Goal: Task Accomplishment & Management: Manage account settings

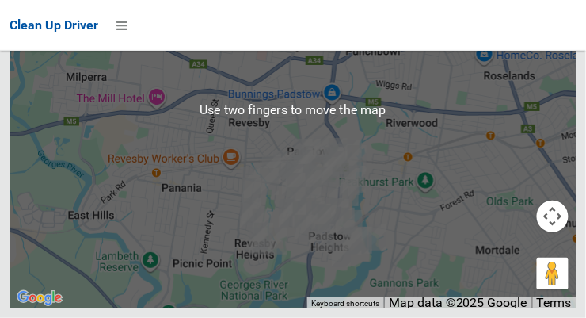
scroll to position [13695, 0]
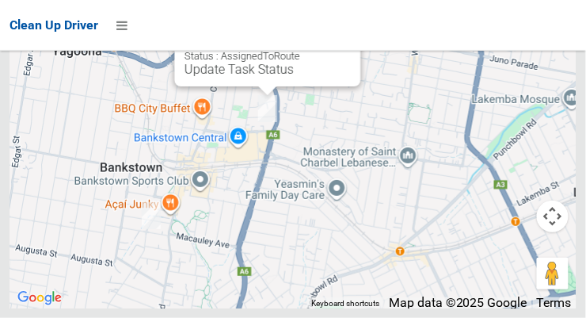
click at [347, 38] on button "Close" at bounding box center [333, 19] width 38 height 38
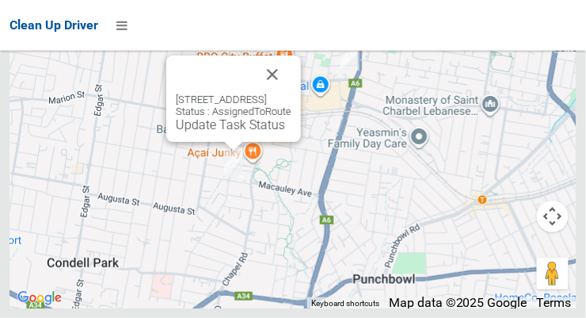
click at [291, 131] on div "99 Northam Avenue, BANKSTOWN NSW 2200 Status : AssignedToRoute Update Task Stat…" at bounding box center [234, 112] width 116 height 39
click at [291, 93] on button "Close" at bounding box center [272, 74] width 38 height 38
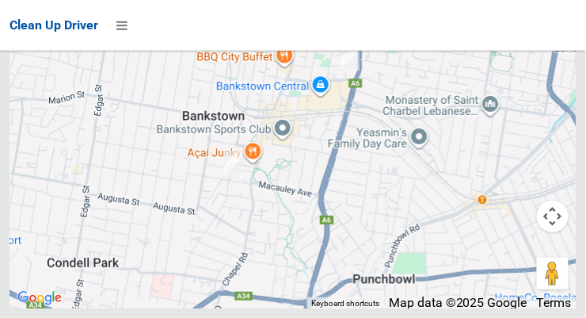
scroll to position [13698, 0]
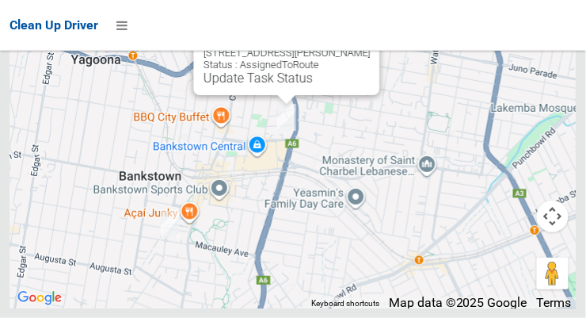
click at [371, 47] on button "Close" at bounding box center [352, 28] width 38 height 38
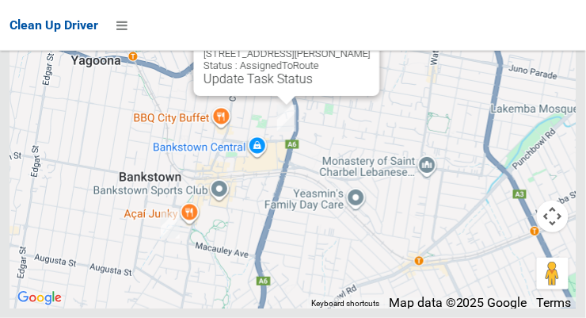
click at [370, 48] on button "Close" at bounding box center [352, 29] width 38 height 38
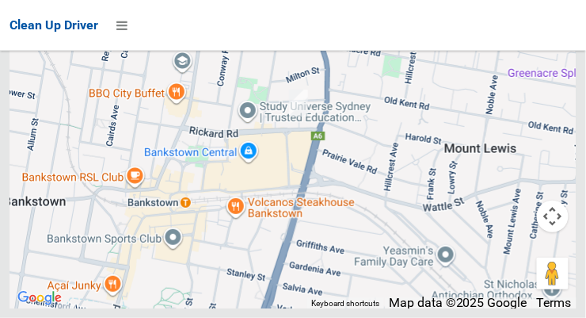
scroll to position [13659, 0]
click at [581, 6] on div "Clean Up Driver" at bounding box center [293, 25] width 586 height 51
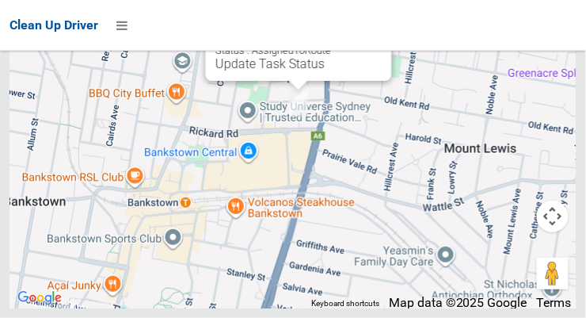
click at [278, 71] on link "Update Task Status" at bounding box center [269, 63] width 109 height 15
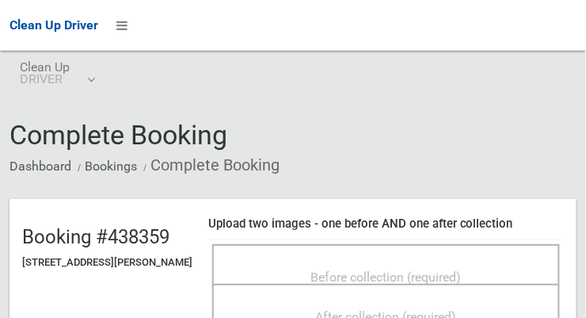
click at [462, 278] on span "Before collection (required)" at bounding box center [386, 276] width 150 height 15
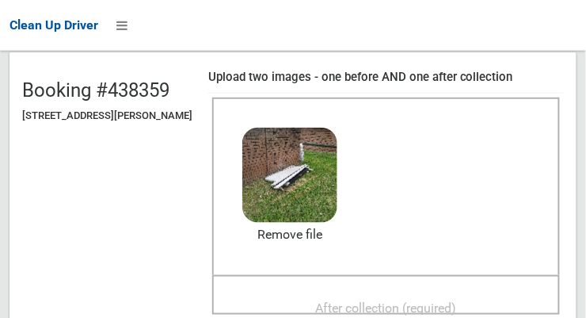
scroll to position [162, 0]
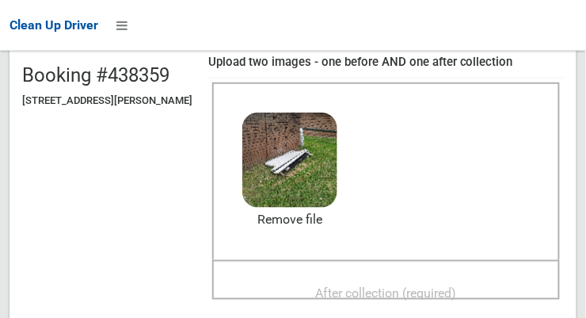
click at [457, 287] on span "After collection (required)" at bounding box center [386, 292] width 141 height 15
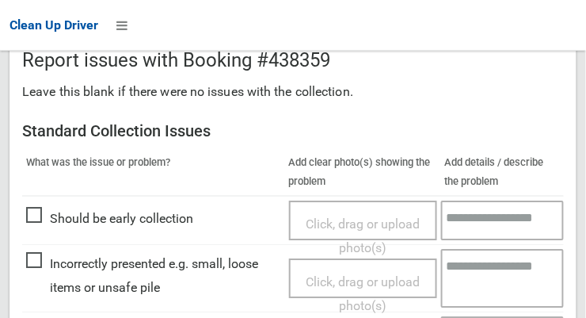
scroll to position [1001, 0]
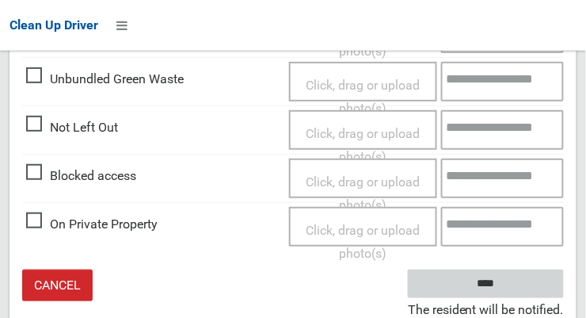
click at [509, 292] on input "****" at bounding box center [486, 283] width 156 height 29
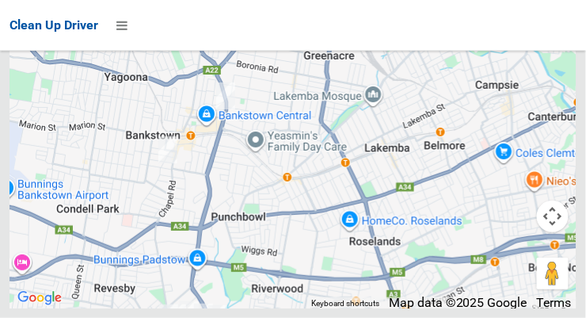
scroll to position [13626, 0]
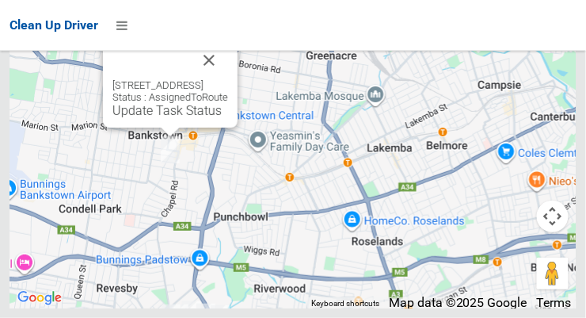
click at [158, 118] on link "Update Task Status" at bounding box center [166, 110] width 109 height 15
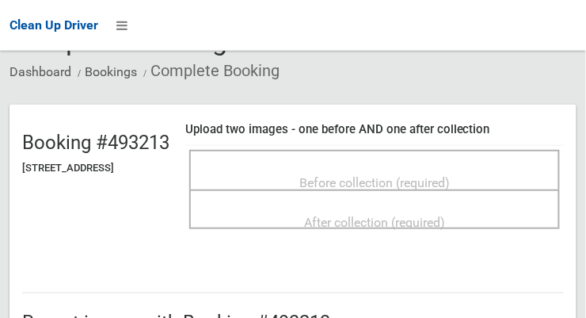
scroll to position [93, 0]
click at [410, 182] on span "Before collection (required)" at bounding box center [374, 183] width 150 height 15
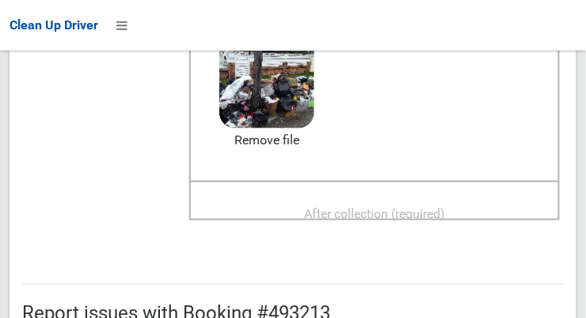
scroll to position [240, 0]
click at [445, 211] on span "After collection (required)" at bounding box center [374, 214] width 141 height 15
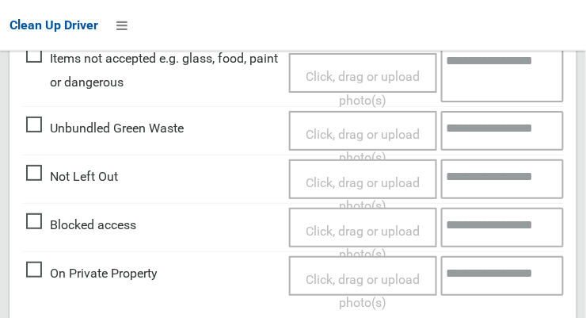
scroll to position [1432, 0]
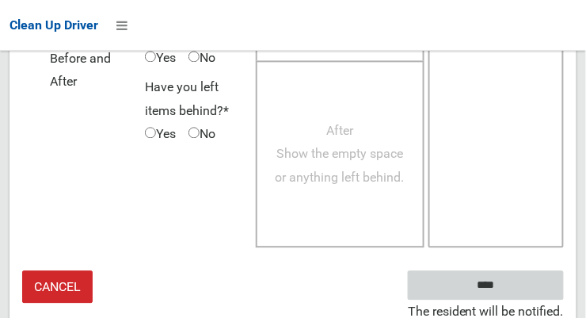
click at [516, 280] on input "****" at bounding box center [486, 284] width 156 height 29
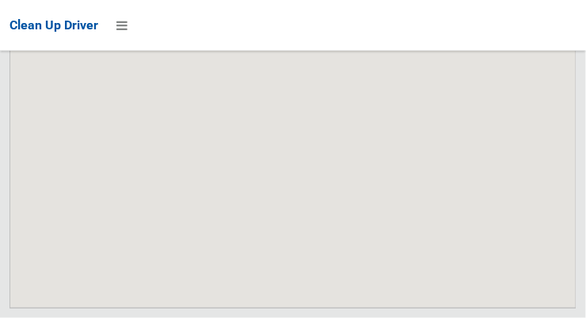
scroll to position [13849, 0]
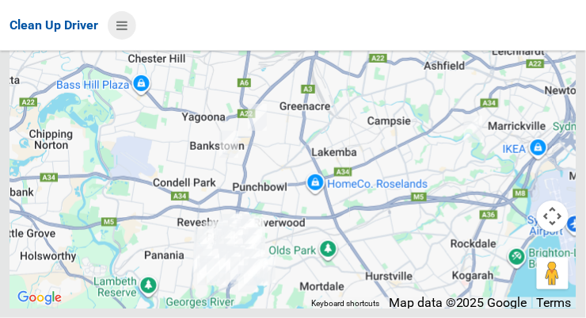
click at [128, 32] on icon at bounding box center [121, 25] width 11 height 27
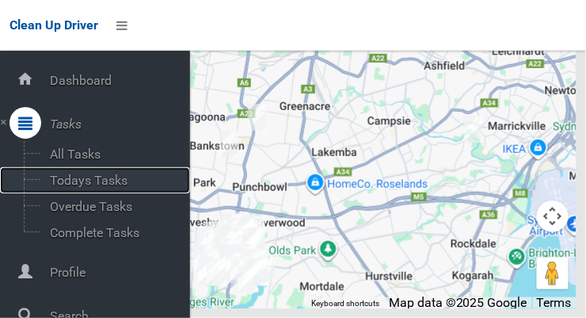
click at [105, 177] on span "Todays Tasks" at bounding box center [110, 180] width 131 height 15
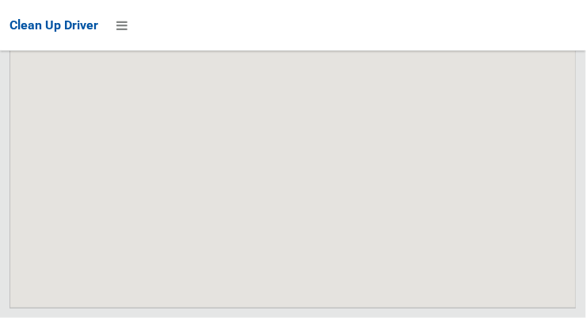
scroll to position [13849, 0]
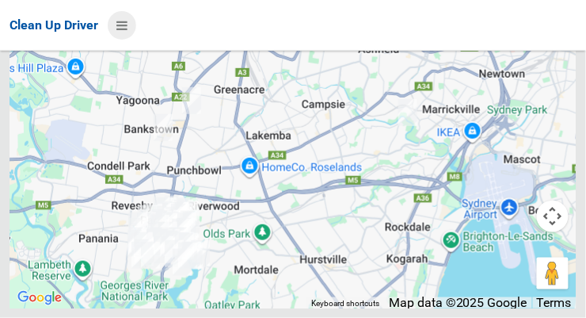
click at [127, 31] on icon at bounding box center [121, 25] width 11 height 27
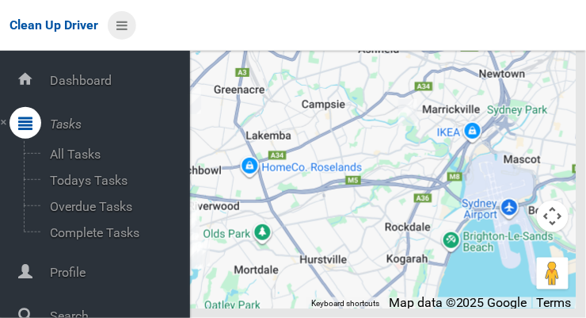
scroll to position [85, 0]
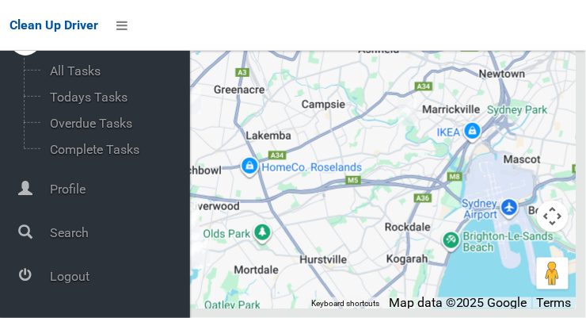
click at [85, 284] on span "Logout" at bounding box center [117, 276] width 145 height 15
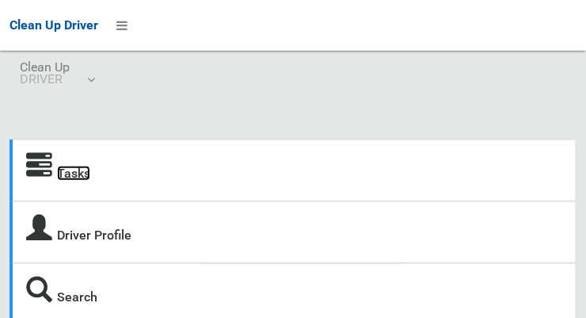
click at [90, 174] on link "Tasks" at bounding box center [73, 173] width 33 height 15
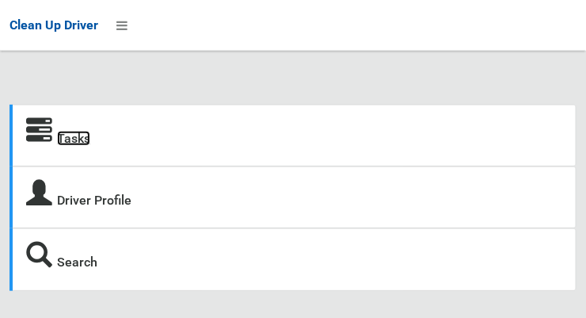
scroll to position [27, 0]
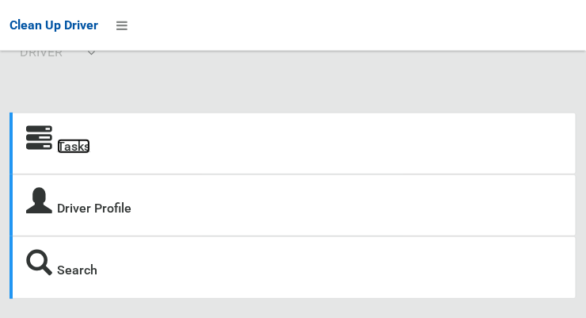
click at [77, 146] on link "Tasks" at bounding box center [73, 146] width 33 height 15
click at [128, 32] on icon at bounding box center [121, 25] width 11 height 27
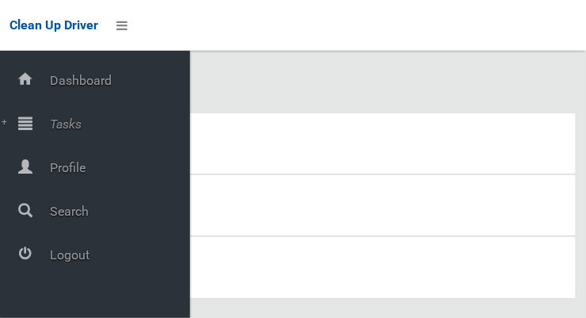
click at [78, 124] on span "Tasks" at bounding box center [117, 123] width 145 height 15
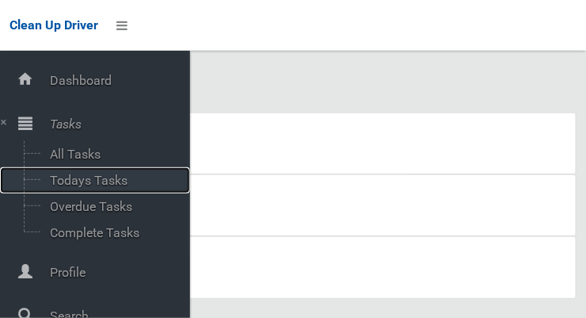
click at [105, 183] on span "Todays Tasks" at bounding box center [110, 180] width 131 height 15
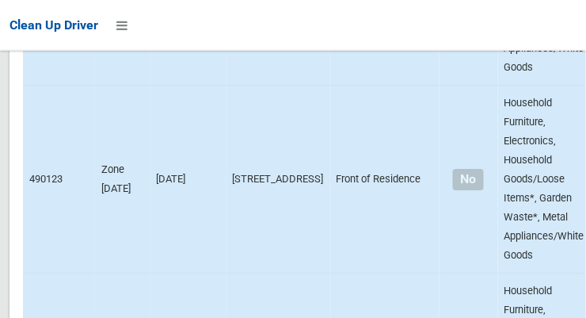
scroll to position [13849, 0]
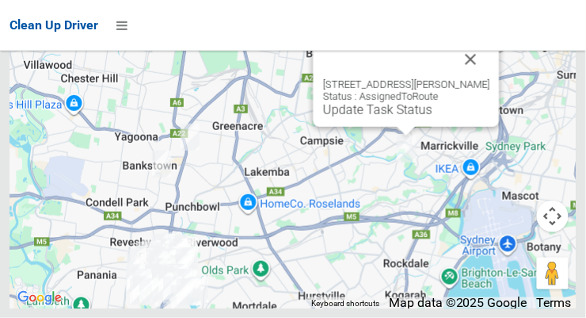
click at [480, 78] on button "Close" at bounding box center [471, 59] width 38 height 38
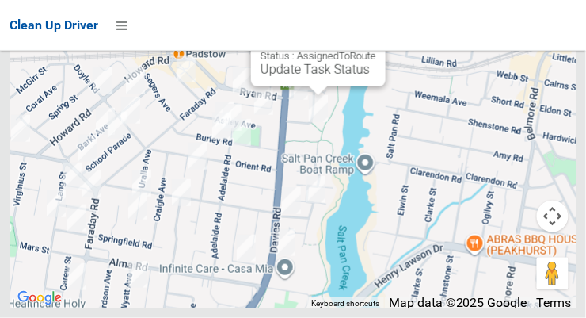
click at [326, 77] on link "Update Task Status" at bounding box center [315, 69] width 109 height 15
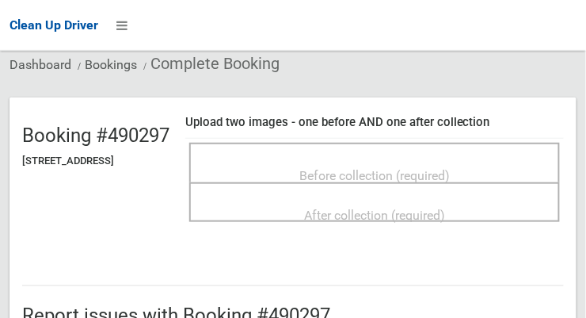
scroll to position [105, 0]
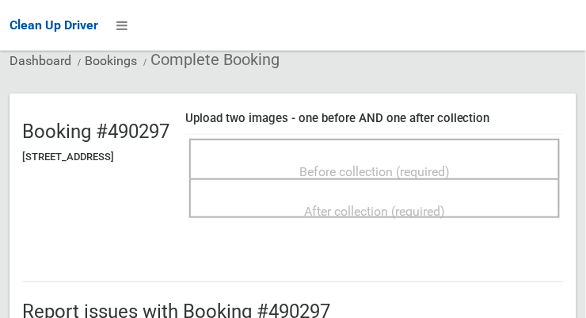
click at [486, 166] on div "Before collection (required)" at bounding box center [375, 170] width 336 height 29
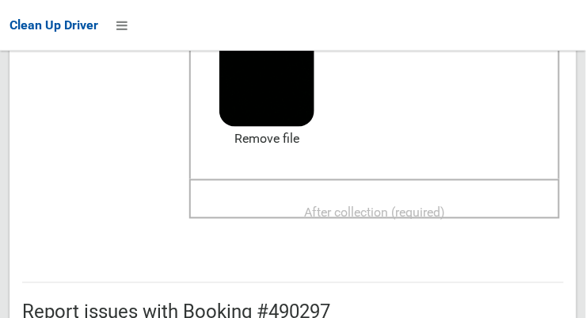
scroll to position [240, 0]
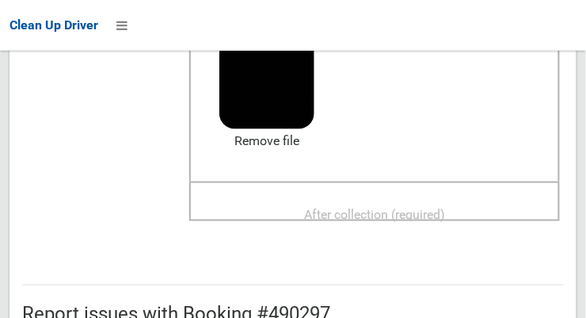
click at [435, 208] on span "After collection (required)" at bounding box center [374, 214] width 141 height 15
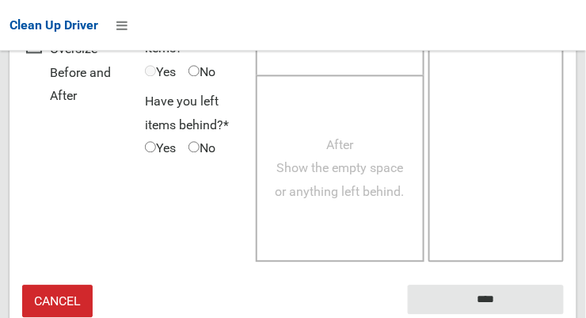
scroll to position [1432, 0]
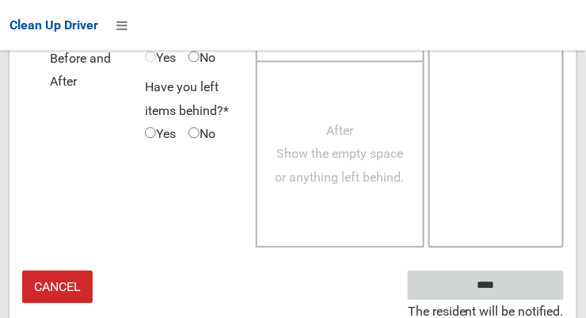
click at [520, 284] on input "****" at bounding box center [486, 284] width 156 height 29
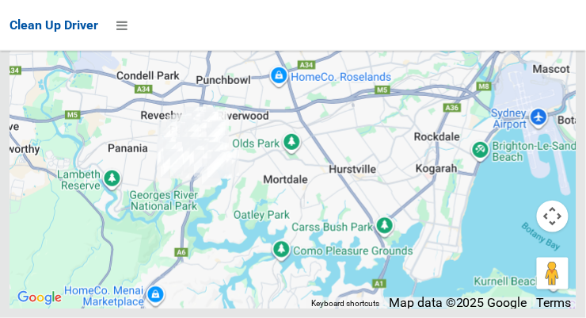
scroll to position [13849, 0]
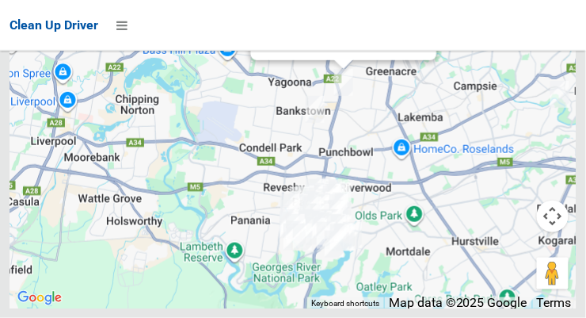
click at [336, 51] on link "Update Task Status" at bounding box center [315, 43] width 109 height 15
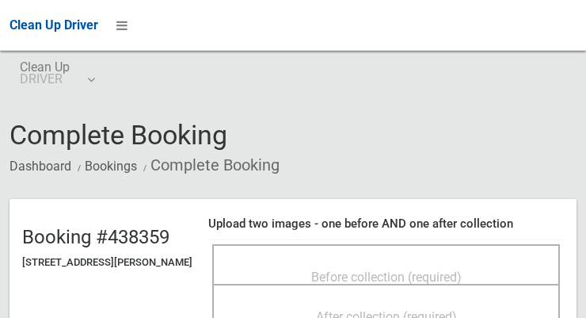
click at [365, 272] on span "Before collection (required)" at bounding box center [386, 276] width 150 height 15
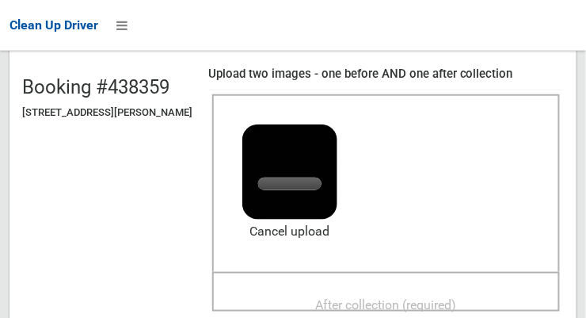
scroll to position [153, 0]
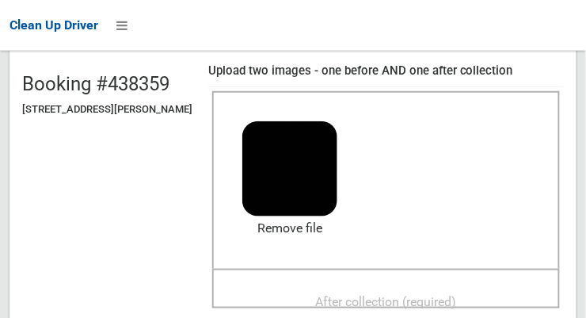
click at [444, 297] on span "After collection (required)" at bounding box center [386, 301] width 141 height 15
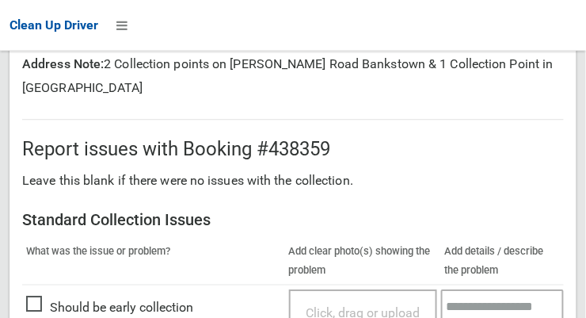
scroll to position [1001, 0]
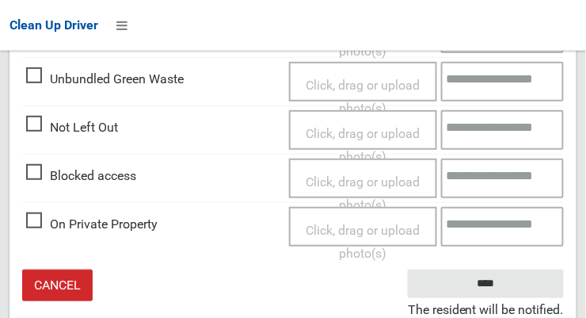
click at [500, 298] on small "The resident will be notified." at bounding box center [486, 310] width 156 height 24
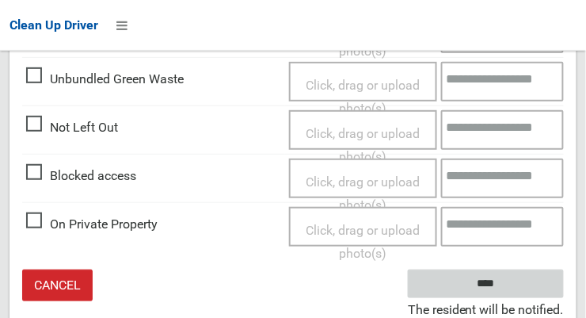
click at [487, 284] on input "****" at bounding box center [486, 283] width 156 height 29
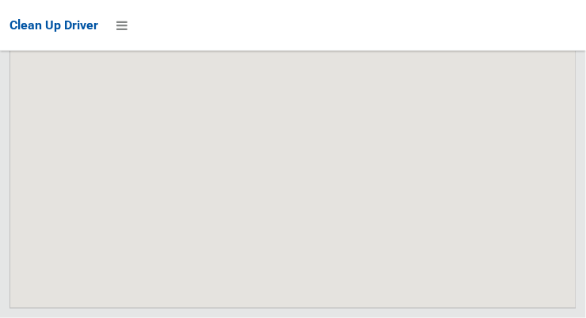
scroll to position [13849, 0]
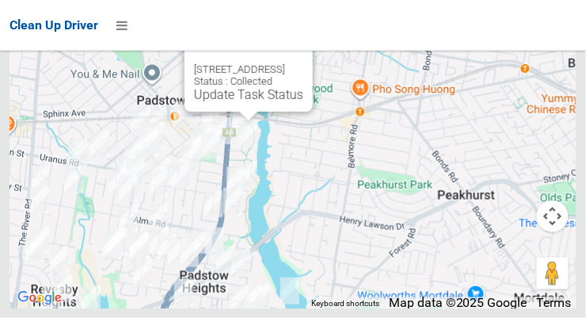
click at [303, 63] on button "Close" at bounding box center [284, 44] width 38 height 38
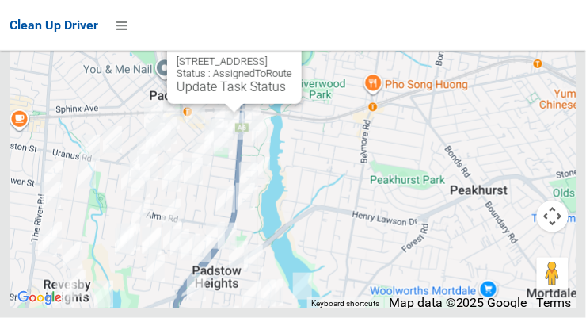
click at [292, 55] on button "Close" at bounding box center [273, 36] width 38 height 38
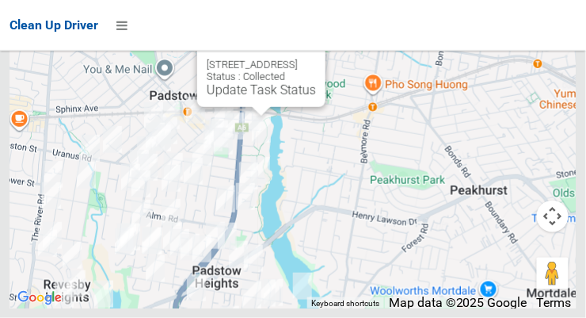
click at [316, 59] on button "Close" at bounding box center [297, 40] width 38 height 38
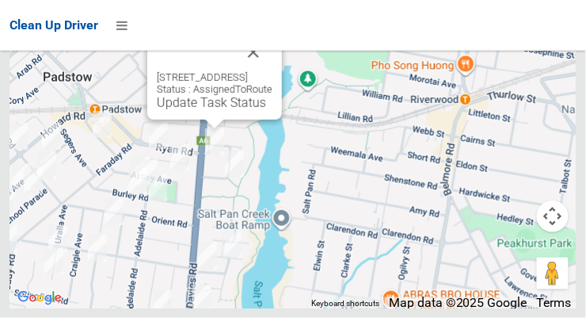
click at [211, 110] on link "Update Task Status" at bounding box center [211, 102] width 109 height 15
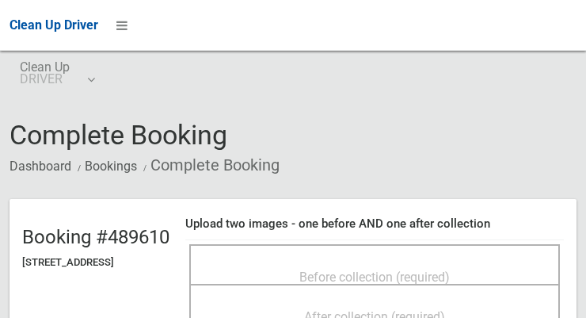
click at [485, 275] on div "Before collection (required)" at bounding box center [375, 275] width 336 height 29
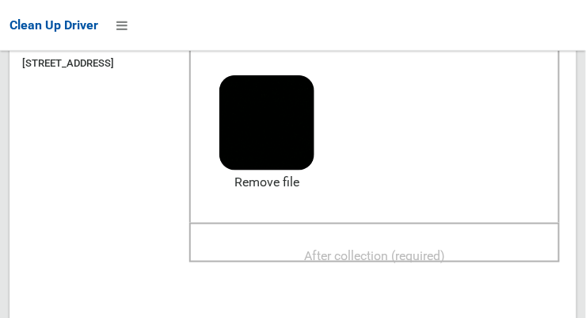
scroll to position [198, 0]
click at [445, 249] on span "After collection (required)" at bounding box center [374, 256] width 141 height 15
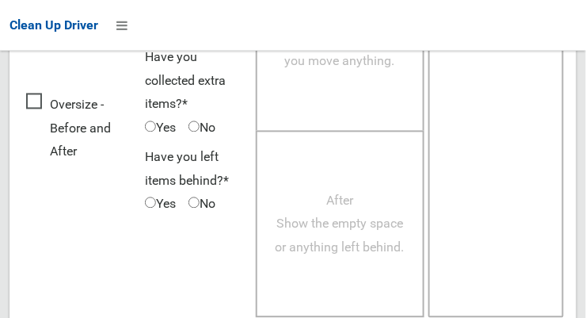
scroll to position [1432, 0]
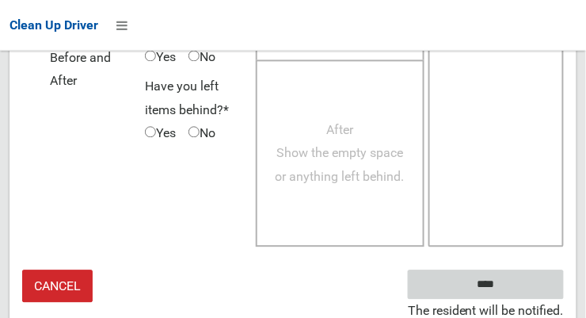
click at [509, 292] on input "****" at bounding box center [486, 284] width 156 height 29
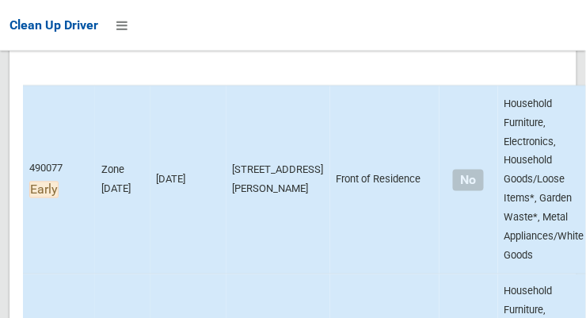
scroll to position [299, 0]
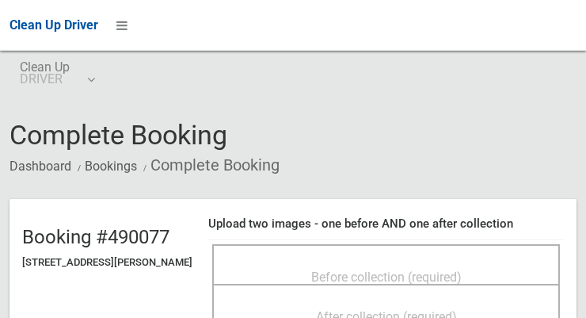
click at [462, 269] on span "Before collection (required)" at bounding box center [386, 276] width 150 height 15
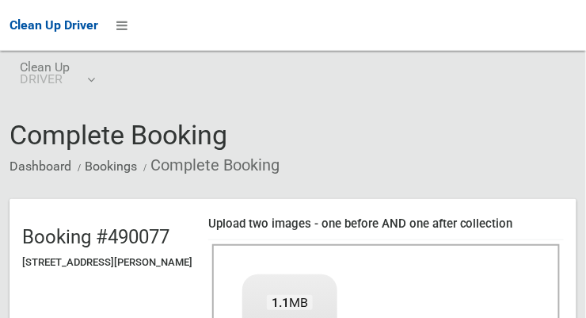
click at [445, 4] on div "Clean Up Driver" at bounding box center [293, 25] width 586 height 51
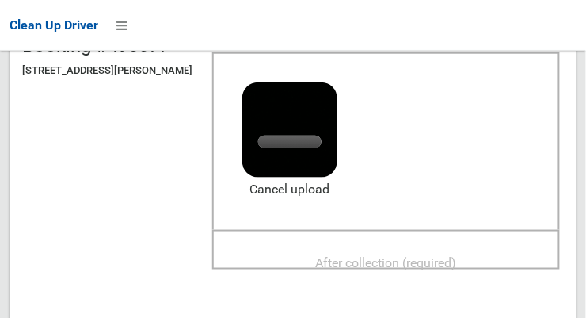
scroll to position [191, 0]
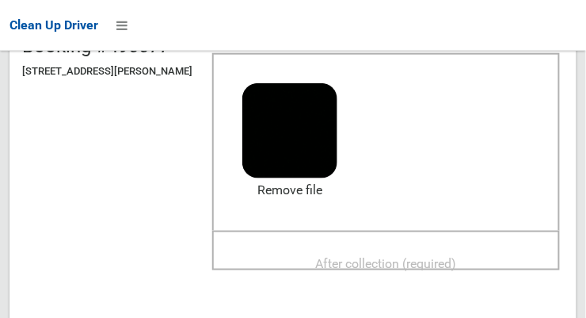
click at [457, 258] on span "After collection (required)" at bounding box center [386, 263] width 141 height 15
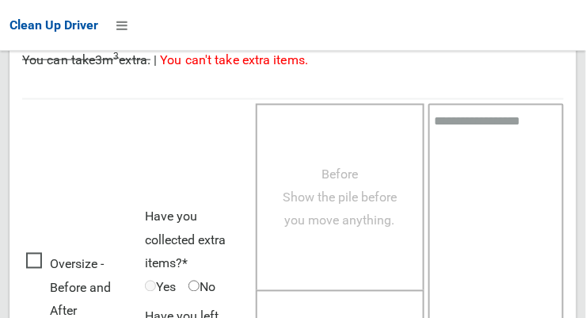
scroll to position [1432, 0]
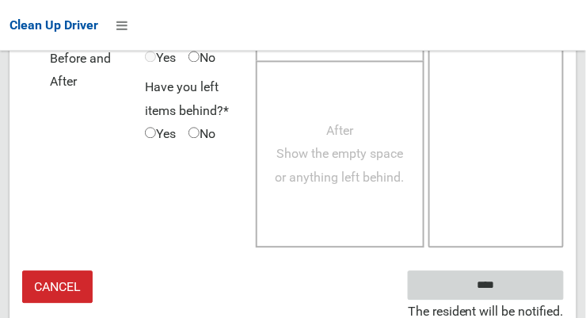
click at [508, 292] on input "****" at bounding box center [486, 284] width 156 height 29
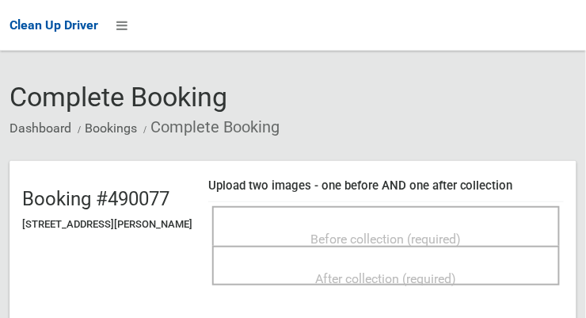
scroll to position [36, 0]
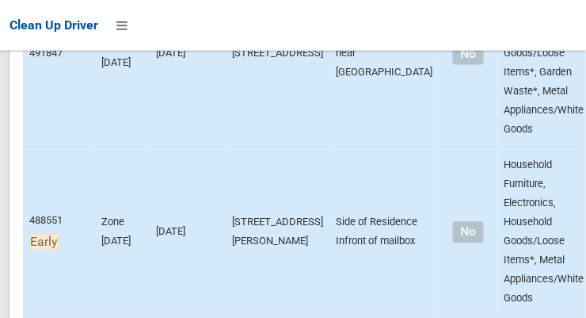
scroll to position [7636, 0]
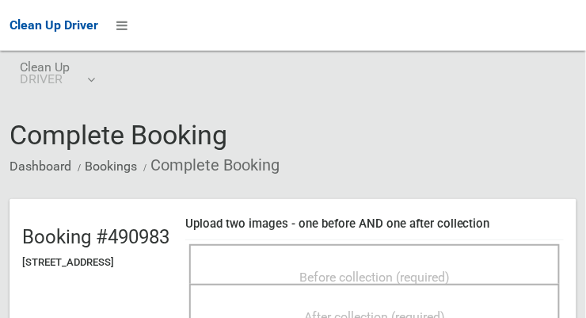
click at [493, 267] on div "Before collection (required)" at bounding box center [375, 275] width 336 height 29
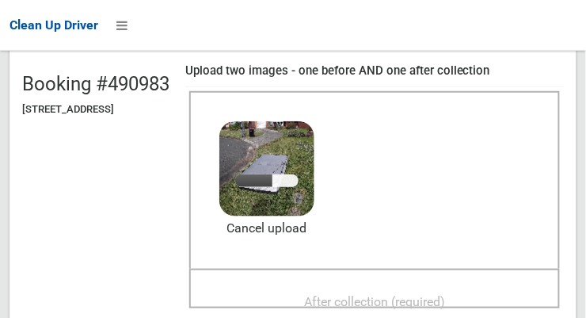
scroll to position [152, 0]
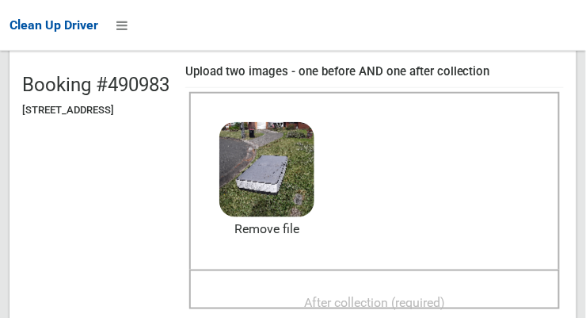
click at [426, 295] on span "After collection (required)" at bounding box center [374, 302] width 141 height 15
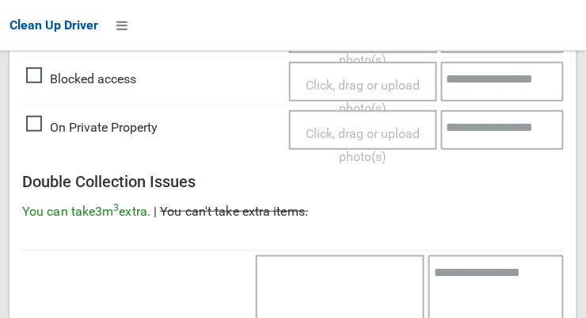
scroll to position [1432, 0]
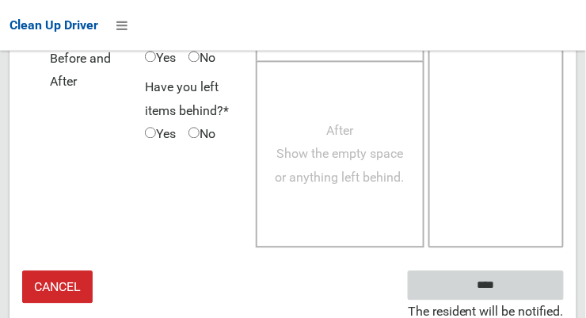
click at [524, 285] on input "****" at bounding box center [486, 284] width 156 height 29
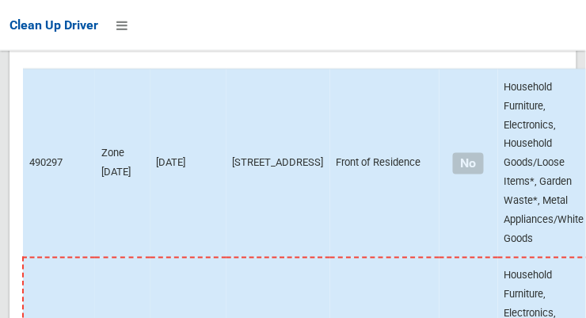
scroll to position [320, 0]
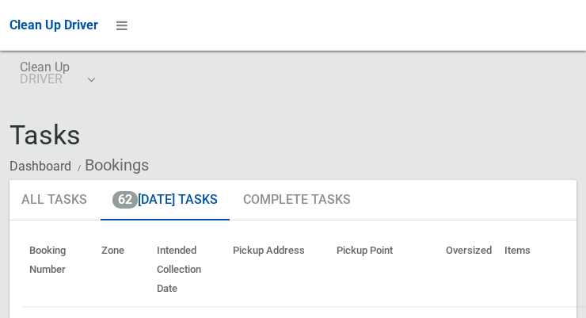
scroll to position [321, 0]
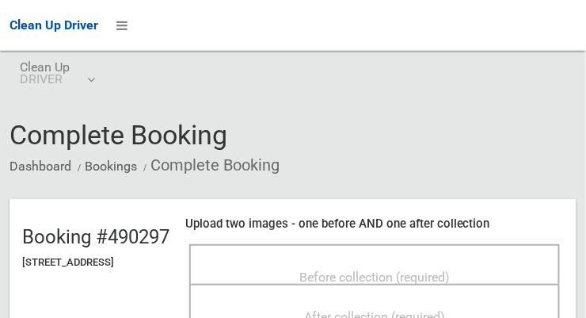
click at [450, 270] on span "Before collection (required)" at bounding box center [374, 276] width 150 height 15
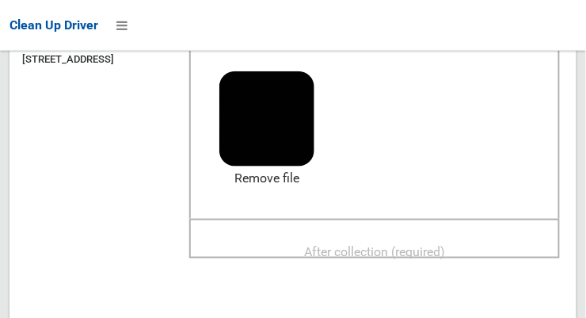
scroll to position [205, 0]
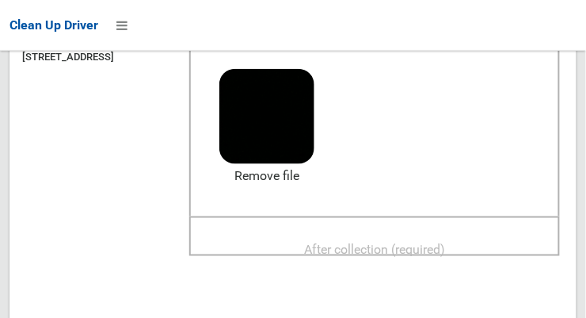
click at [436, 244] on span "After collection (required)" at bounding box center [374, 249] width 141 height 15
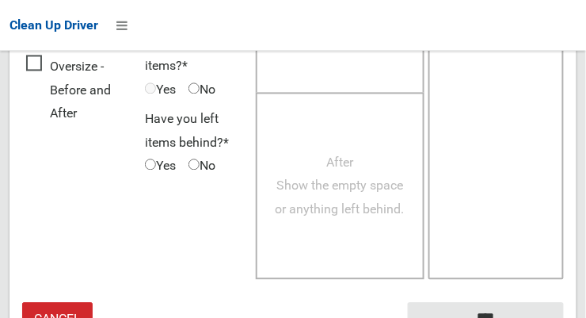
scroll to position [1432, 0]
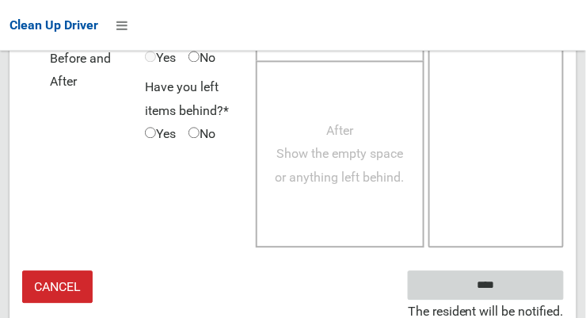
click at [509, 291] on input "****" at bounding box center [486, 284] width 156 height 29
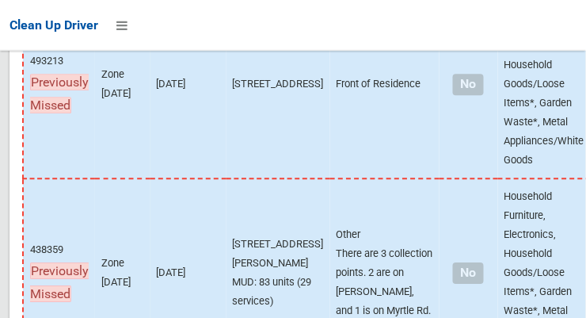
scroll to position [585, 0]
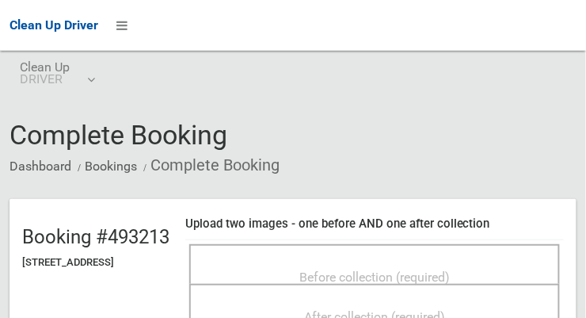
click at [450, 278] on span "Before collection (required)" at bounding box center [374, 276] width 150 height 15
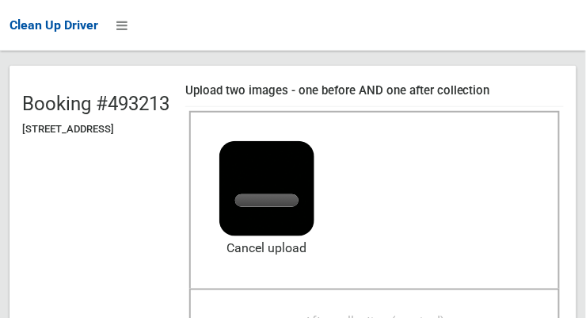
scroll to position [184, 0]
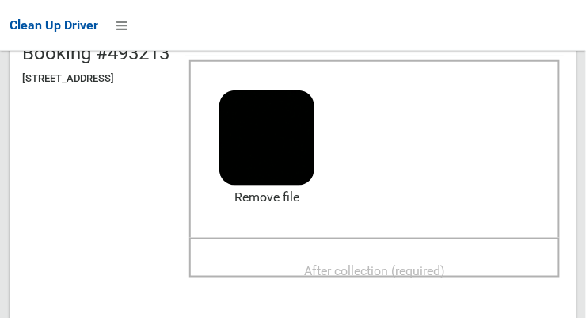
click at [445, 263] on span "After collection (required)" at bounding box center [374, 270] width 141 height 15
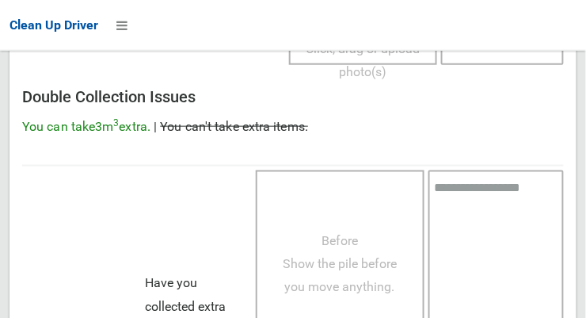
scroll to position [1432, 0]
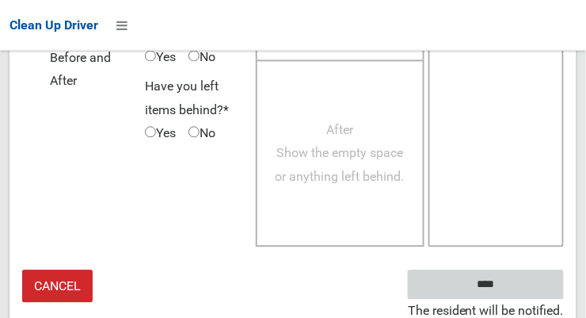
click at [509, 292] on input "****" at bounding box center [486, 284] width 156 height 29
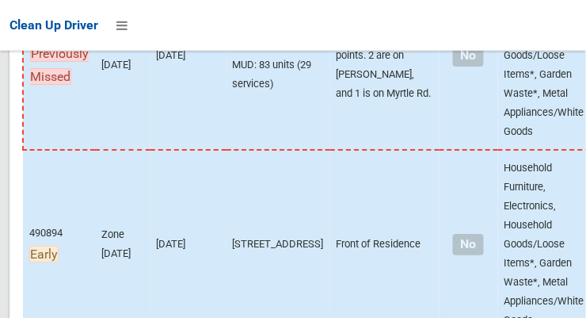
scroll to position [806, 0]
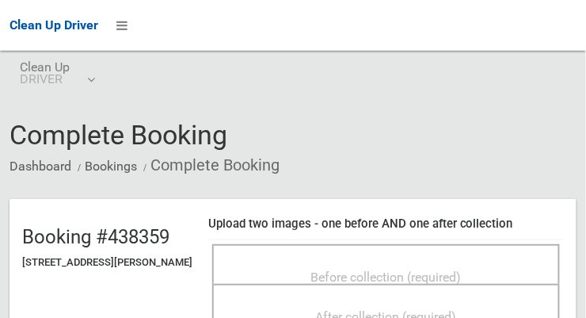
click at [462, 272] on span "Before collection (required)" at bounding box center [386, 276] width 150 height 15
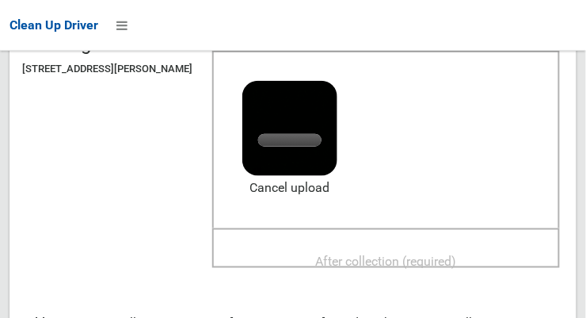
scroll to position [191, 0]
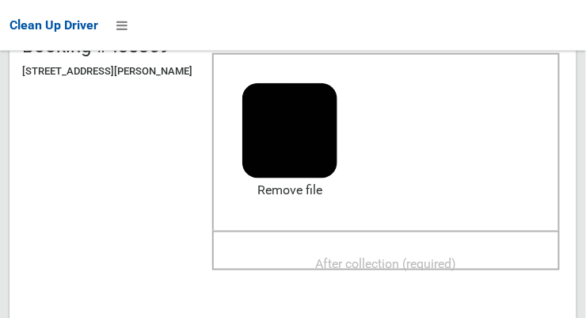
click at [457, 256] on span "After collection (required)" at bounding box center [386, 263] width 141 height 15
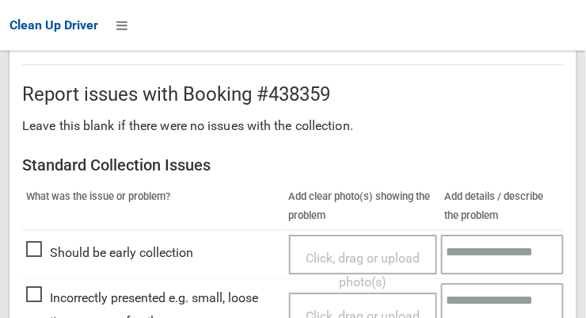
scroll to position [1001, 0]
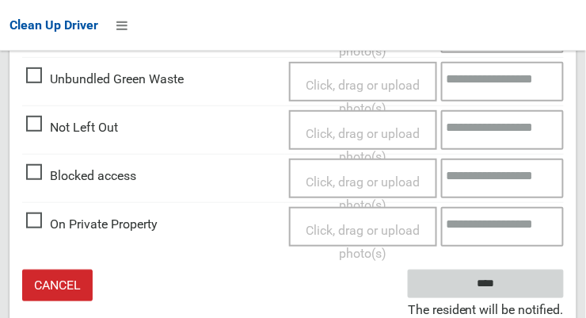
click at [509, 291] on input "****" at bounding box center [486, 283] width 156 height 29
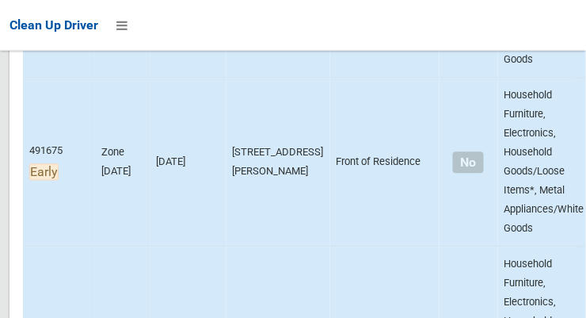
scroll to position [7877, 0]
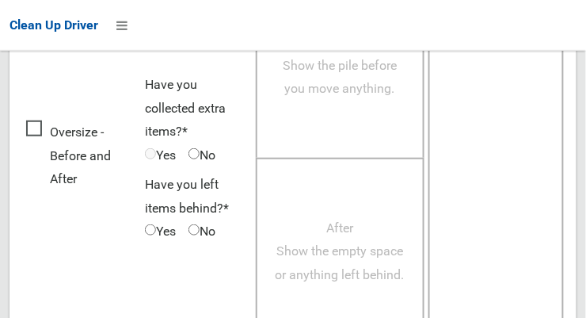
scroll to position [1057, 0]
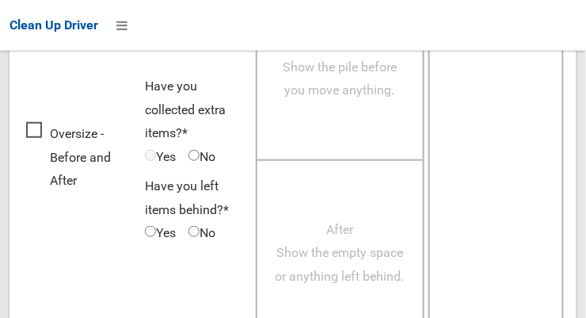
click at [167, 274] on td "Have you collected extra items?* Yes No Have you left items behind?* Yes No" at bounding box center [196, 159] width 110 height 382
click at [36, 131] on span "Oversize - Before and After" at bounding box center [81, 157] width 111 height 70
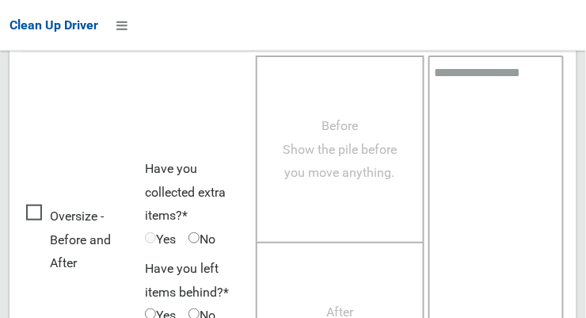
scroll to position [973, 0]
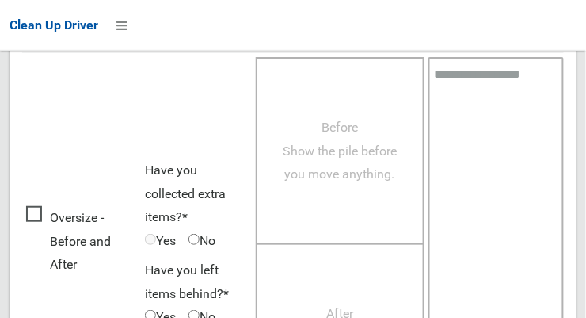
click at [364, 172] on span "Before Show the pile before you move anything." at bounding box center [340, 151] width 114 height 62
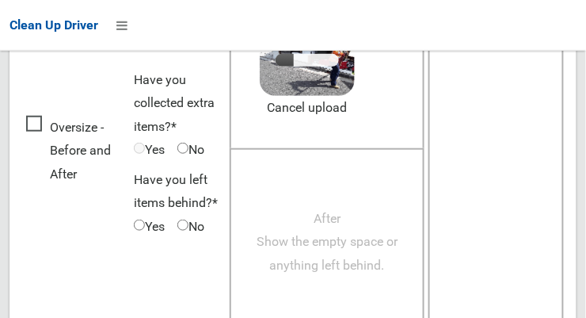
scroll to position [1059, 0]
click at [356, 245] on span "After Show the empty space or anything left behind." at bounding box center [327, 242] width 141 height 62
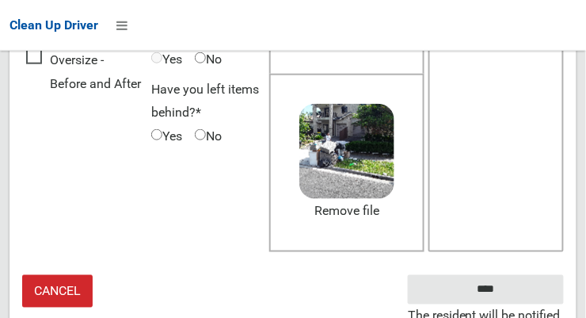
scroll to position [1137, 0]
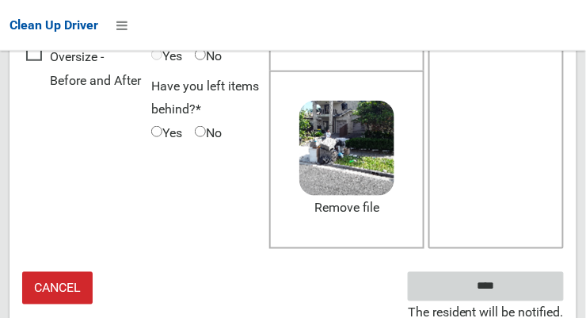
click at [509, 291] on input "****" at bounding box center [486, 286] width 156 height 29
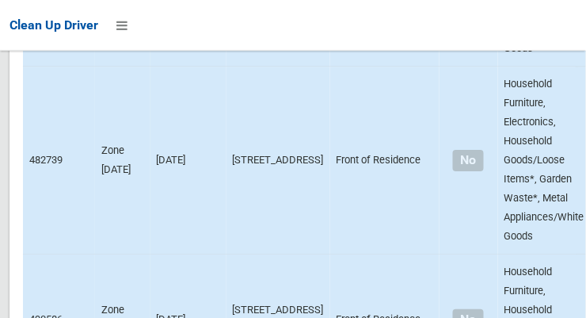
scroll to position [4444, 0]
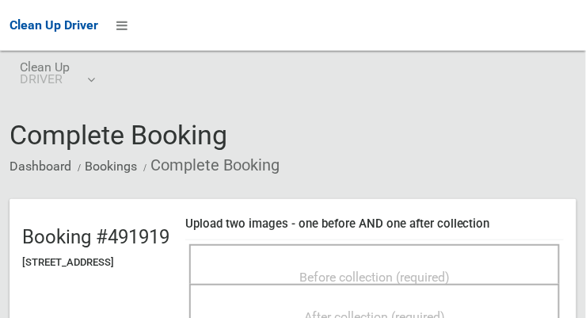
click at [385, 272] on span "Before collection (required)" at bounding box center [374, 276] width 150 height 15
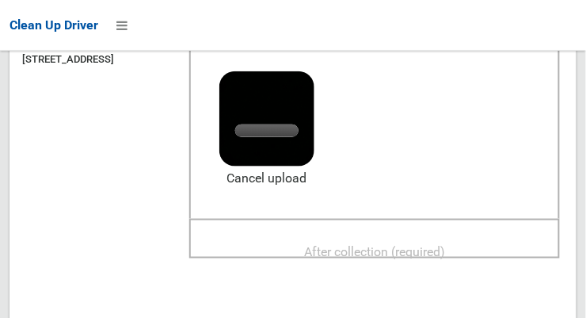
scroll to position [202, 0]
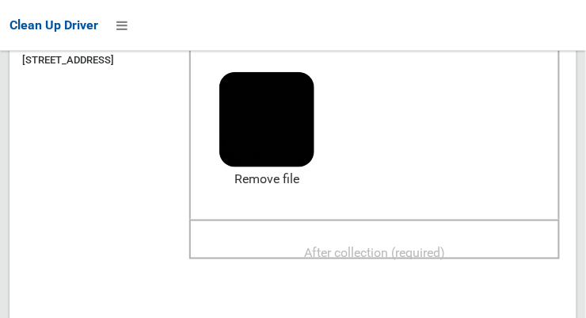
click at [445, 249] on span "After collection (required)" at bounding box center [374, 252] width 141 height 15
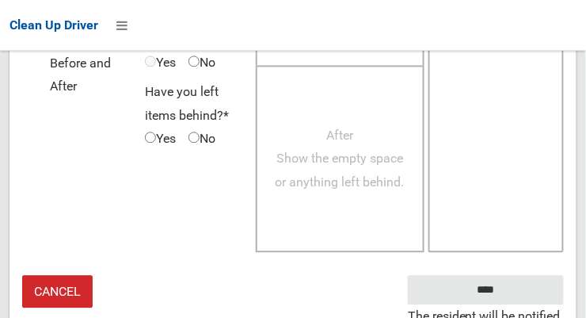
scroll to position [1432, 0]
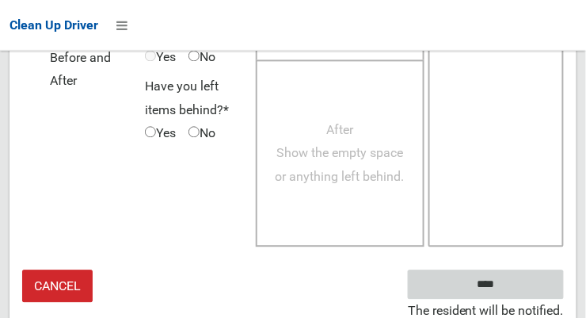
click at [514, 284] on input "****" at bounding box center [486, 284] width 156 height 29
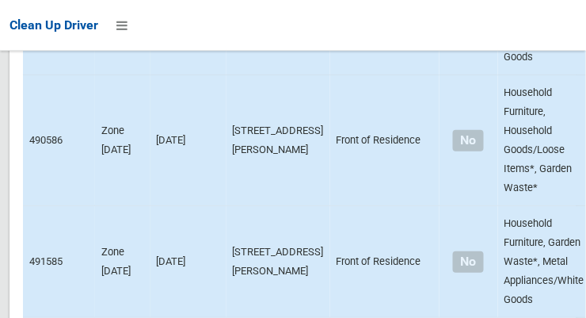
scroll to position [4619, 0]
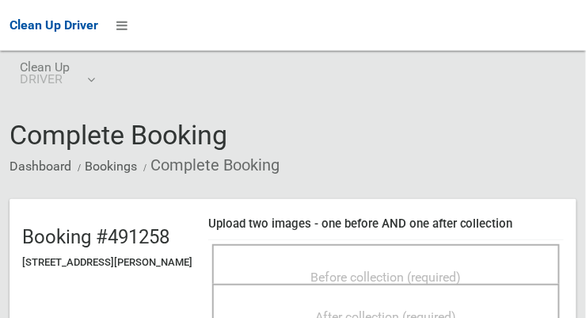
click at [342, 270] on span "Before collection (required)" at bounding box center [386, 276] width 150 height 15
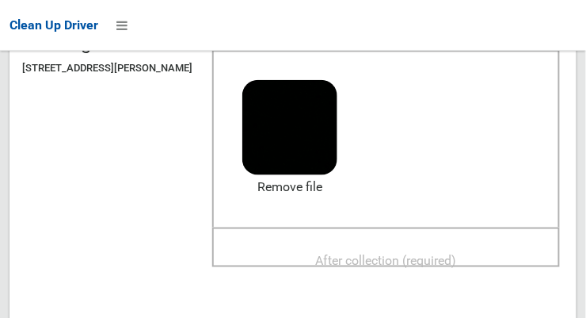
scroll to position [203, 0]
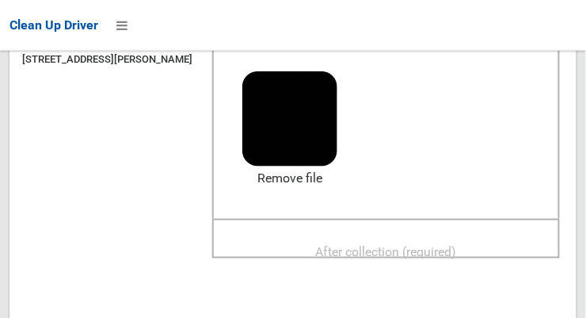
click at [457, 253] on span "After collection (required)" at bounding box center [386, 251] width 141 height 15
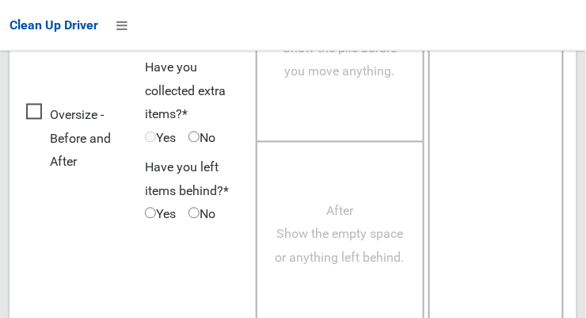
scroll to position [1432, 0]
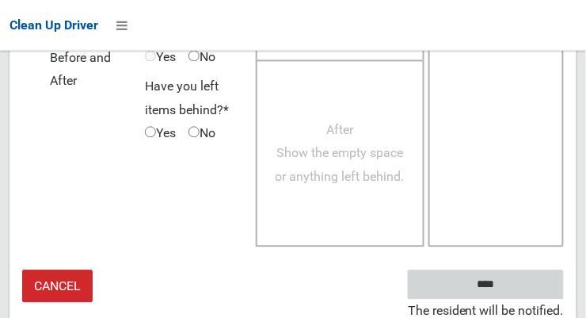
click at [509, 292] on input "****" at bounding box center [486, 284] width 156 height 29
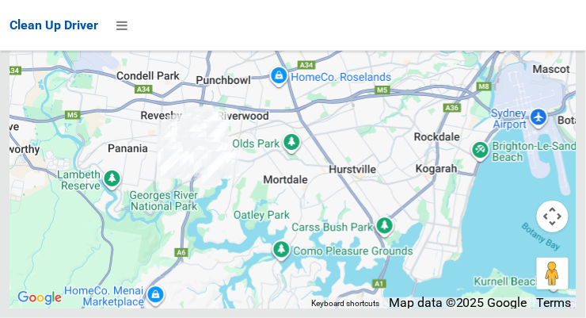
scroll to position [13127, 0]
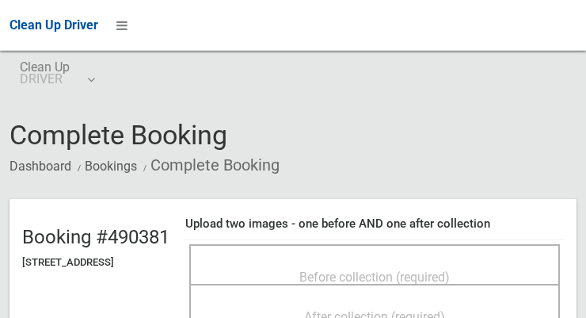
click at [450, 269] on span "Before collection (required)" at bounding box center [374, 276] width 150 height 15
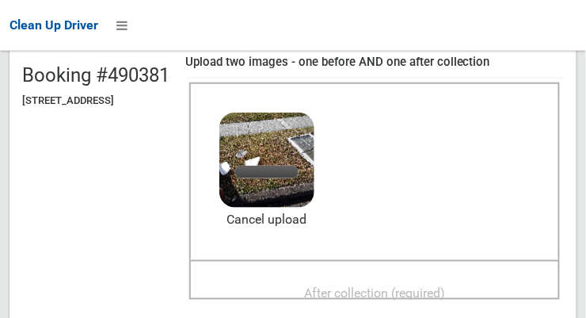
scroll to position [164, 0]
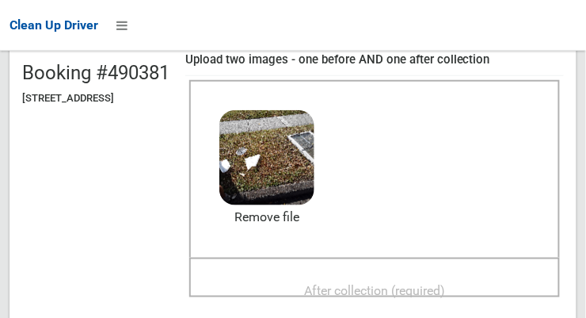
click at [478, 287] on div "After collection (required)" at bounding box center [375, 289] width 336 height 29
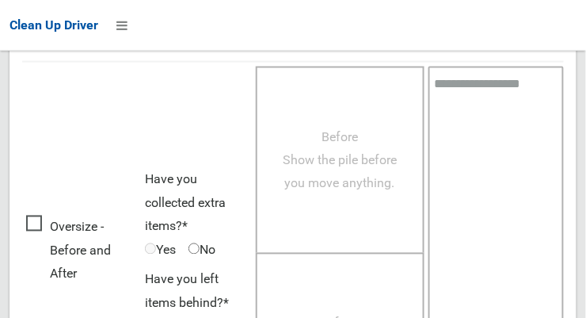
scroll to position [1432, 0]
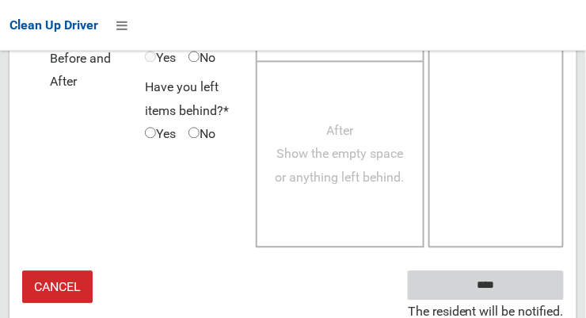
click at [530, 282] on input "****" at bounding box center [486, 284] width 156 height 29
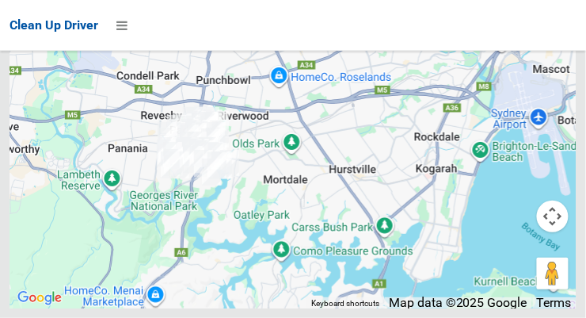
scroll to position [12469, 0]
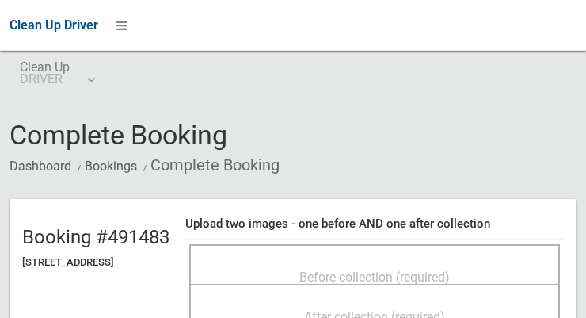
click at [489, 269] on div "Before collection (required)" at bounding box center [375, 275] width 336 height 29
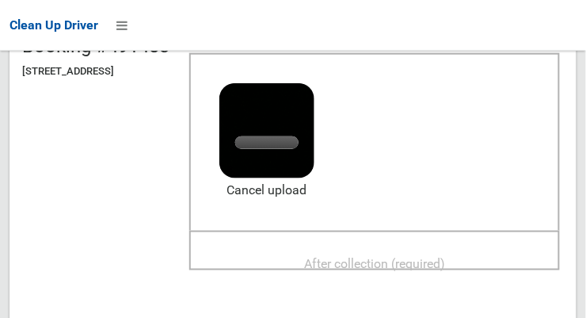
scroll to position [224, 0]
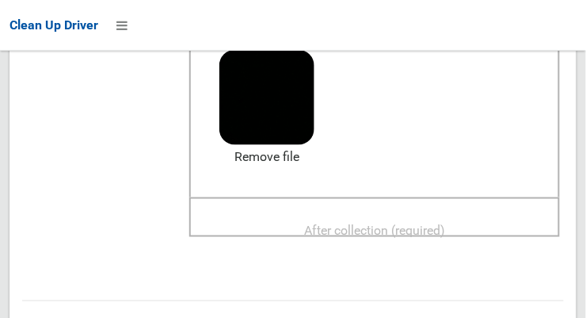
click at [445, 226] on span "After collection (required)" at bounding box center [374, 230] width 141 height 15
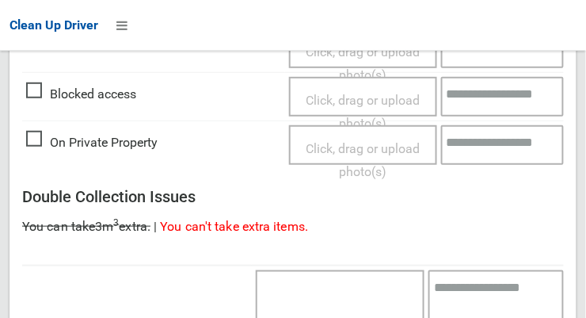
scroll to position [1432, 0]
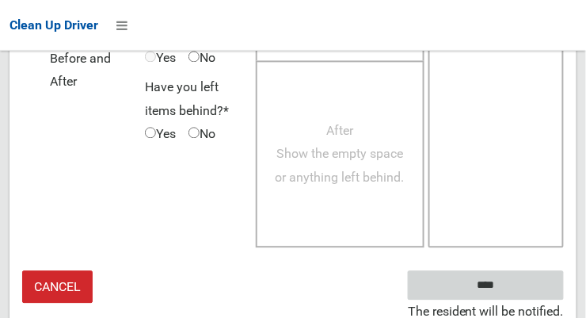
click at [509, 292] on input "****" at bounding box center [486, 284] width 156 height 29
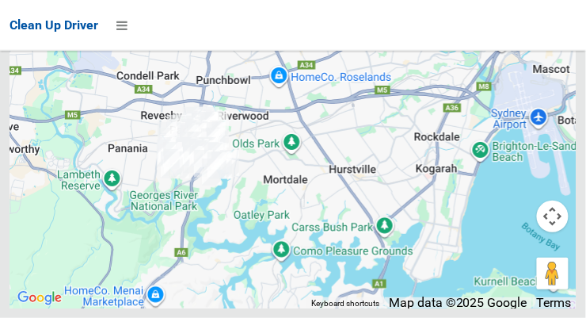
scroll to position [12775, 0]
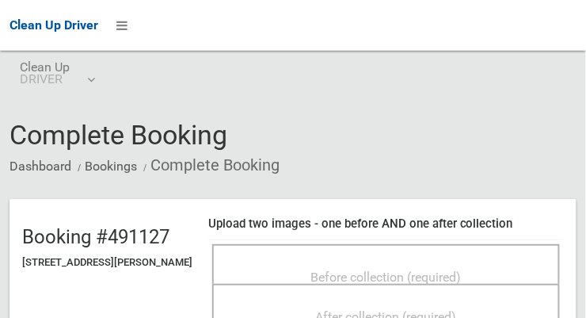
click at [506, 267] on div "Before collection (required)" at bounding box center [386, 275] width 313 height 29
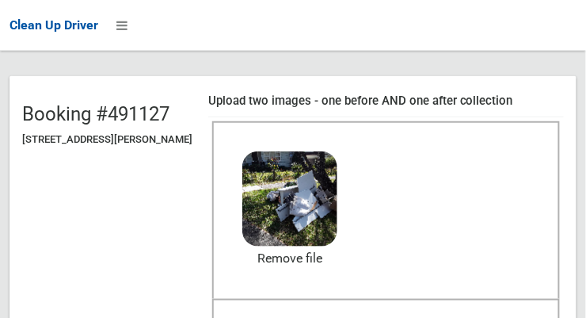
scroll to position [120, 0]
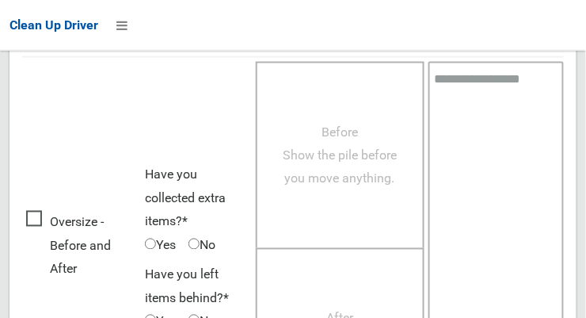
scroll to position [1432, 0]
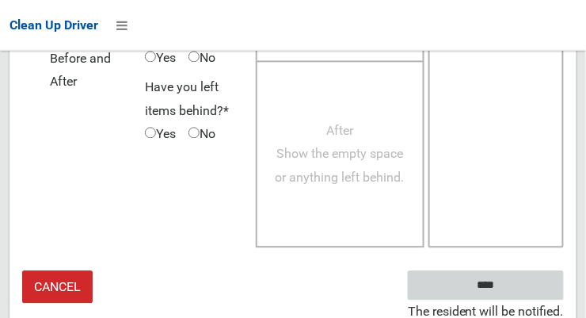
click at [497, 279] on input "****" at bounding box center [486, 284] width 156 height 29
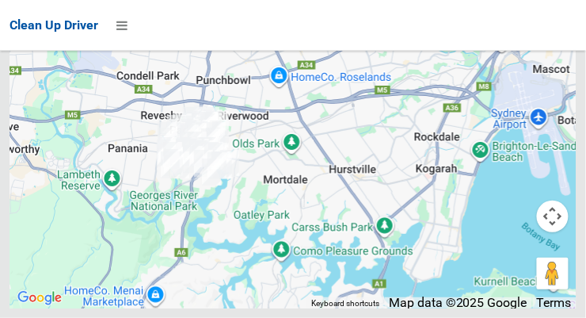
scroll to position [12683, 0]
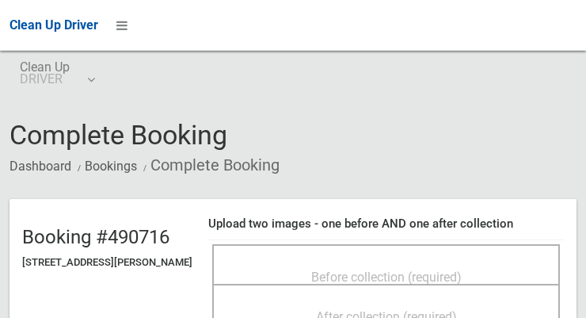
click at [462, 272] on span "Before collection (required)" at bounding box center [386, 276] width 150 height 15
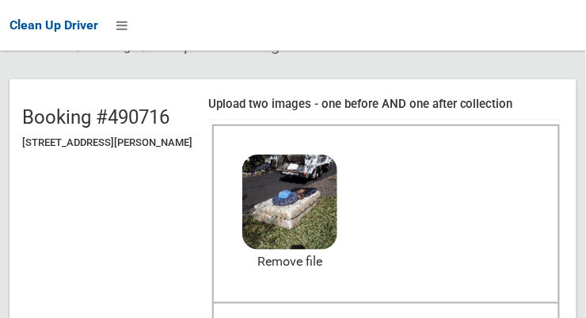
scroll to position [177, 0]
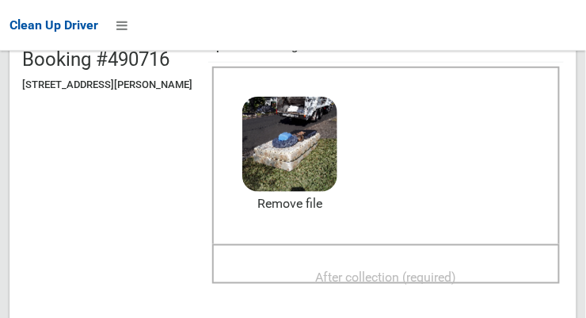
click at [457, 272] on span "After collection (required)" at bounding box center [386, 276] width 141 height 15
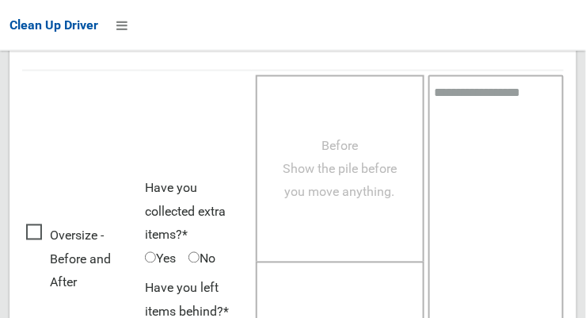
scroll to position [1432, 0]
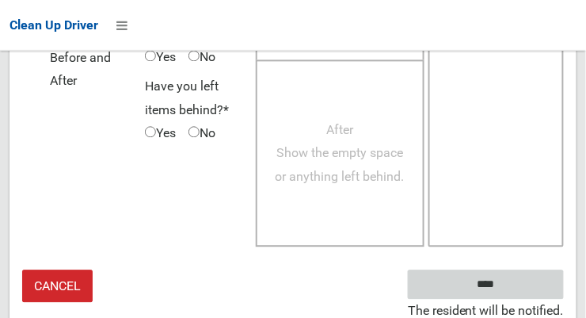
click at [521, 289] on input "****" at bounding box center [486, 284] width 156 height 29
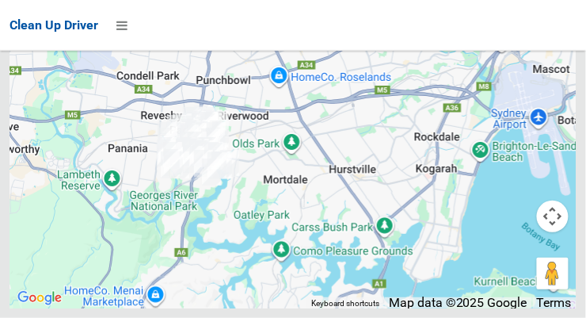
scroll to position [13030, 0]
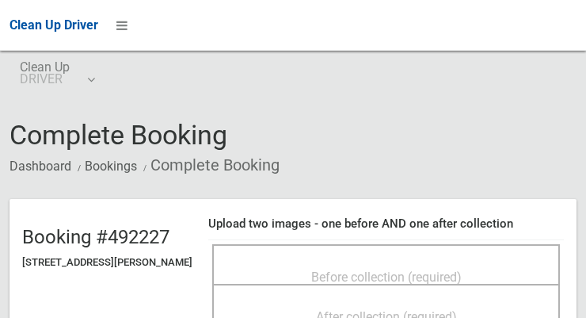
click at [430, 272] on span "Before collection (required)" at bounding box center [386, 276] width 150 height 15
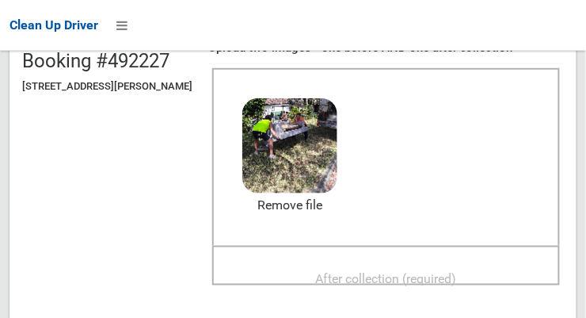
scroll to position [173, 0]
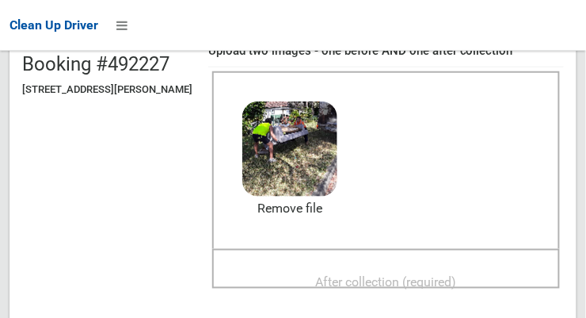
click at [354, 276] on span "After collection (required)" at bounding box center [386, 281] width 141 height 15
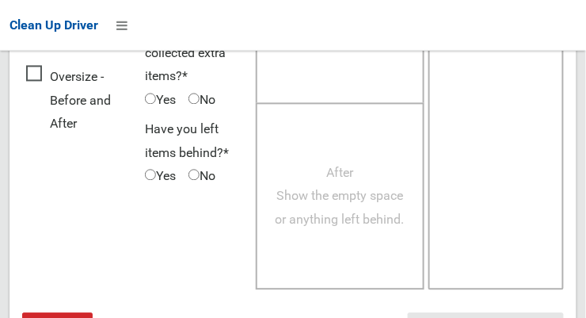
scroll to position [1432, 0]
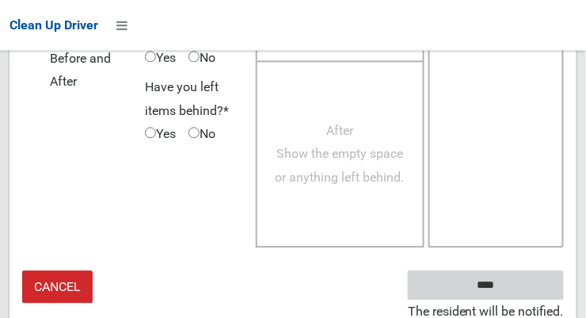
click at [520, 284] on input "****" at bounding box center [486, 284] width 156 height 29
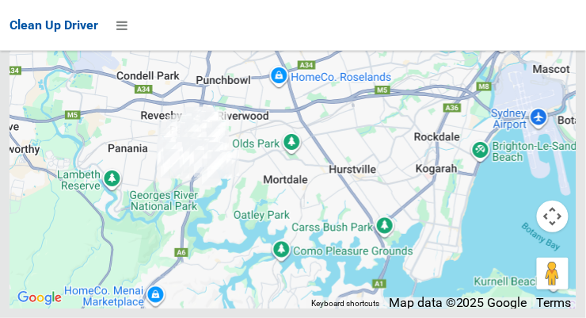
scroll to position [12279, 0]
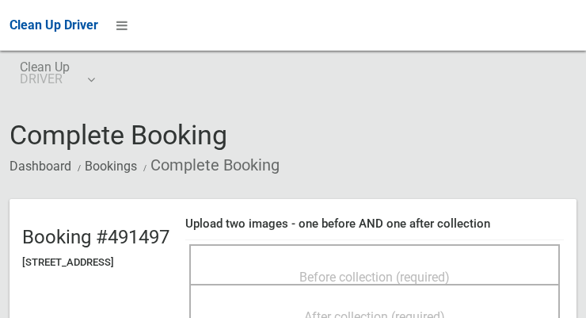
click at [450, 272] on span "Before collection (required)" at bounding box center [374, 276] width 150 height 15
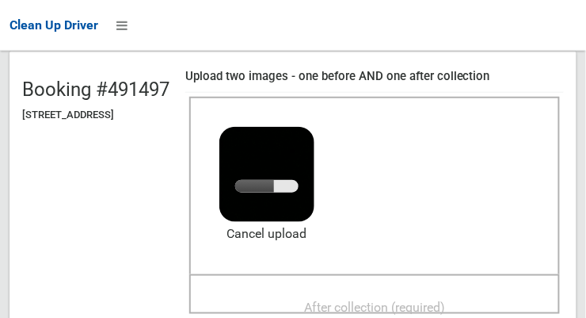
scroll to position [150, 0]
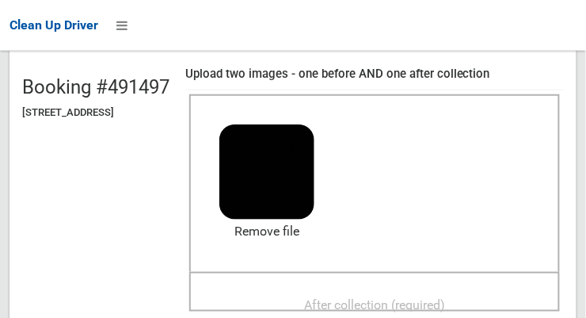
click at [445, 298] on span "After collection (required)" at bounding box center [374, 304] width 141 height 15
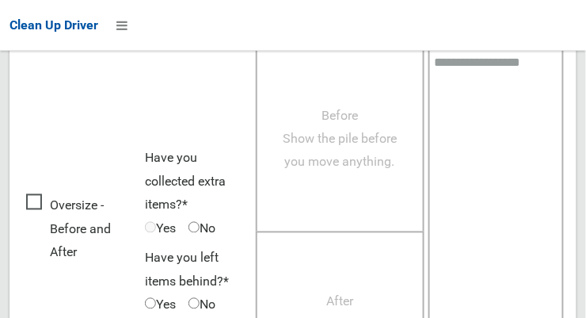
scroll to position [1432, 0]
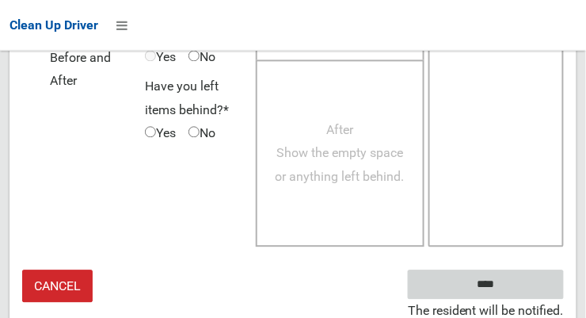
click at [516, 286] on input "****" at bounding box center [486, 284] width 156 height 29
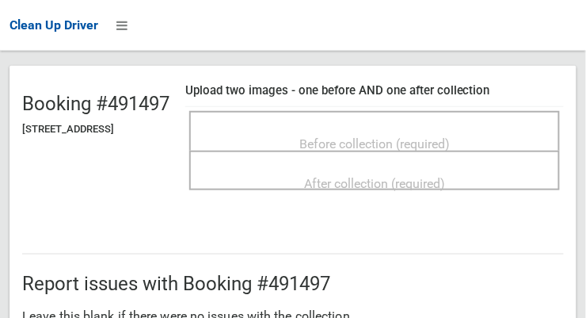
scroll to position [128, 0]
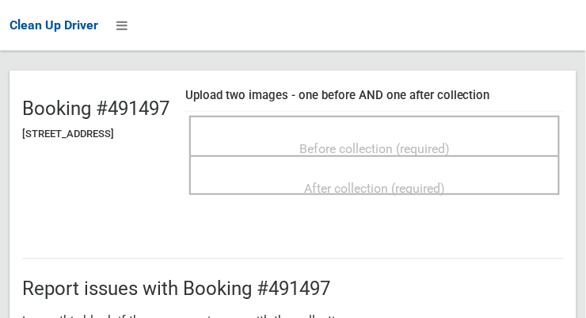
click at [450, 145] on span "Before collection (required)" at bounding box center [374, 148] width 150 height 15
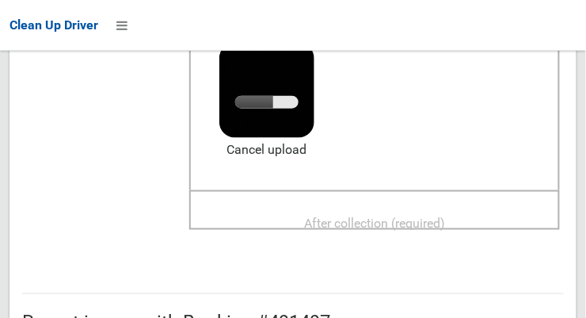
scroll to position [230, 0]
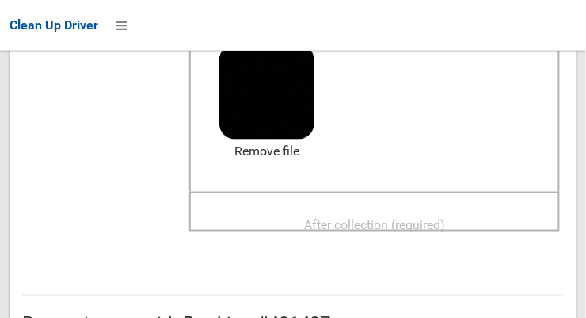
click at [444, 223] on span "After collection (required)" at bounding box center [374, 224] width 141 height 15
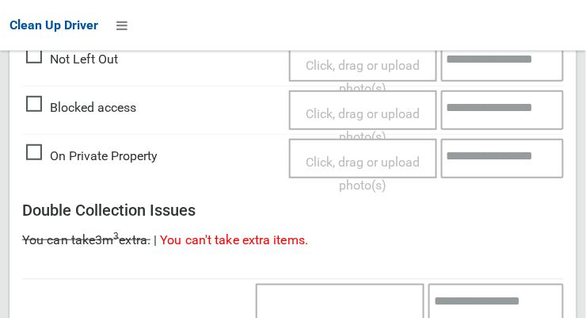
scroll to position [1432, 0]
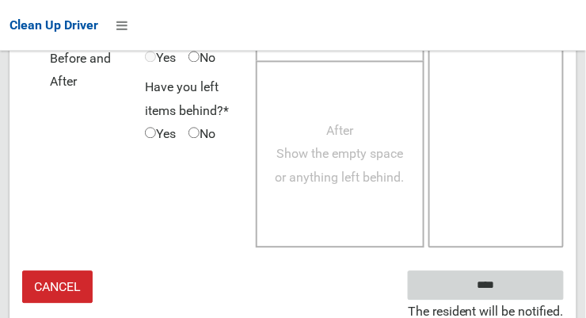
click at [509, 292] on input "****" at bounding box center [486, 284] width 156 height 29
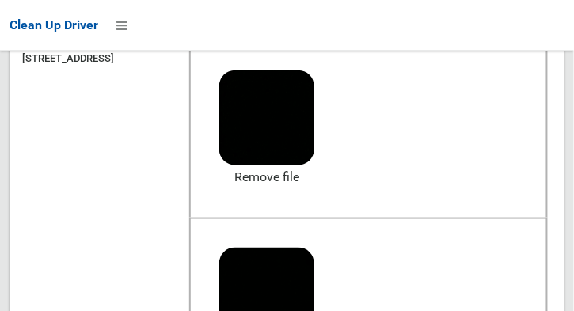
scroll to position [0, 0]
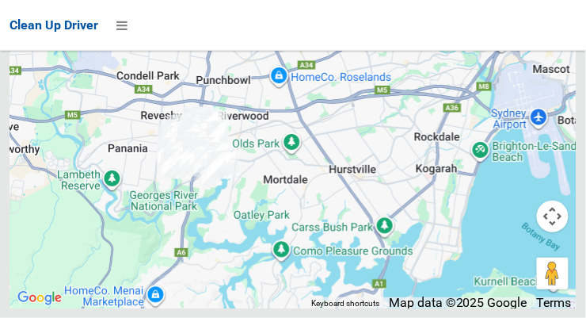
scroll to position [11482, 0]
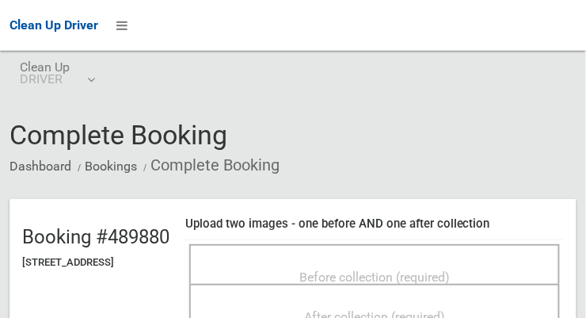
click at [450, 272] on span "Before collection (required)" at bounding box center [374, 276] width 150 height 15
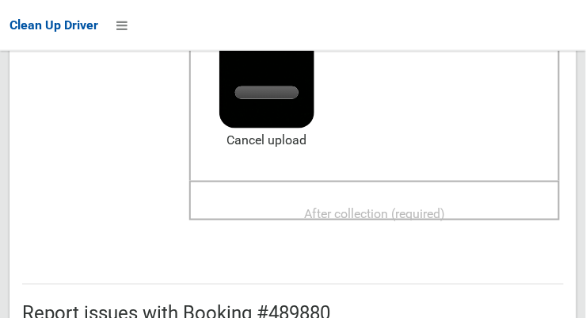
scroll to position [241, 0]
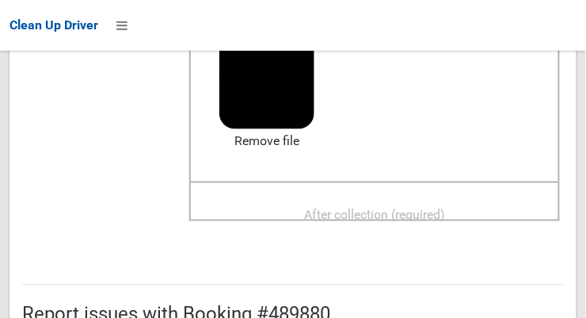
click at [445, 206] on span "After collection (required)" at bounding box center [374, 213] width 141 height 15
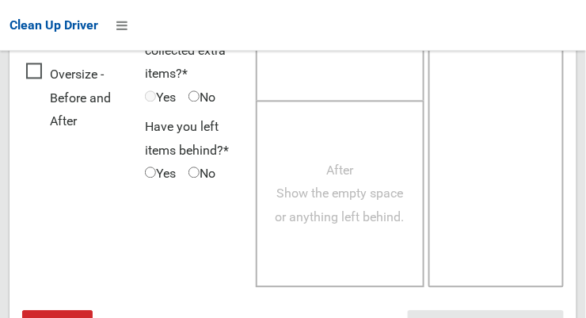
scroll to position [1432, 0]
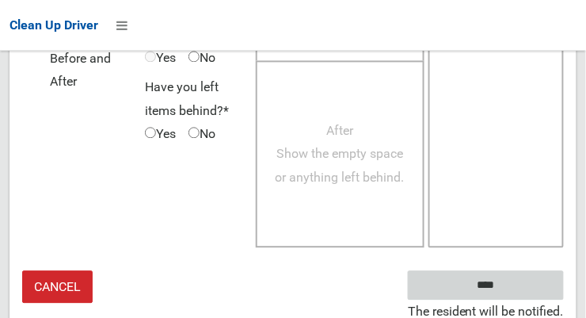
click at [516, 284] on input "****" at bounding box center [486, 284] width 156 height 29
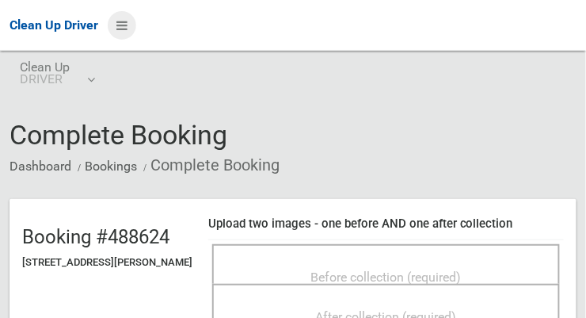
click at [128, 29] on icon at bounding box center [121, 25] width 11 height 27
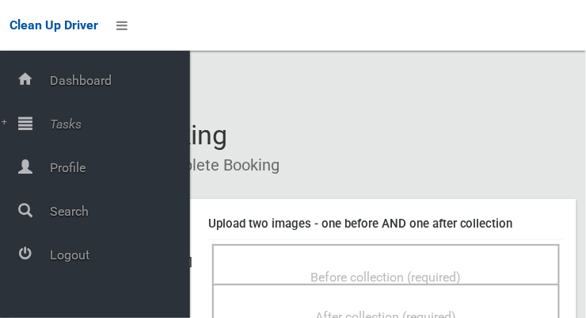
click at [82, 127] on span "Tasks" at bounding box center [117, 123] width 145 height 15
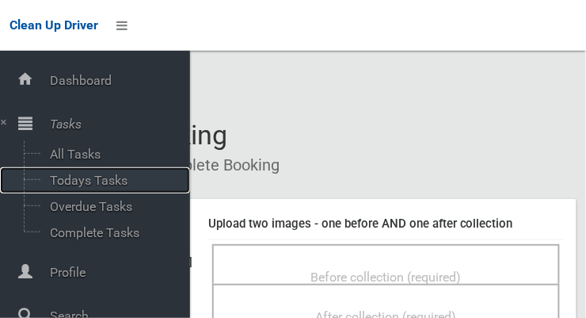
click at [115, 185] on span "Todays Tasks" at bounding box center [110, 180] width 131 height 15
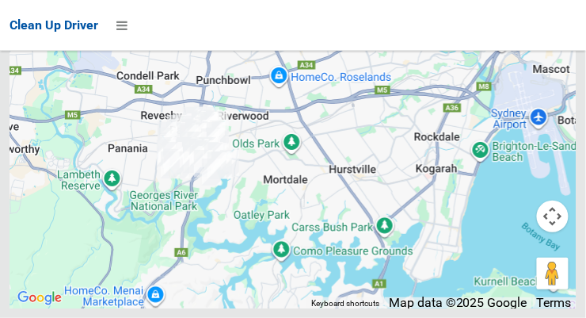
scroll to position [13625, 0]
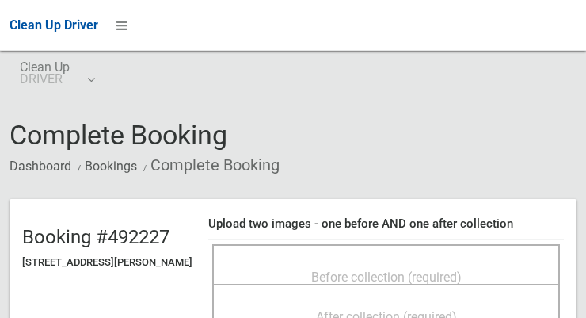
scroll to position [1190, 0]
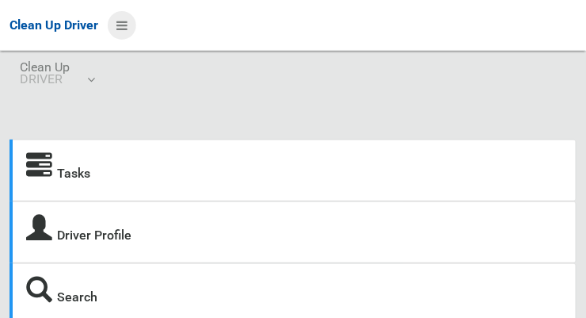
click at [128, 28] on icon at bounding box center [121, 25] width 11 height 27
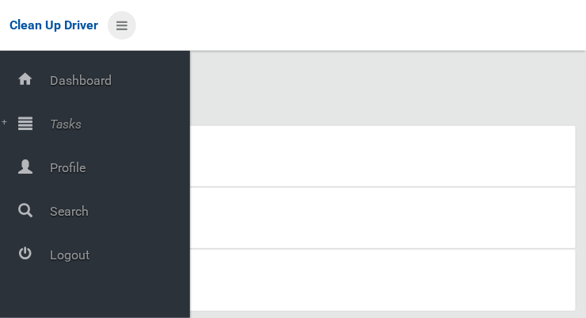
scroll to position [13, 0]
click at [86, 258] on span "Logout" at bounding box center [117, 254] width 145 height 15
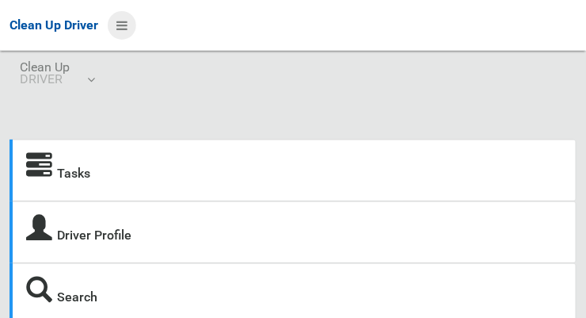
click at [118, 20] on icon at bounding box center [121, 25] width 11 height 27
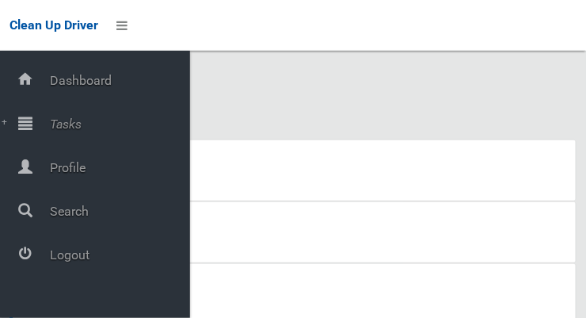
click at [75, 126] on span "Tasks" at bounding box center [117, 123] width 145 height 15
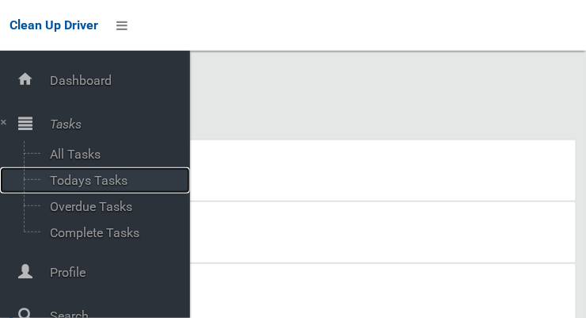
click at [120, 185] on span "Todays Tasks" at bounding box center [110, 180] width 131 height 15
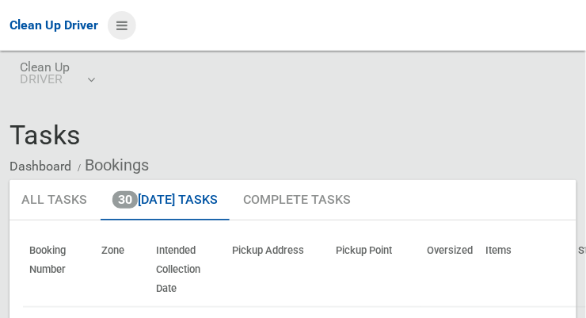
click at [128, 32] on icon at bounding box center [121, 25] width 11 height 27
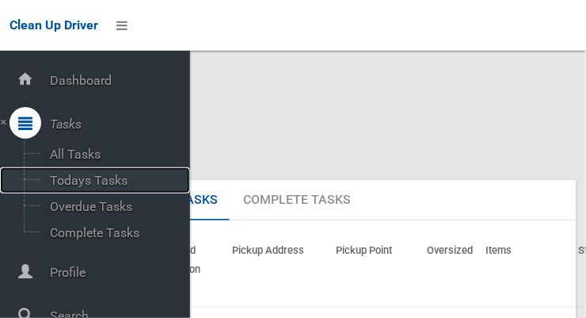
click at [117, 186] on span "Todays Tasks" at bounding box center [110, 180] width 131 height 15
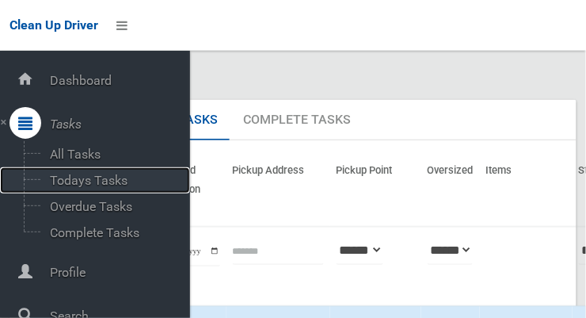
scroll to position [79, 0]
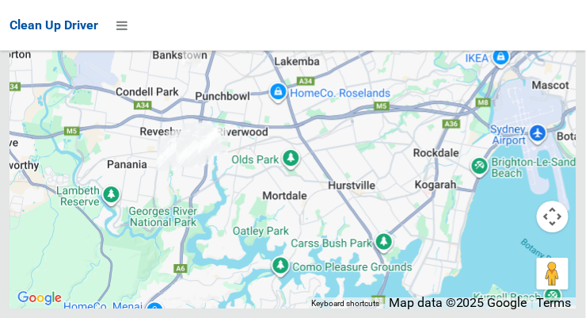
scroll to position [6050, 0]
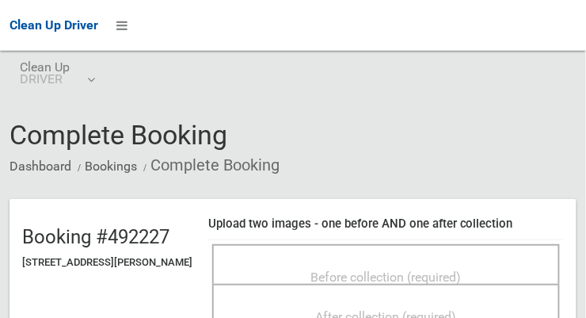
click at [403, 270] on span "Before collection (required)" at bounding box center [386, 276] width 150 height 15
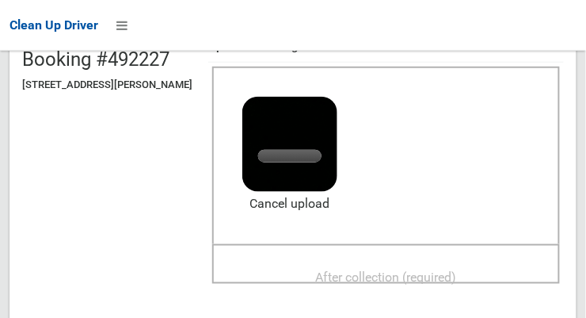
scroll to position [185, 0]
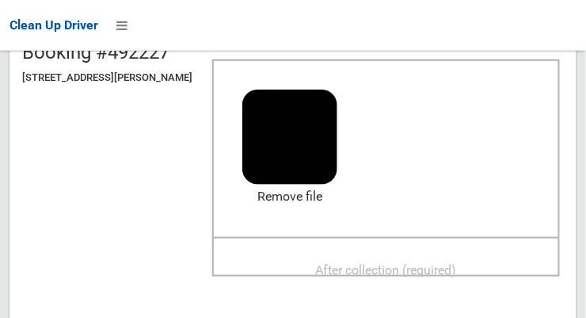
click at [483, 267] on div "After collection (required)" at bounding box center [386, 268] width 313 height 29
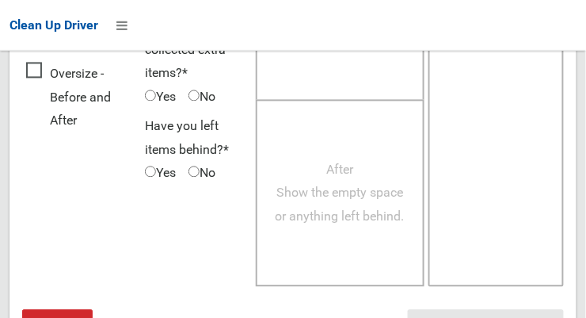
scroll to position [1432, 0]
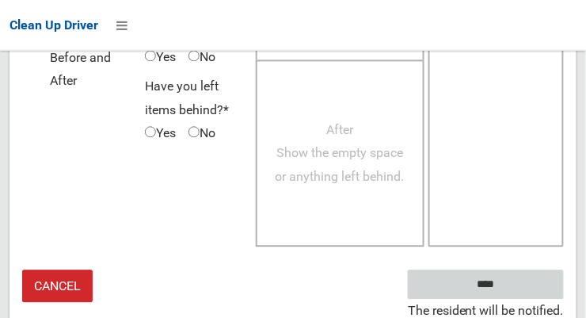
click at [509, 293] on input "****" at bounding box center [486, 284] width 156 height 29
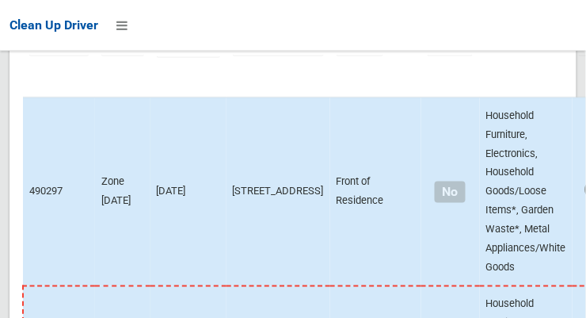
scroll to position [288, 0]
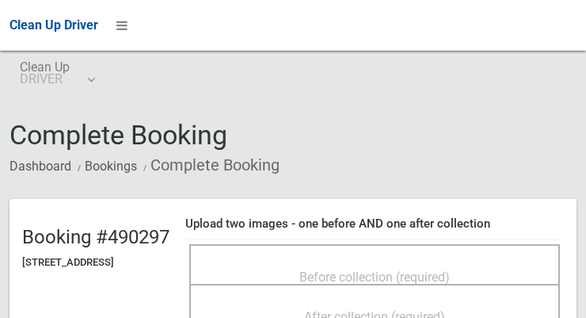
scroll to position [67, 0]
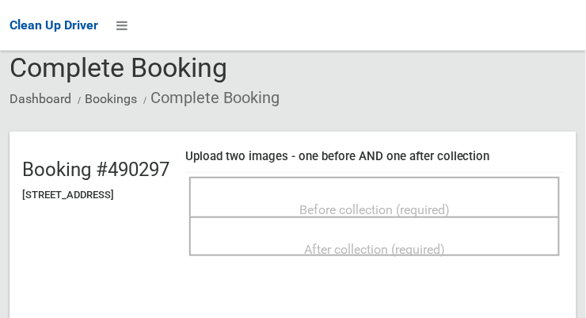
click at [442, 204] on span "Before collection (required)" at bounding box center [374, 209] width 150 height 15
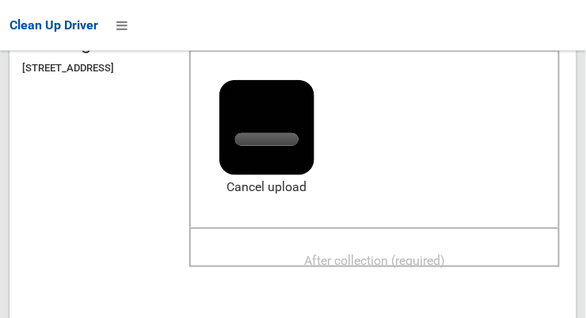
scroll to position [193, 0]
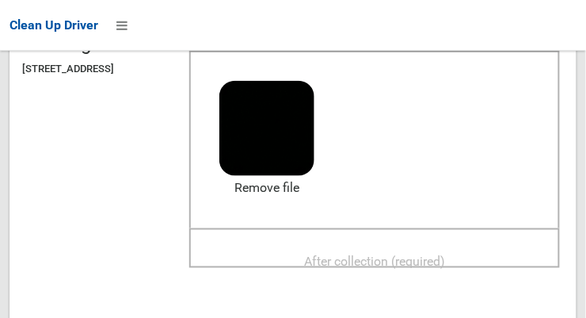
click at [445, 257] on span "After collection (required)" at bounding box center [374, 260] width 141 height 15
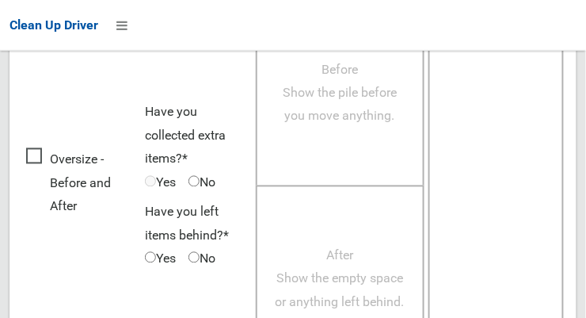
scroll to position [1432, 0]
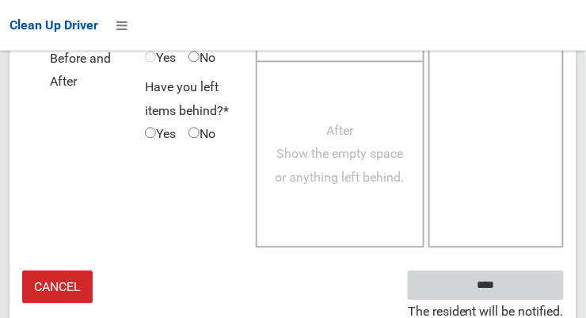
click at [522, 286] on input "****" at bounding box center [486, 284] width 156 height 29
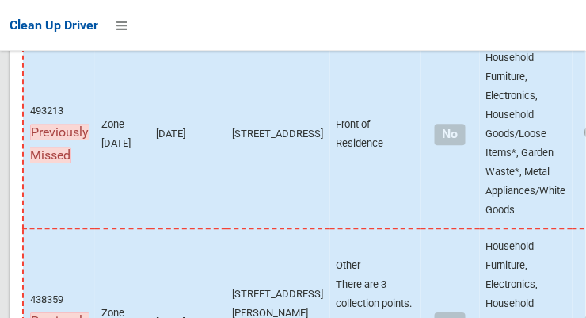
scroll to position [537, 0]
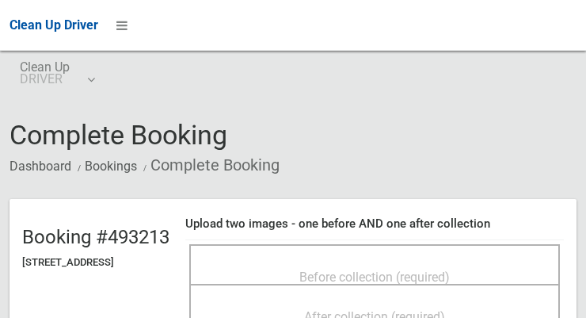
click at [450, 272] on span "Before collection (required)" at bounding box center [374, 276] width 150 height 15
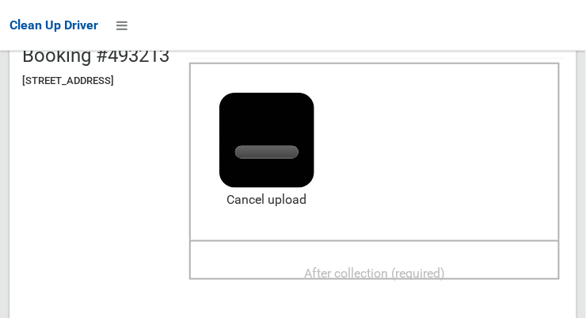
scroll to position [188, 0]
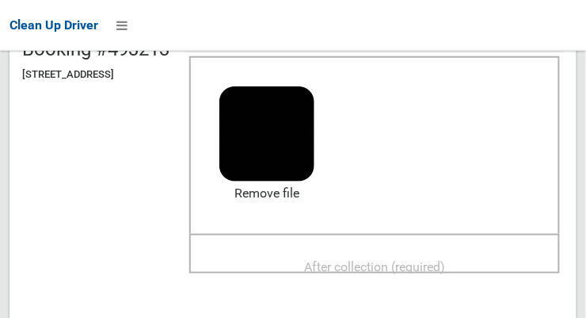
click at [445, 264] on span "After collection (required)" at bounding box center [374, 266] width 141 height 15
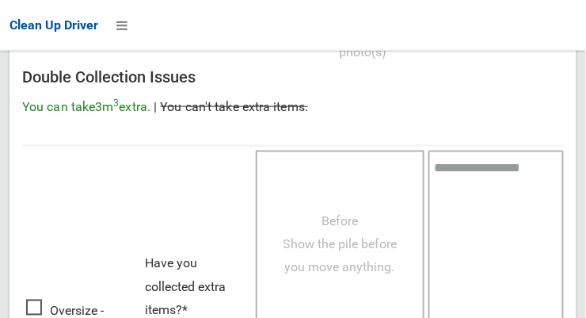
scroll to position [1432, 0]
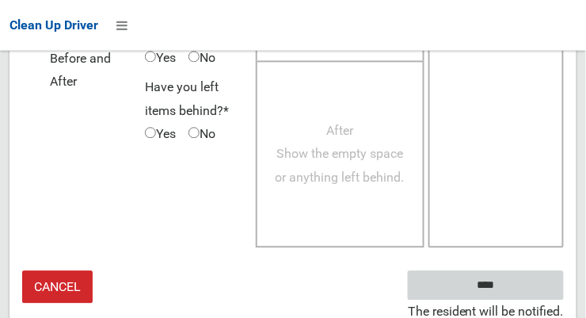
click at [519, 290] on input "****" at bounding box center [486, 284] width 156 height 29
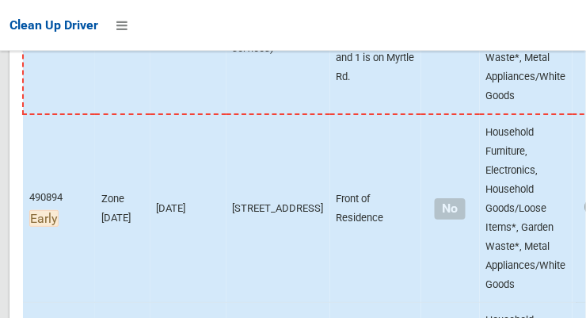
scroll to position [836, 0]
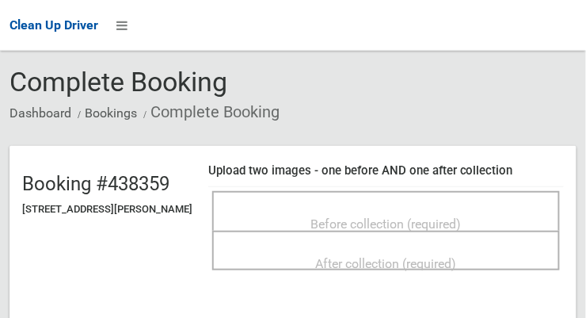
scroll to position [53, 0]
click at [492, 223] on div "Before collection (required)" at bounding box center [386, 222] width 313 height 29
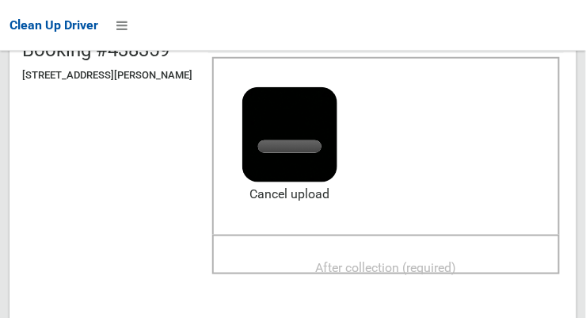
scroll to position [188, 0]
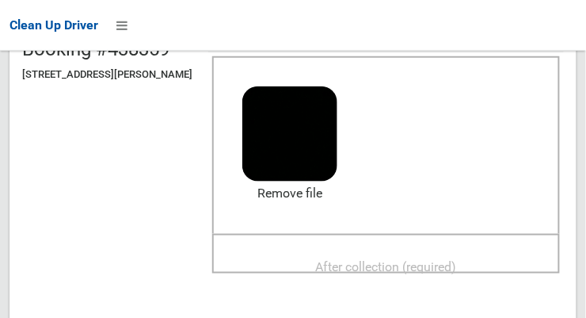
click at [448, 261] on span "After collection (required)" at bounding box center [386, 266] width 141 height 15
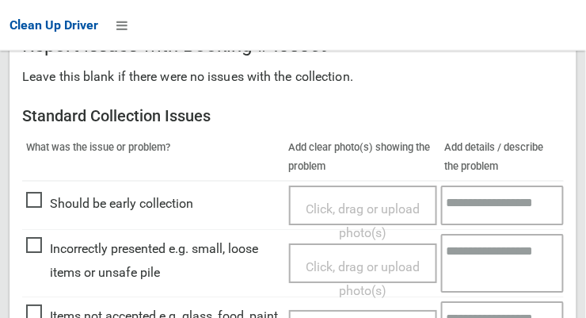
scroll to position [1001, 0]
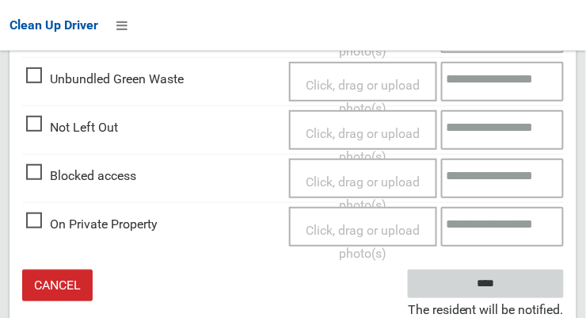
click at [509, 292] on input "****" at bounding box center [486, 283] width 156 height 29
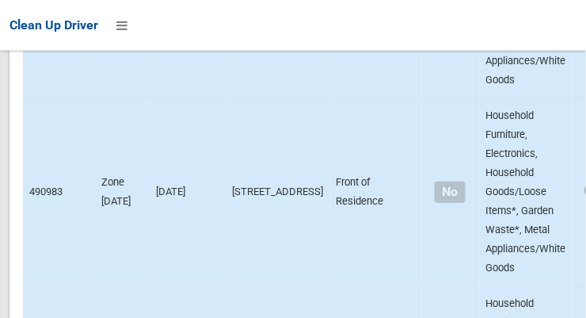
scroll to position [3724, 0]
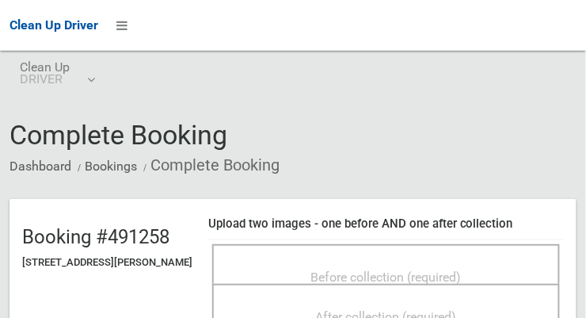
click at [497, 267] on div "Before collection (required)" at bounding box center [386, 275] width 313 height 29
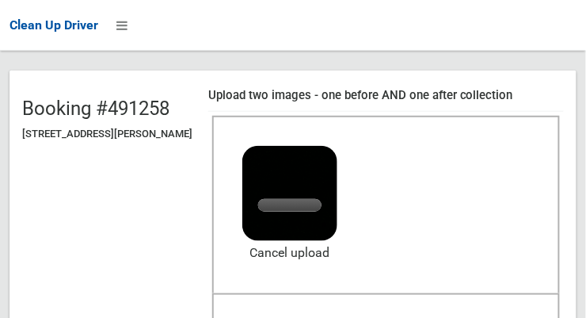
scroll to position [158, 0]
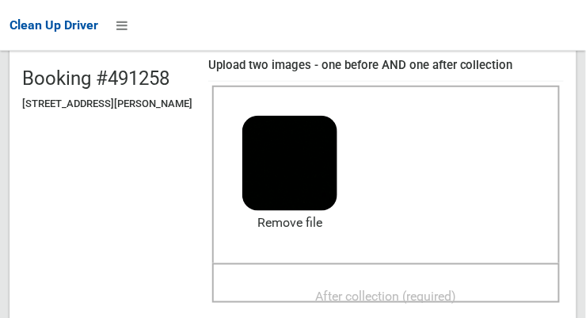
click at [444, 291] on span "After collection (required)" at bounding box center [386, 295] width 141 height 15
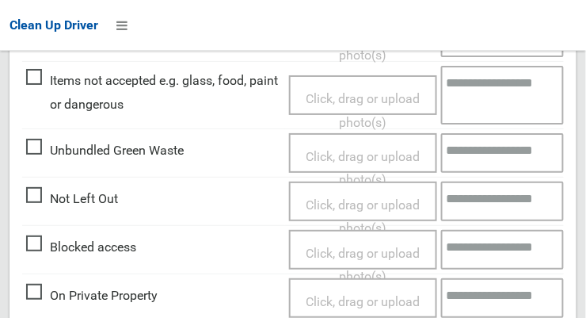
scroll to position [1432, 0]
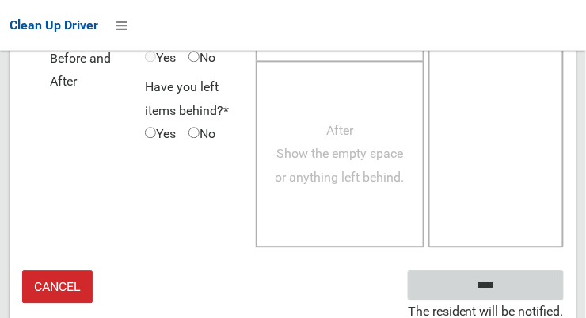
click at [516, 288] on input "****" at bounding box center [486, 284] width 156 height 29
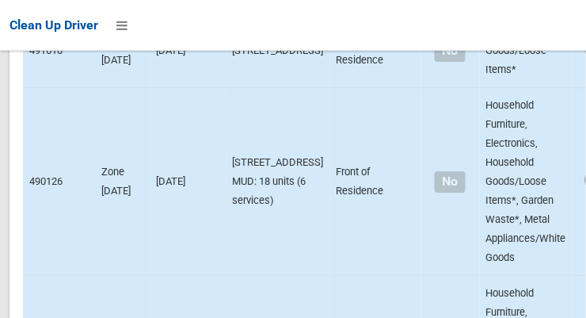
scroll to position [3572, 0]
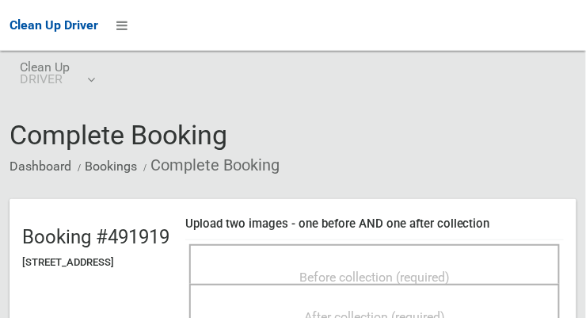
click at [450, 272] on span "Before collection (required)" at bounding box center [374, 276] width 150 height 15
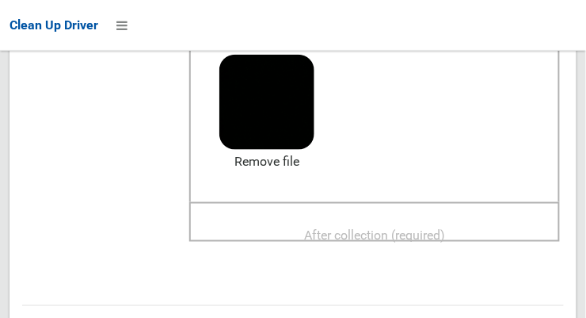
scroll to position [218, 0]
click at [490, 230] on div "After collection (required)" at bounding box center [375, 235] width 336 height 29
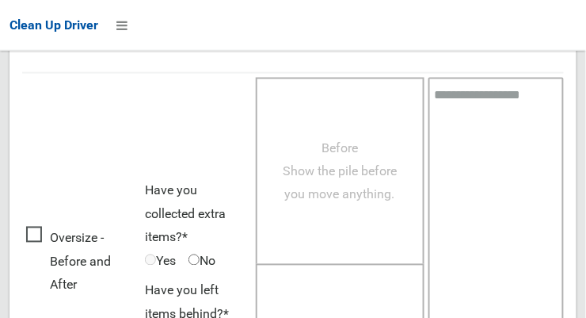
scroll to position [1432, 0]
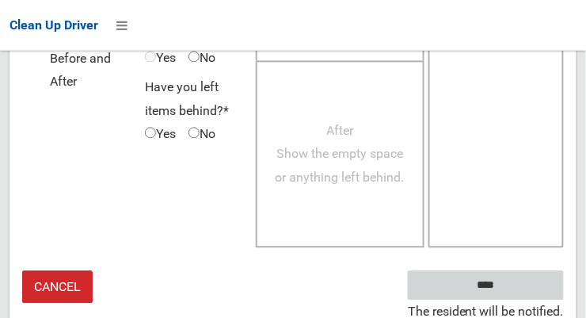
click at [515, 277] on input "****" at bounding box center [486, 284] width 156 height 29
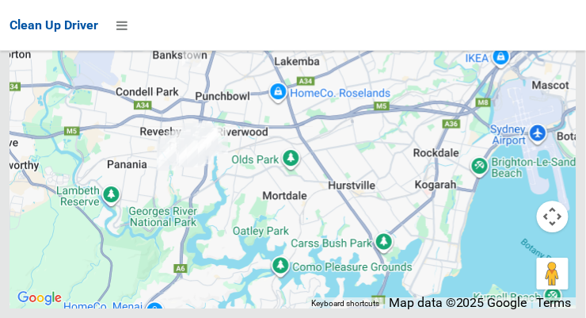
scroll to position [6160, 0]
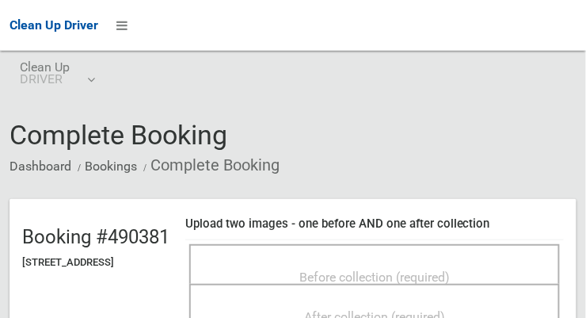
click at [485, 265] on div "Before collection (required)" at bounding box center [375, 275] width 336 height 29
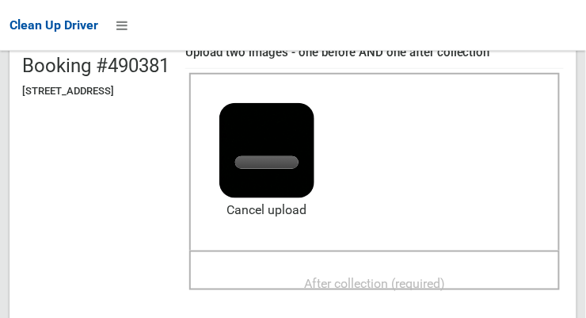
scroll to position [182, 0]
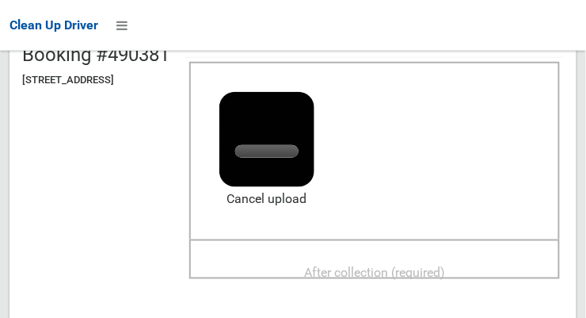
click at [445, 272] on span "After collection (required)" at bounding box center [374, 272] width 141 height 15
click at [494, 264] on div "After collection (required)" at bounding box center [375, 271] width 336 height 29
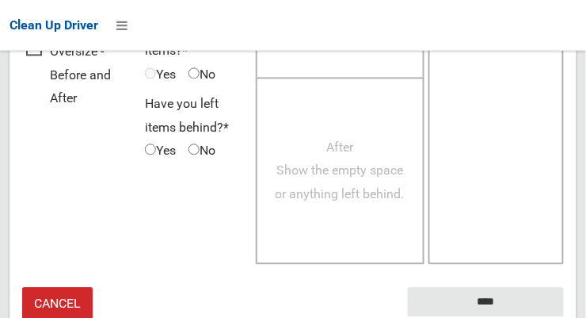
scroll to position [1432, 0]
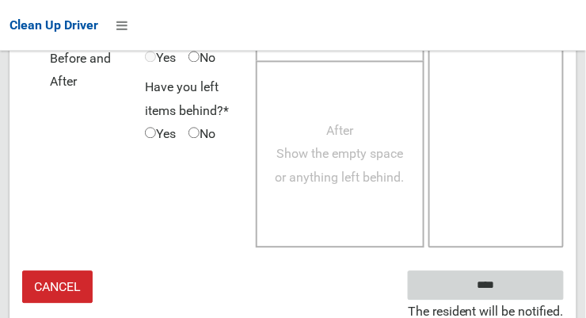
click at [517, 287] on input "****" at bounding box center [486, 284] width 156 height 29
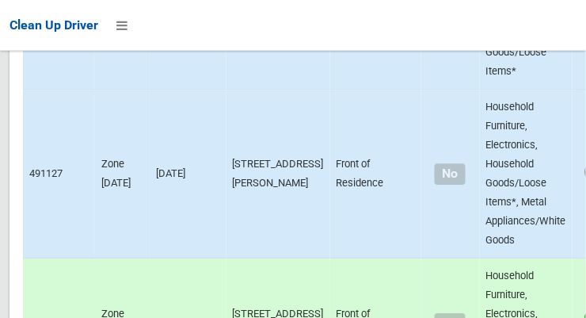
scroll to position [4360, 0]
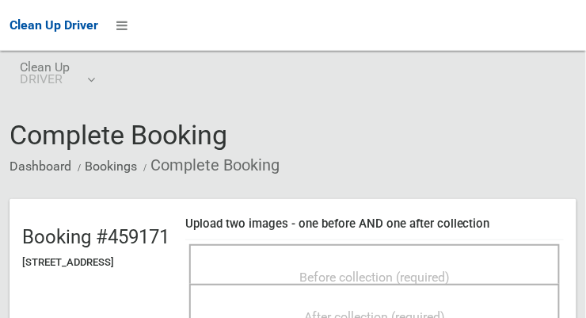
click at [489, 272] on div "Before collection (required)" at bounding box center [375, 275] width 336 height 29
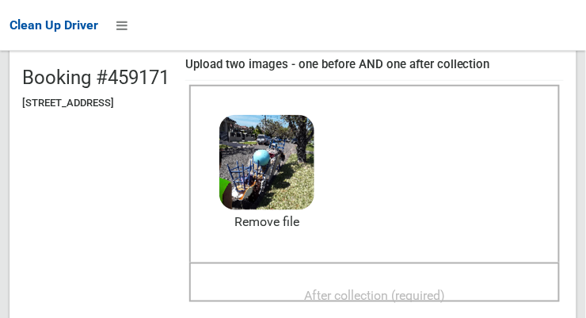
scroll to position [196, 0]
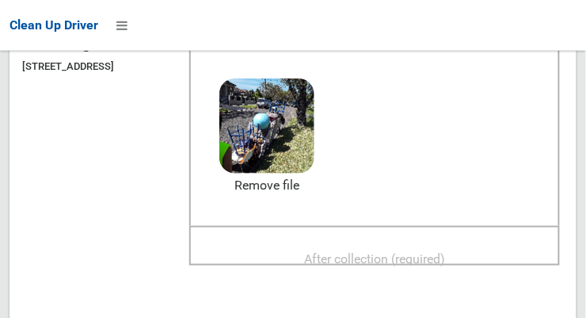
click at [445, 255] on span "After collection (required)" at bounding box center [374, 258] width 141 height 15
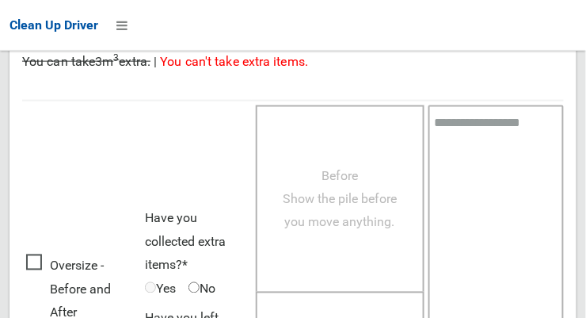
scroll to position [1432, 0]
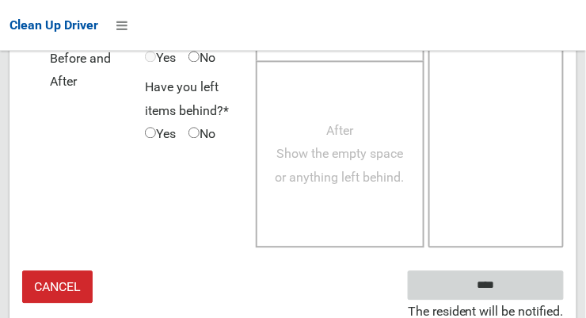
click at [524, 288] on input "****" at bounding box center [486, 284] width 156 height 29
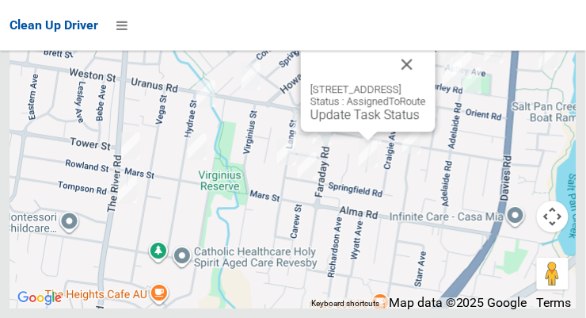
scroll to position [6905, 0]
click at [426, 83] on button "Close" at bounding box center [407, 64] width 38 height 38
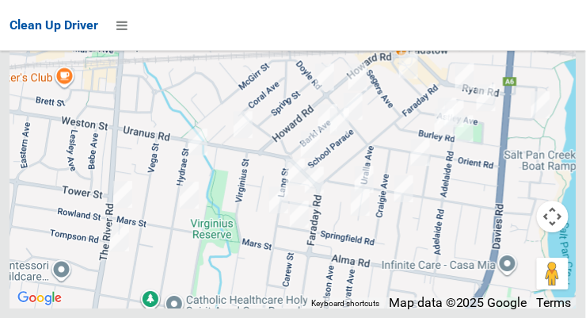
scroll to position [6441, 0]
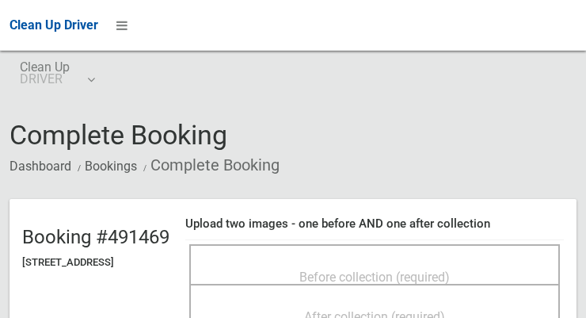
click at [418, 269] on span "Before collection (required)" at bounding box center [374, 276] width 150 height 15
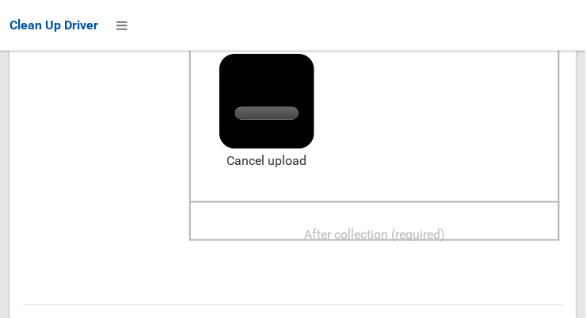
scroll to position [220, 0]
click at [445, 230] on span "After collection (required)" at bounding box center [374, 234] width 141 height 15
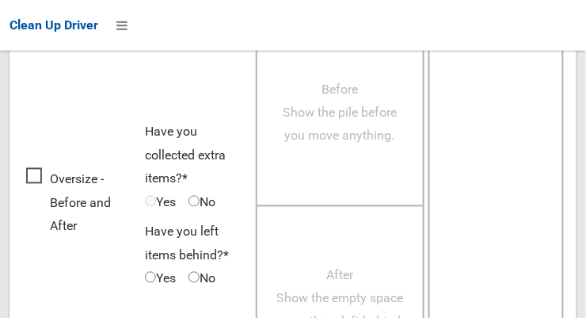
scroll to position [1432, 0]
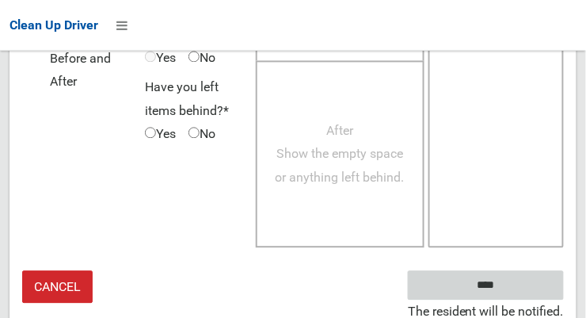
click at [520, 280] on input "****" at bounding box center [486, 284] width 156 height 29
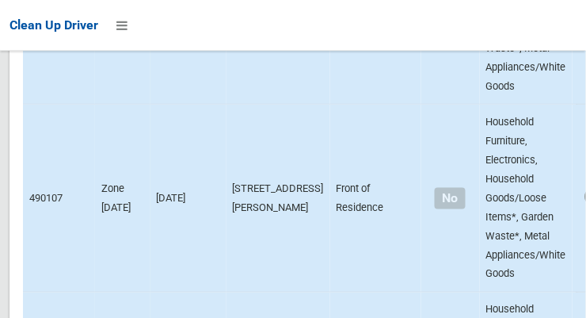
scroll to position [3955, 0]
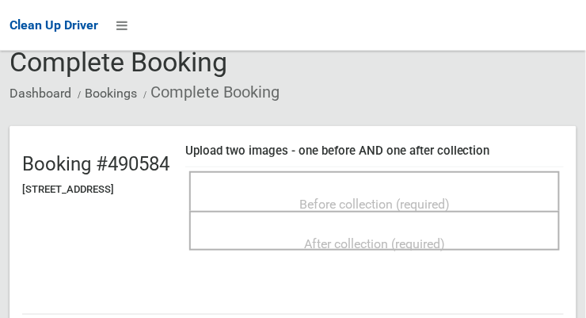
scroll to position [71, 0]
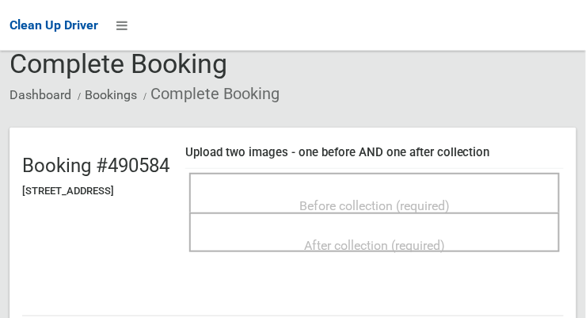
click at [483, 206] on div "Before collection (required)" at bounding box center [375, 204] width 336 height 29
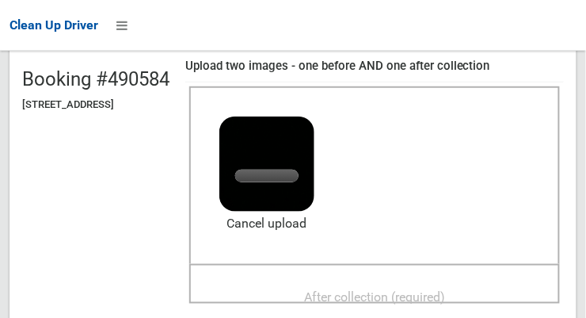
scroll to position [156, 0]
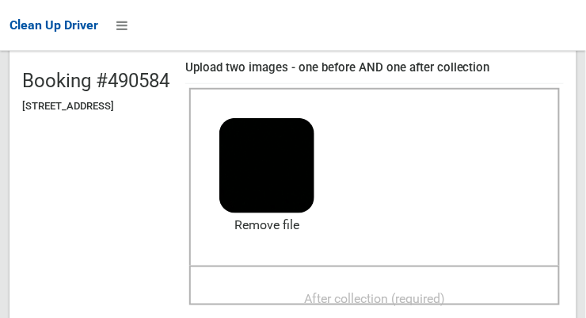
click at [435, 298] on span "After collection (required)" at bounding box center [374, 298] width 141 height 15
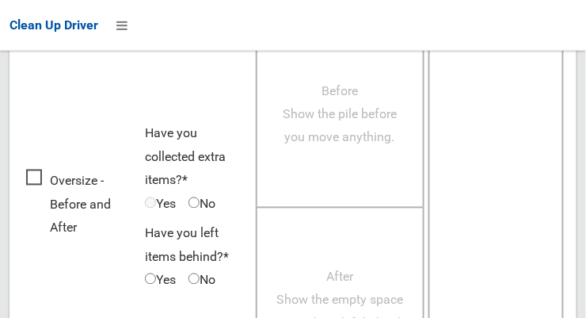
scroll to position [1432, 0]
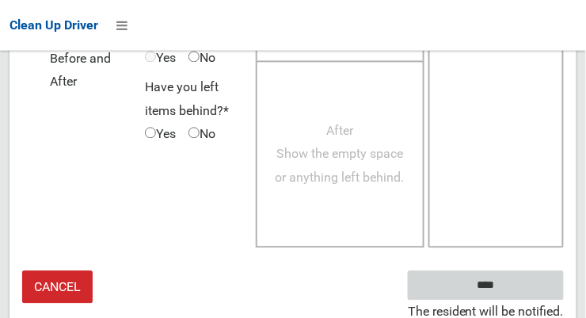
click at [509, 291] on input "****" at bounding box center [486, 284] width 156 height 29
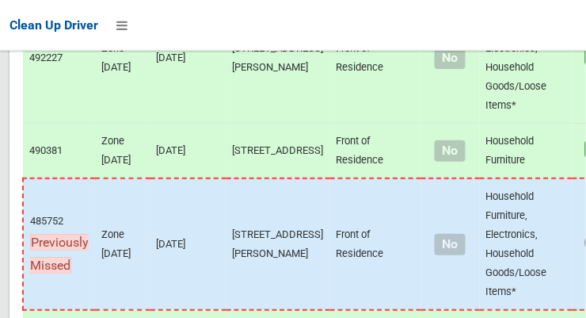
scroll to position [4609, 0]
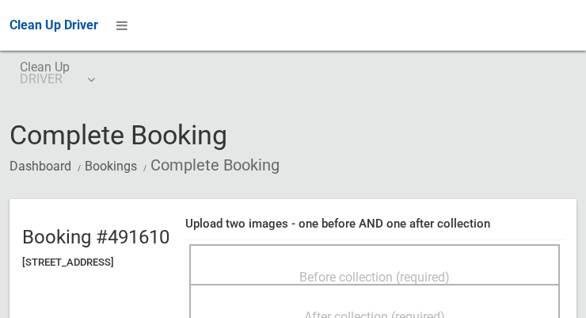
click at [450, 272] on span "Before collection (required)" at bounding box center [374, 276] width 150 height 15
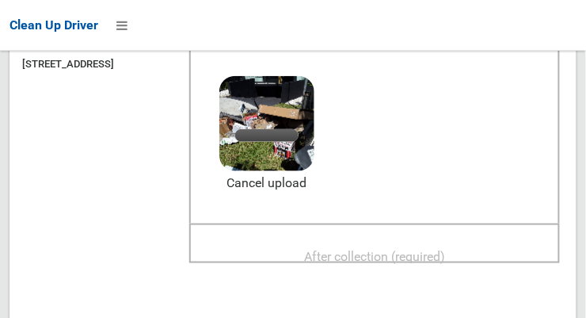
scroll to position [196, 0]
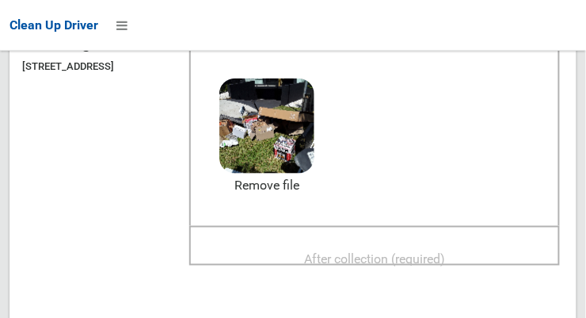
click at [445, 251] on span "After collection (required)" at bounding box center [374, 258] width 141 height 15
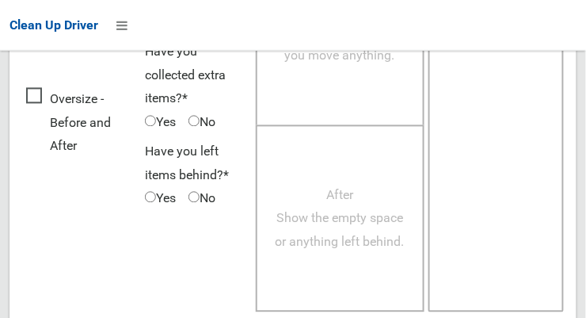
scroll to position [1432, 0]
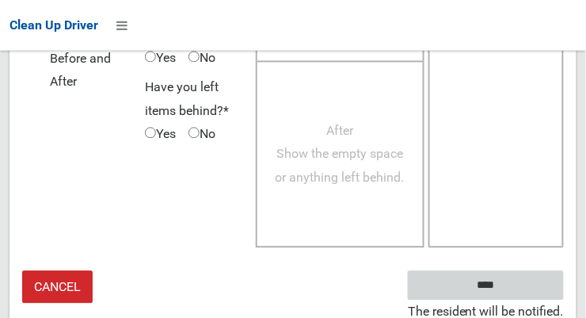
click at [520, 284] on input "****" at bounding box center [486, 284] width 156 height 29
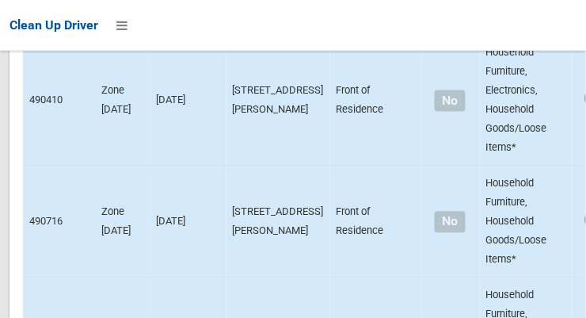
scroll to position [6905, 0]
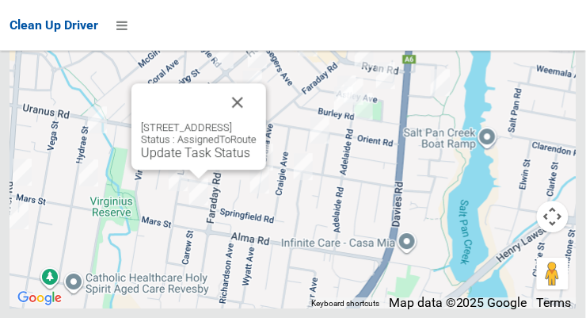
click at [181, 160] on link "Update Task Status" at bounding box center [195, 152] width 109 height 15
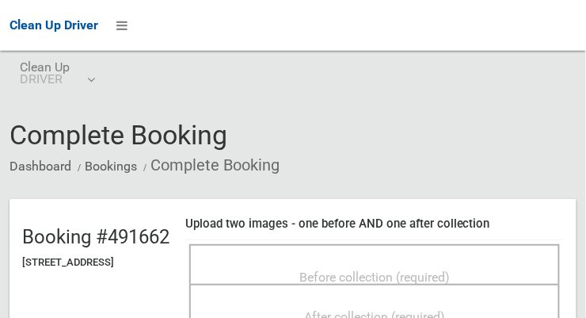
click at [450, 269] on span "Before collection (required)" at bounding box center [374, 276] width 150 height 15
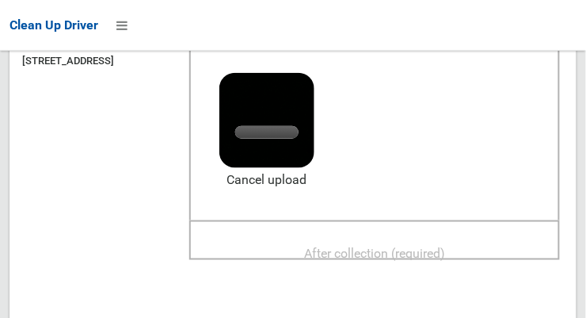
scroll to position [202, 0]
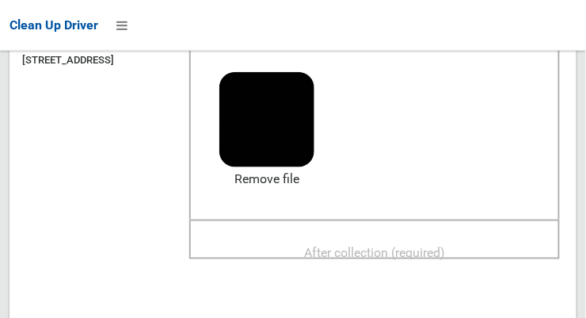
click at [440, 248] on span "After collection (required)" at bounding box center [374, 252] width 141 height 15
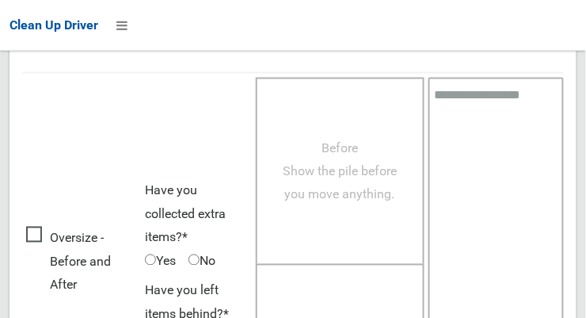
scroll to position [1432, 0]
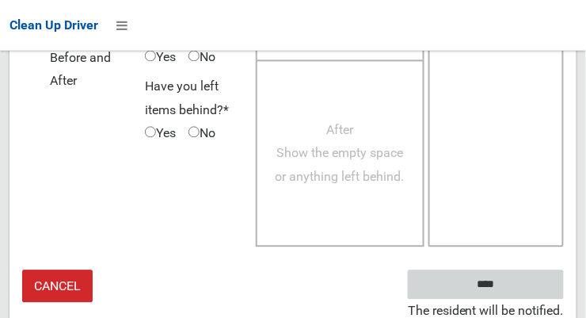
click at [522, 290] on input "****" at bounding box center [486, 284] width 156 height 29
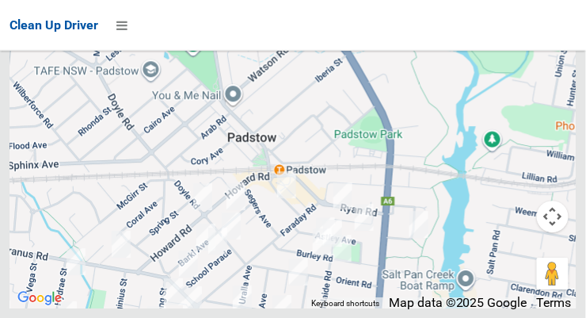
scroll to position [5869, 0]
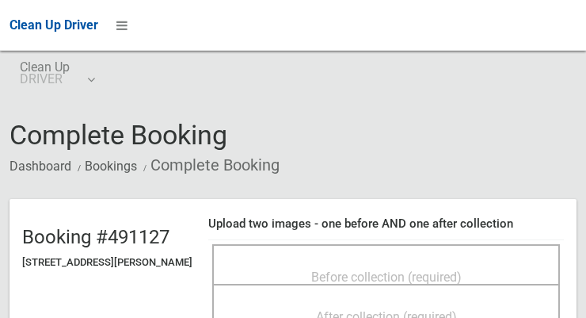
click at [462, 269] on span "Before collection (required)" at bounding box center [386, 276] width 150 height 15
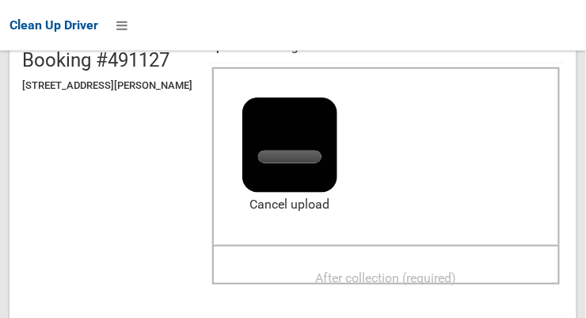
scroll to position [180, 0]
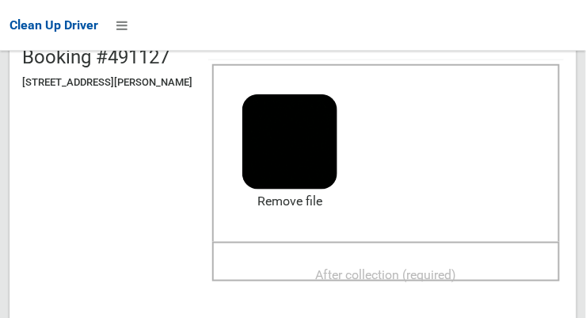
click at [449, 271] on span "After collection (required)" at bounding box center [386, 274] width 141 height 15
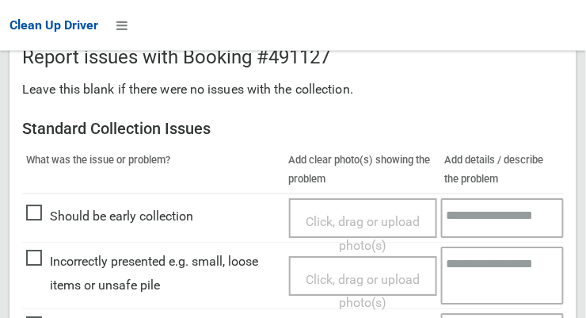
scroll to position [1432, 0]
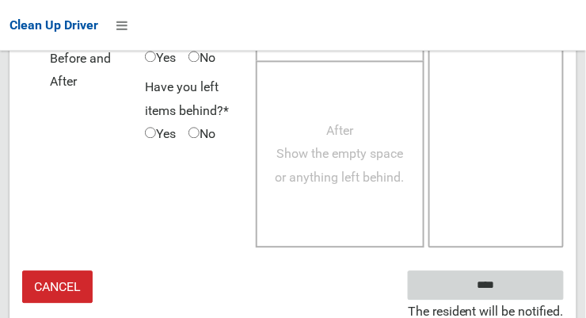
click at [518, 284] on input "****" at bounding box center [486, 284] width 156 height 29
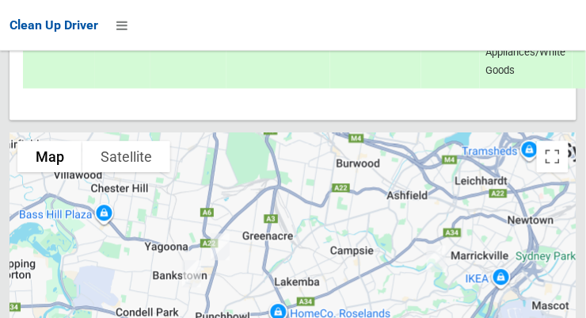
scroll to position [5024, 0]
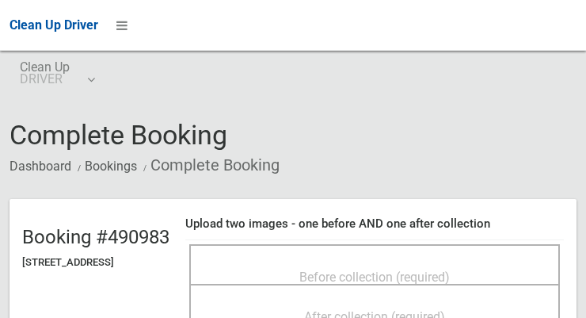
scroll to position [62, 0]
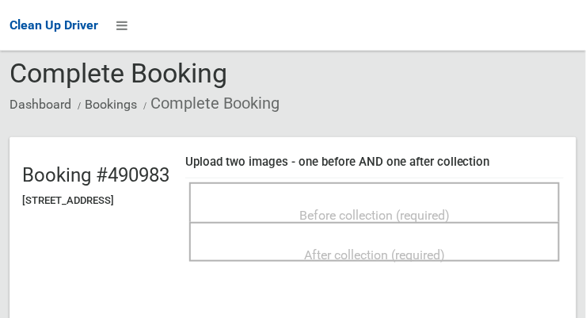
click at [489, 210] on div "Before collection (required)" at bounding box center [375, 214] width 336 height 29
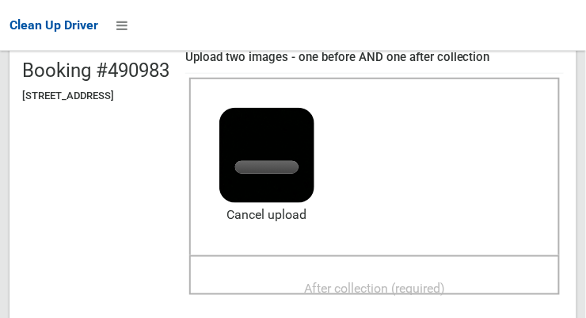
scroll to position [191, 0]
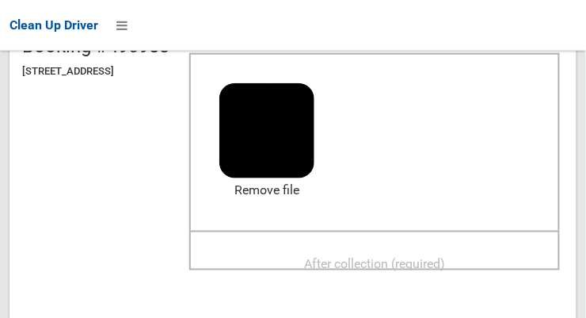
click at [445, 260] on span "After collection (required)" at bounding box center [374, 263] width 141 height 15
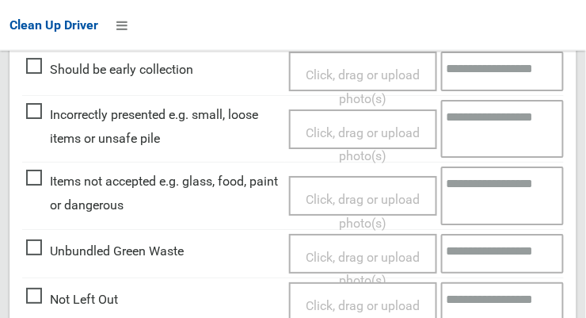
scroll to position [1432, 0]
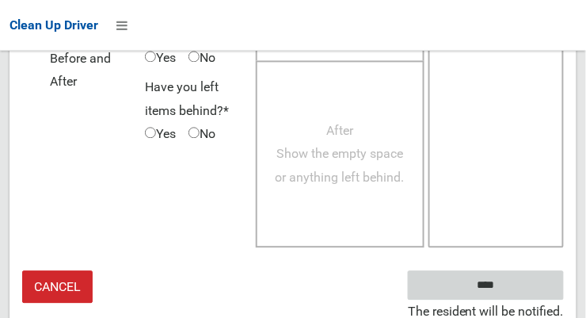
click at [528, 292] on input "****" at bounding box center [486, 284] width 156 height 29
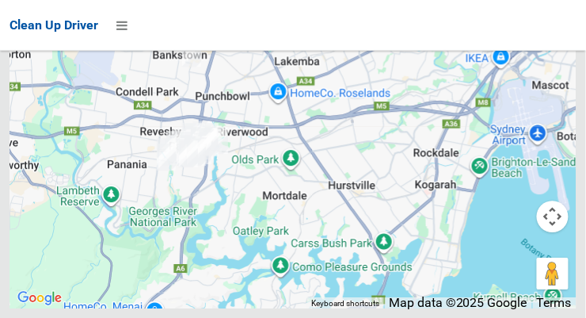
scroll to position [5640, 0]
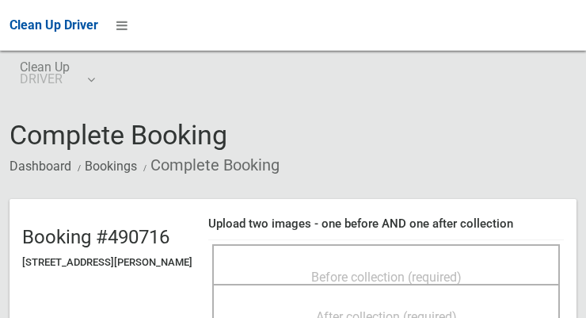
click at [501, 271] on div "Before collection (required)" at bounding box center [386, 275] width 313 height 29
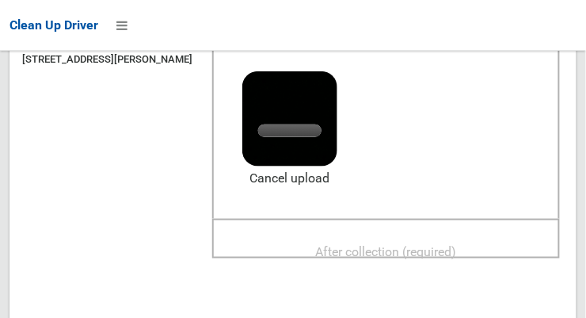
scroll to position [202, 0]
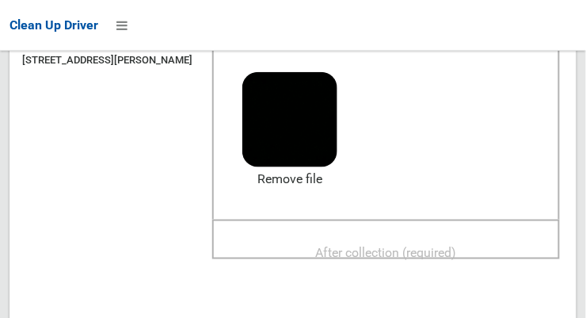
click at [440, 247] on span "After collection (required)" at bounding box center [386, 252] width 141 height 15
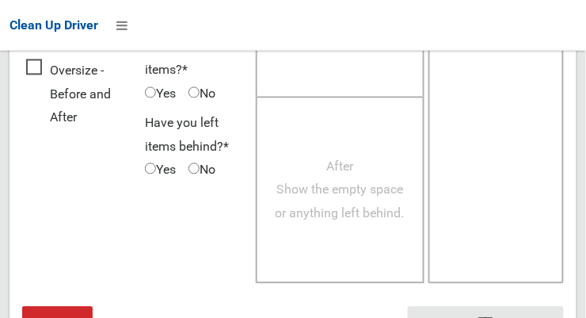
scroll to position [1432, 0]
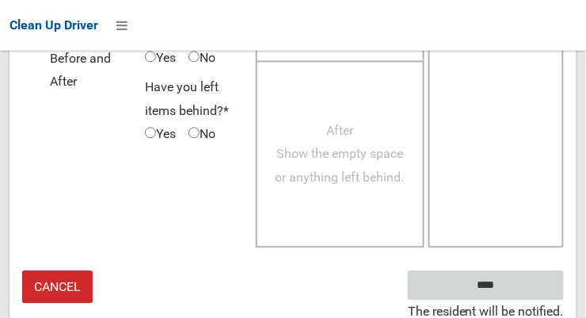
click at [517, 283] on input "****" at bounding box center [486, 284] width 156 height 29
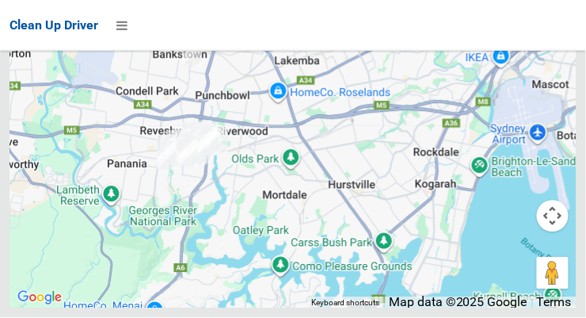
scroll to position [5294, 0]
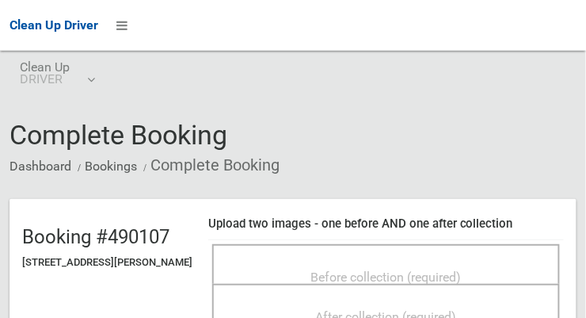
click at [390, 269] on span "Before collection (required)" at bounding box center [386, 276] width 150 height 15
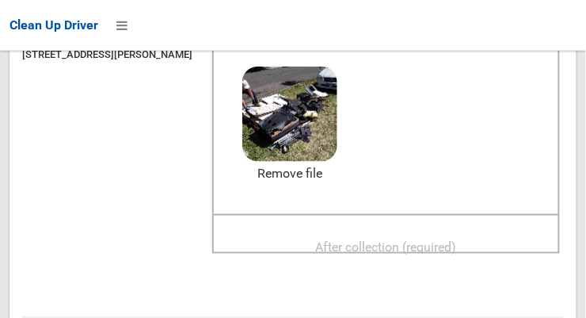
scroll to position [206, 0]
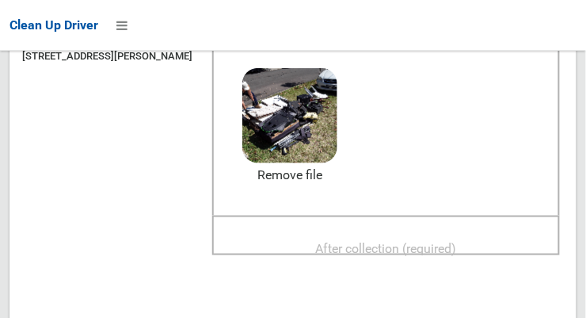
click at [457, 244] on span "After collection (required)" at bounding box center [386, 248] width 141 height 15
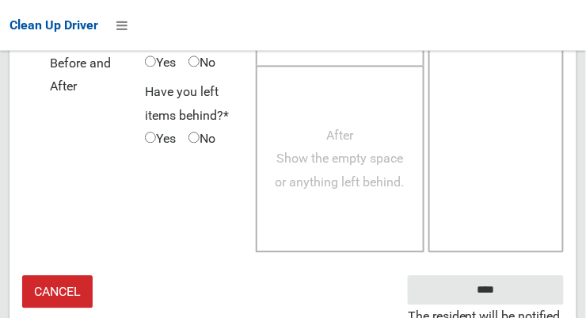
scroll to position [1432, 0]
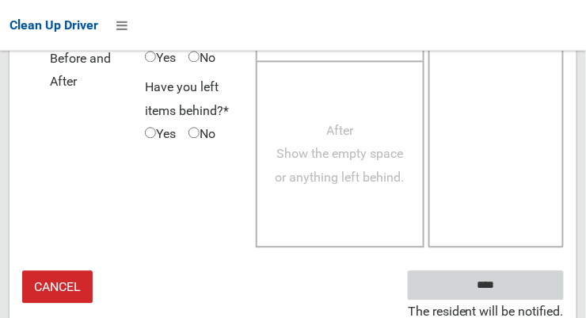
click at [509, 291] on input "****" at bounding box center [486, 284] width 156 height 29
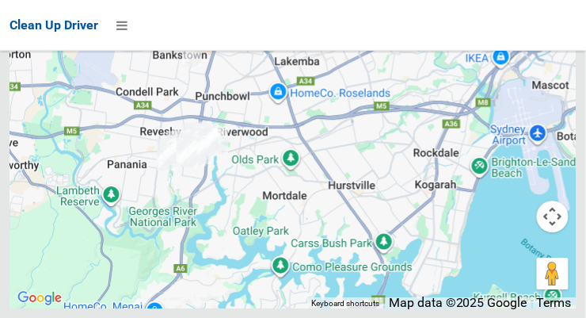
scroll to position [6905, 0]
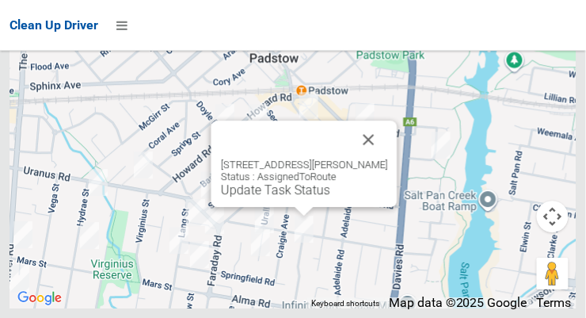
click at [383, 158] on button "Close" at bounding box center [369, 139] width 38 height 38
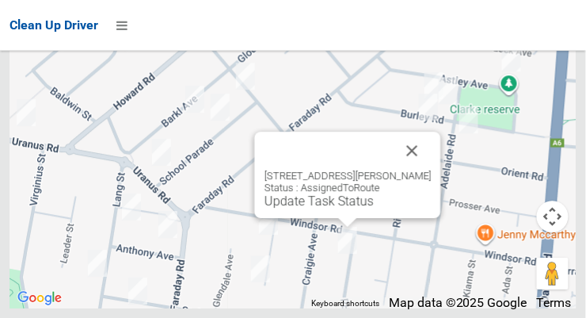
click at [326, 208] on link "Update Task Status" at bounding box center [319, 200] width 109 height 15
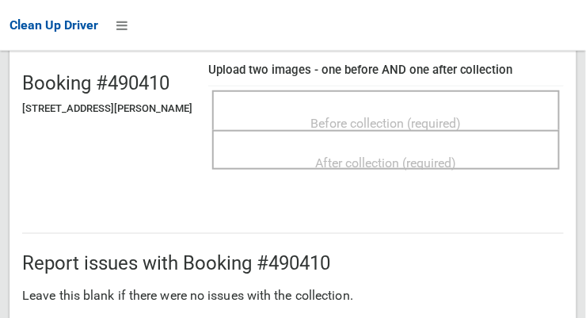
scroll to position [154, 0]
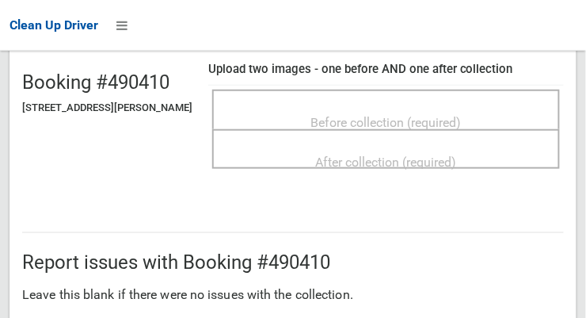
click at [462, 118] on span "Before collection (required)" at bounding box center [386, 122] width 150 height 15
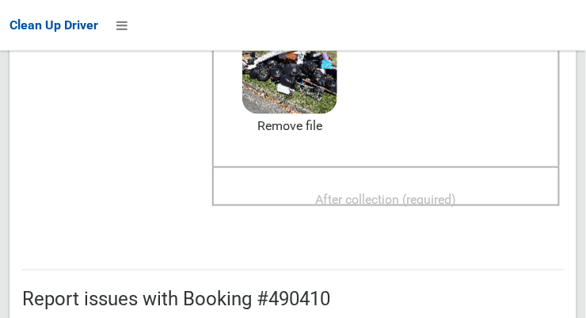
scroll to position [258, 0]
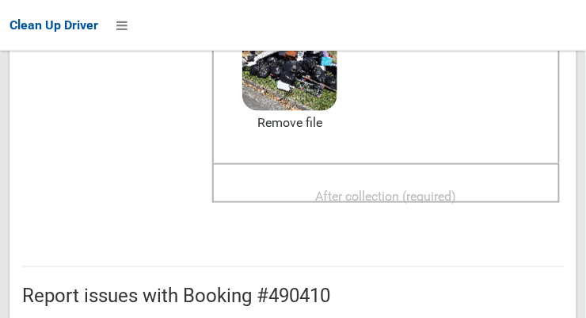
click at [457, 190] on span "After collection (required)" at bounding box center [386, 196] width 141 height 15
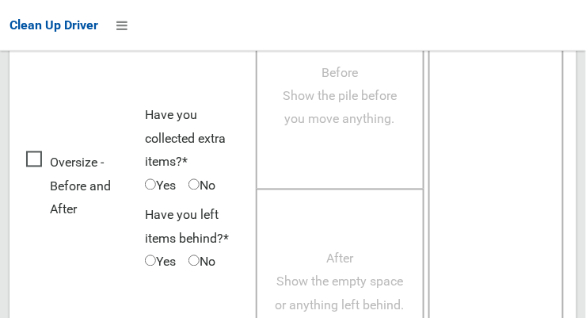
scroll to position [1432, 0]
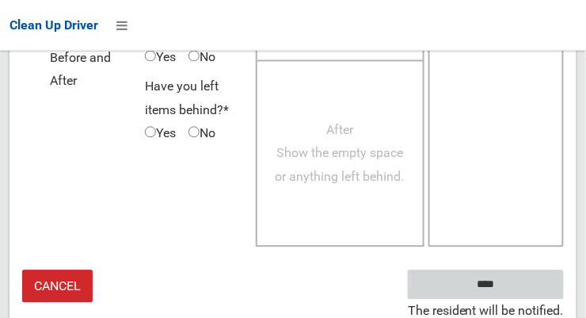
click at [516, 283] on input "****" at bounding box center [486, 284] width 156 height 29
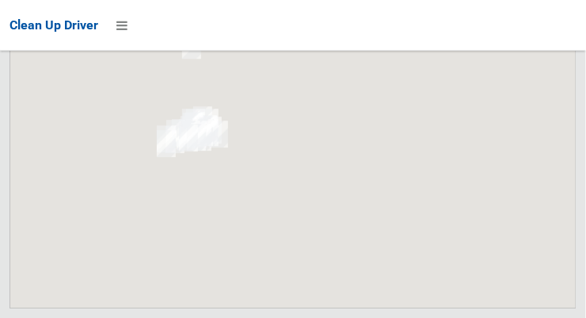
scroll to position [6905, 0]
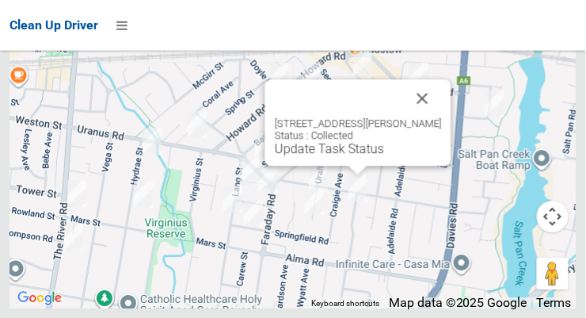
click at [441, 117] on button "Close" at bounding box center [423, 98] width 38 height 38
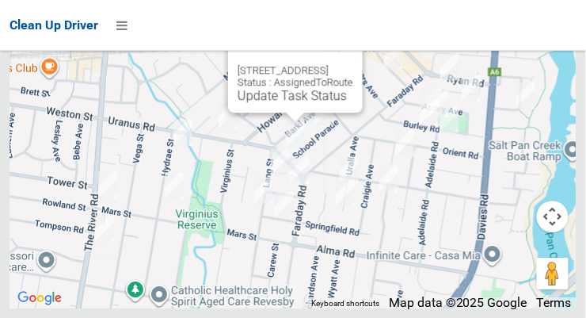
click at [353, 64] on button "Close" at bounding box center [334, 45] width 38 height 38
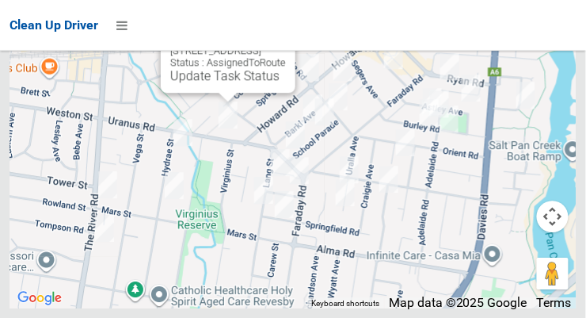
click at [286, 44] on button "Close" at bounding box center [267, 25] width 38 height 38
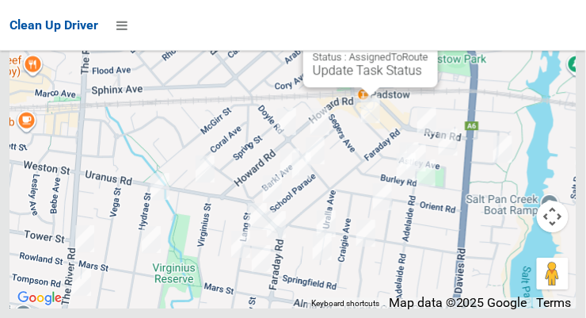
click at [429, 39] on button "Close" at bounding box center [409, 20] width 38 height 38
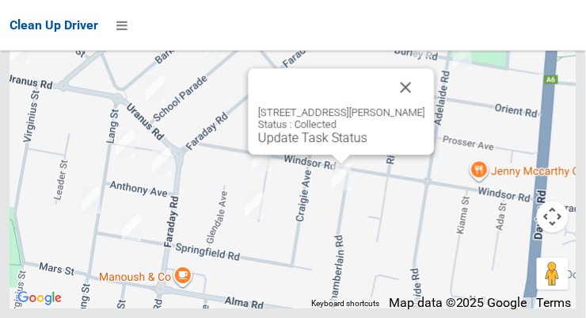
click at [421, 106] on button "Close" at bounding box center [406, 87] width 38 height 38
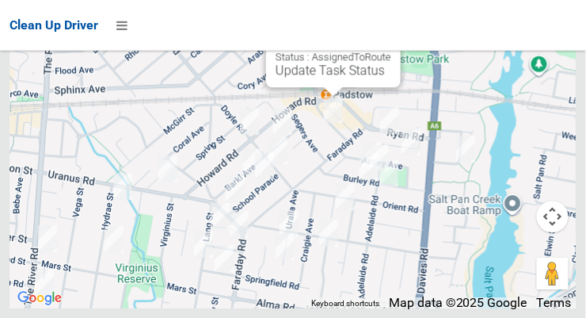
click at [391, 39] on button "Close" at bounding box center [372, 20] width 38 height 38
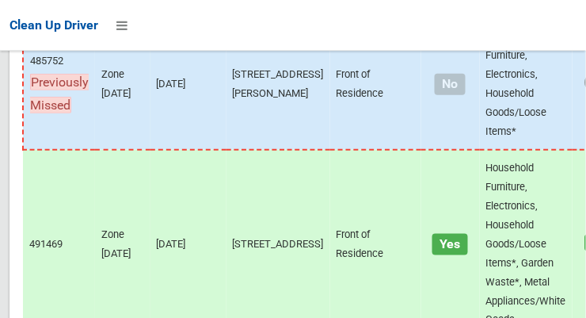
scroll to position [4770, 0]
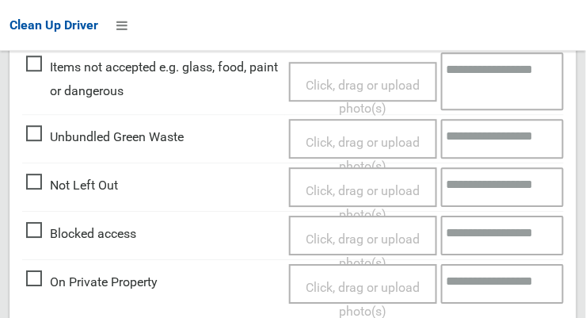
scroll to position [621, 0]
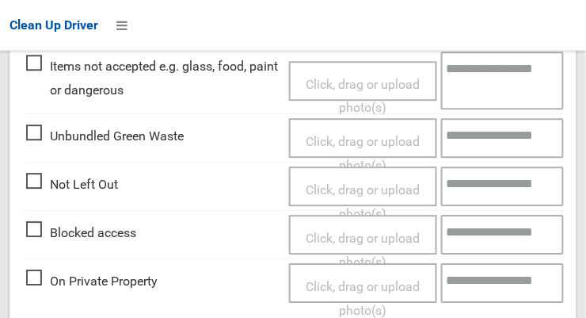
click at [101, 188] on span "Not Left Out" at bounding box center [72, 185] width 92 height 24
click at [383, 189] on span "Click, drag or upload photo(s)" at bounding box center [363, 201] width 114 height 39
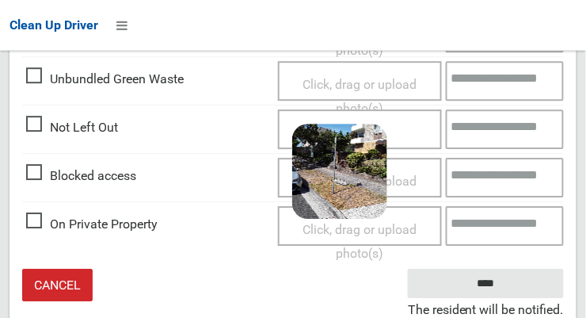
scroll to position [675, 0]
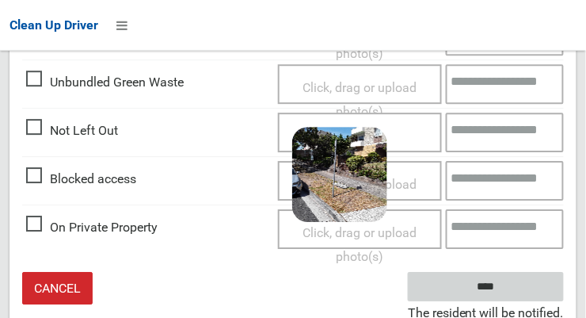
click at [526, 284] on input "****" at bounding box center [486, 286] width 156 height 29
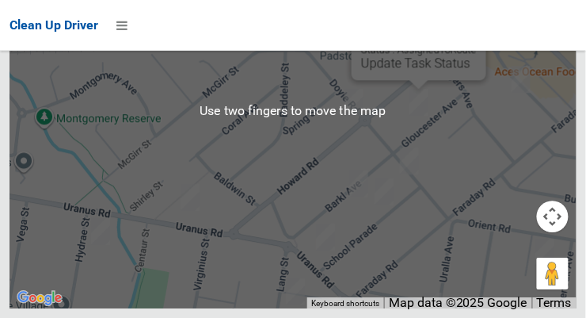
scroll to position [6825, 0]
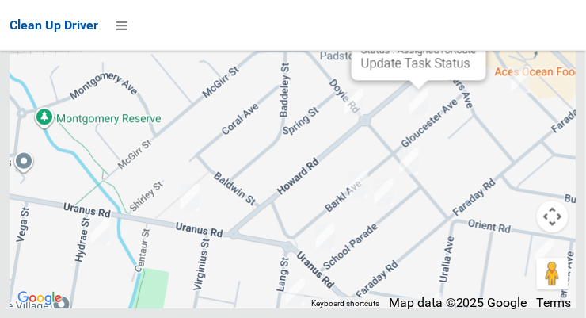
click at [477, 32] on button "Close" at bounding box center [458, 13] width 38 height 38
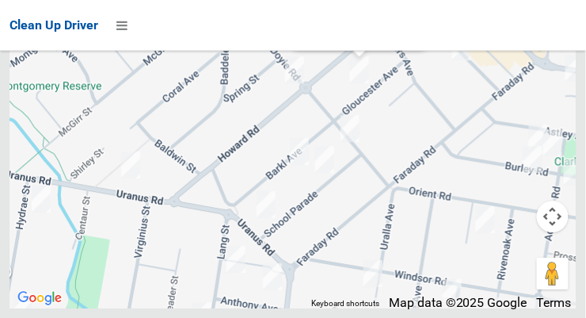
click at [355, 48] on div "16 Gloucester Avenue, PADSTOW NSW 2211 Status : AssignedToRoute Update Task Sta…" at bounding box center [359, 4] width 135 height 86
click at [345, 48] on div "16 Gloucester Avenue, PADSTOW NSW 2211 Status : AssignedToRoute Update Task Sta…" at bounding box center [359, 4] width 135 height 86
click at [326, 38] on link "Update Task Status" at bounding box center [356, 30] width 109 height 15
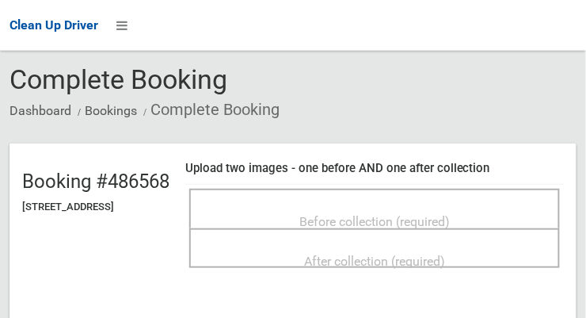
scroll to position [57, 0]
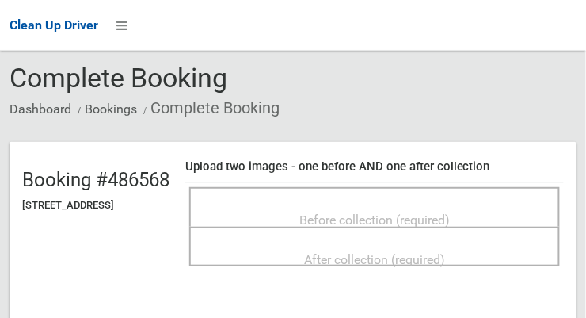
click at [450, 212] on span "Before collection (required)" at bounding box center [374, 219] width 150 height 15
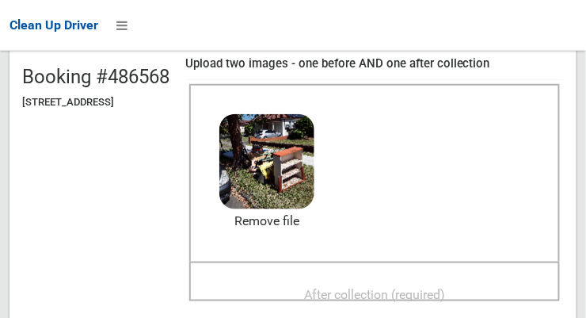
scroll to position [162, 0]
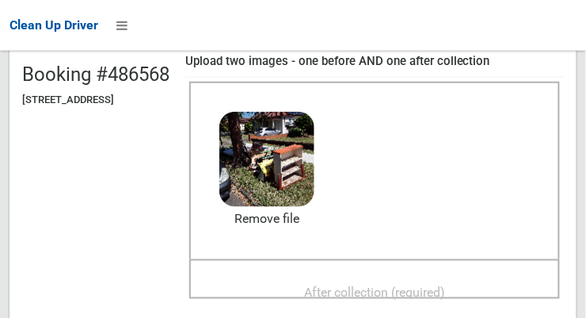
click at [445, 284] on span "After collection (required)" at bounding box center [374, 291] width 141 height 15
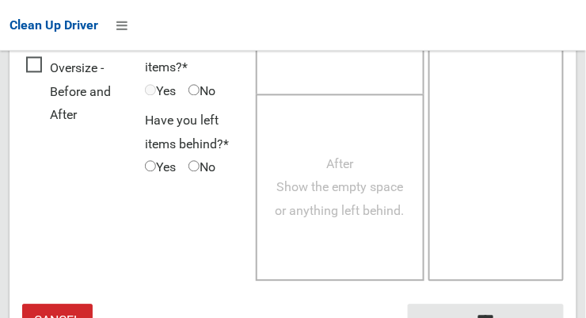
scroll to position [1432, 0]
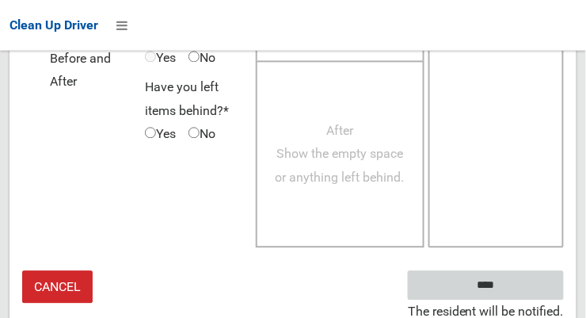
click at [509, 291] on input "****" at bounding box center [486, 284] width 156 height 29
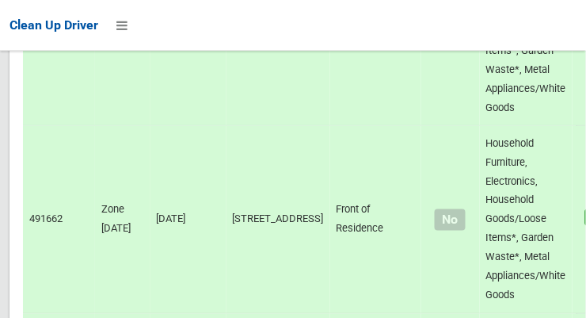
scroll to position [6905, 0]
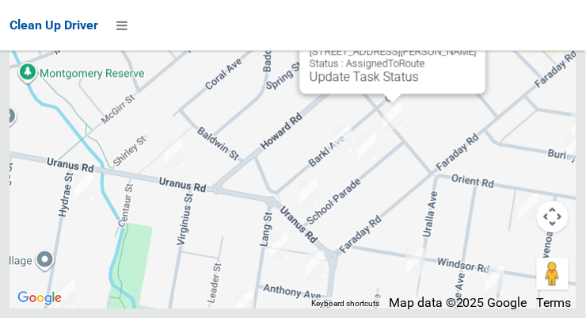
click at [461, 45] on button "Close" at bounding box center [458, 26] width 38 height 38
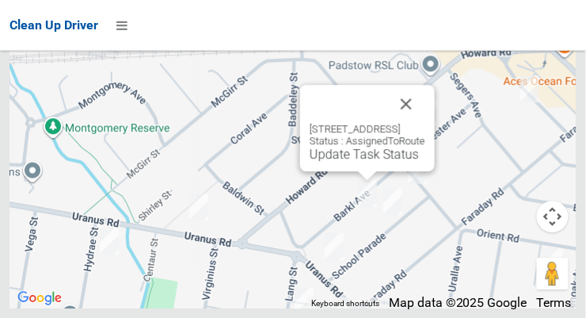
click at [425, 123] on button "Close" at bounding box center [406, 104] width 38 height 38
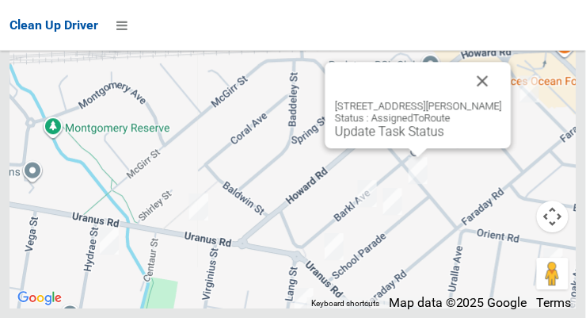
click at [491, 100] on button "Close" at bounding box center [483, 81] width 38 height 38
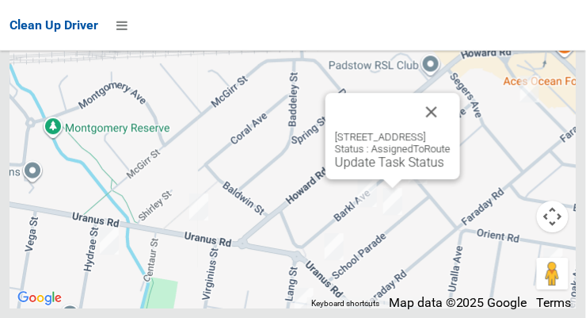
click at [451, 131] on button "Close" at bounding box center [432, 112] width 38 height 38
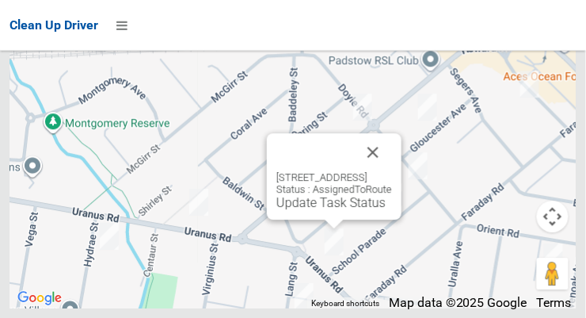
click at [392, 171] on button "Close" at bounding box center [373, 152] width 38 height 38
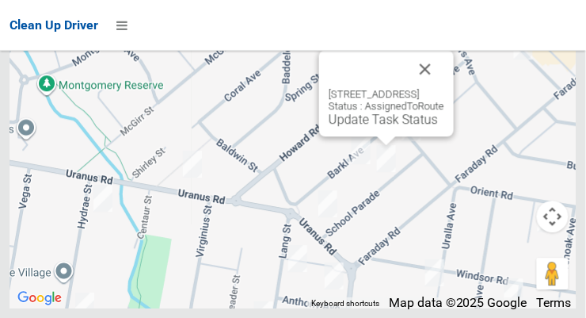
click at [444, 88] on button "Close" at bounding box center [425, 69] width 38 height 38
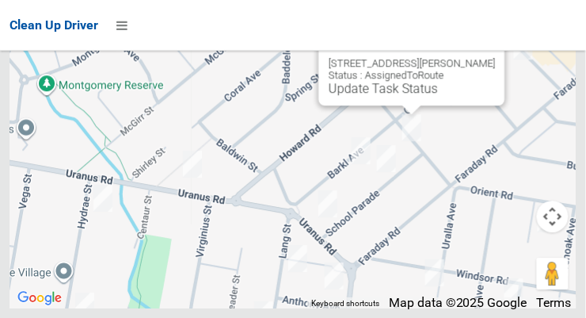
click at [490, 57] on button "Close" at bounding box center [477, 38] width 38 height 38
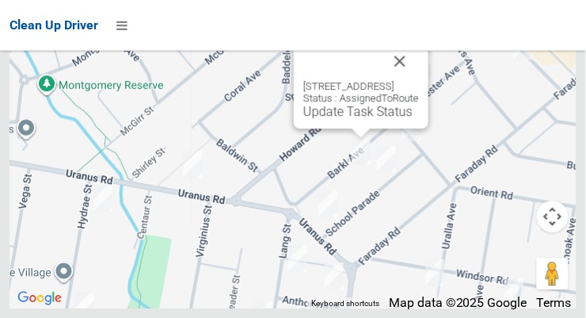
click at [419, 80] on button "Close" at bounding box center [400, 61] width 38 height 38
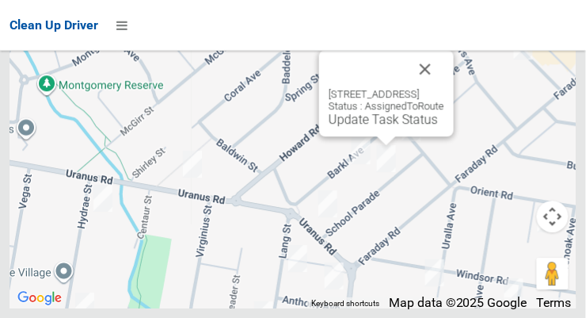
click at [358, 136] on div "12 School Parade, PADSTOW NSW 2211 Status : AssignedToRoute Update Task Status" at bounding box center [386, 93] width 135 height 86
click at [369, 127] on link "Update Task Status" at bounding box center [383, 119] width 109 height 15
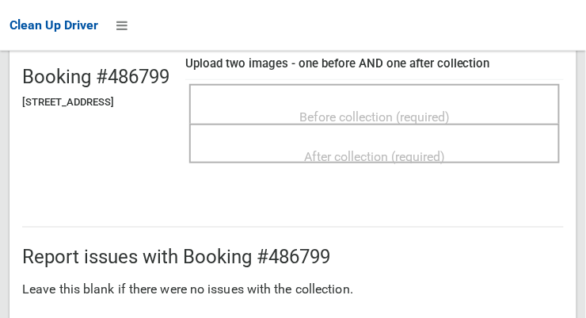
scroll to position [158, 0]
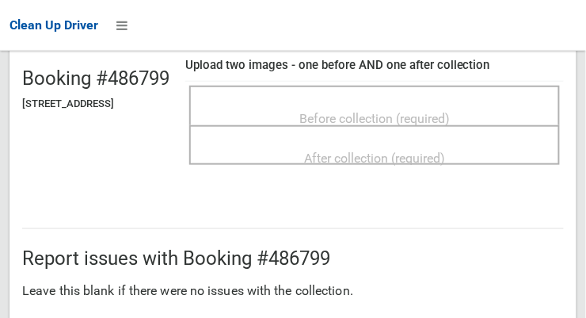
click at [413, 111] on span "Before collection (required)" at bounding box center [374, 118] width 150 height 15
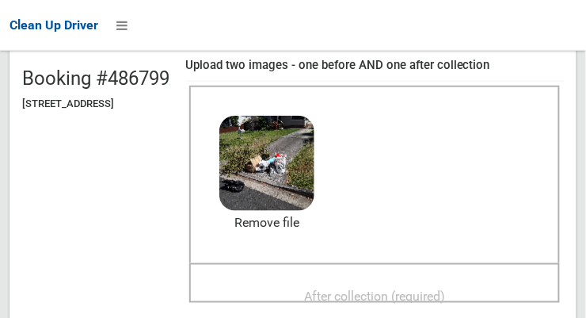
click at [445, 290] on span "After collection (required)" at bounding box center [374, 295] width 141 height 15
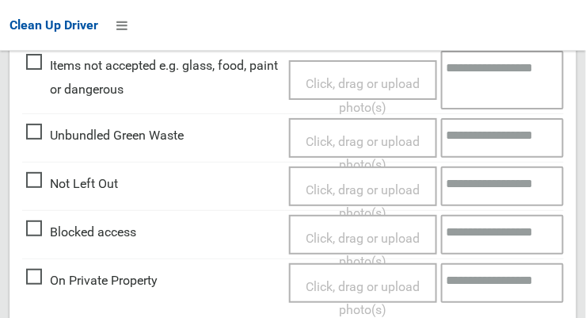
scroll to position [1432, 0]
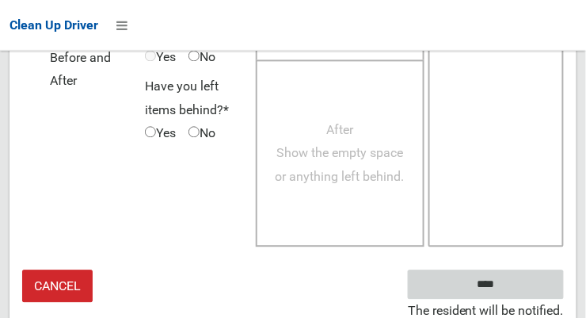
click at [515, 285] on input "****" at bounding box center [486, 284] width 156 height 29
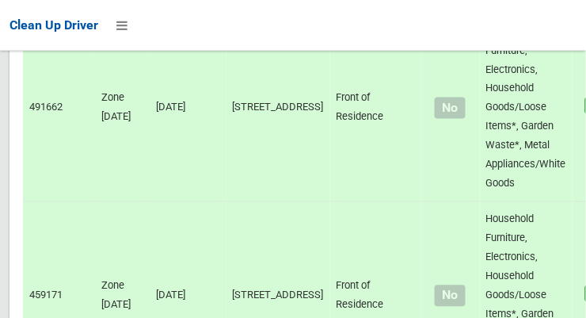
scroll to position [6905, 0]
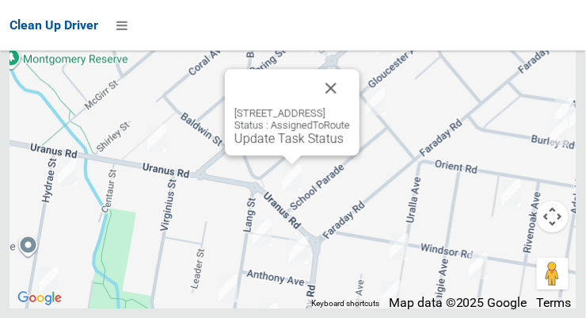
click at [350, 107] on button "Close" at bounding box center [331, 88] width 38 height 38
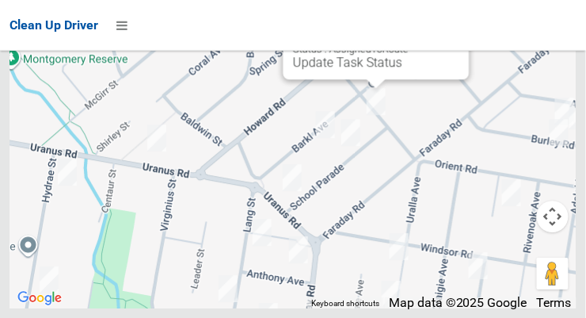
scroll to position [6840, 0]
click at [448, 31] on button "Close" at bounding box center [441, 12] width 38 height 38
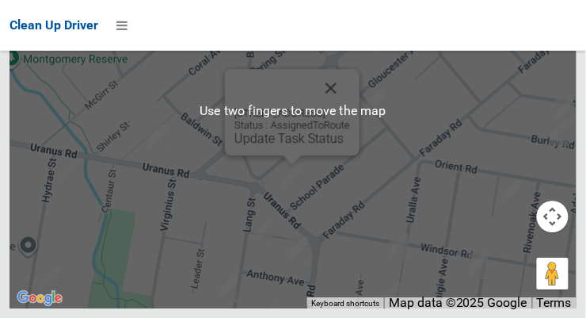
scroll to position [6787, 0]
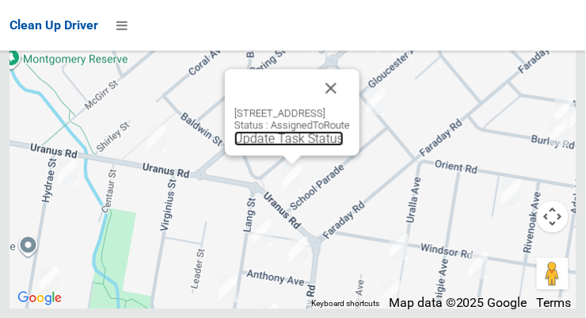
click at [272, 146] on link "Update Task Status" at bounding box center [288, 138] width 109 height 15
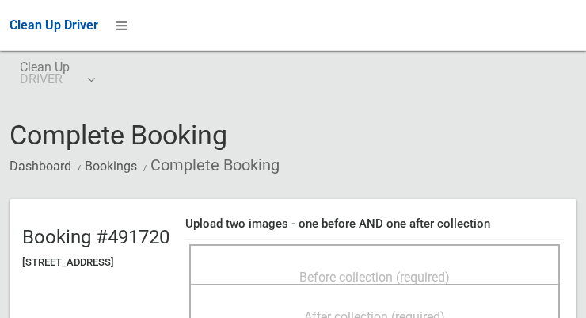
click at [450, 269] on span "Before collection (required)" at bounding box center [374, 276] width 150 height 15
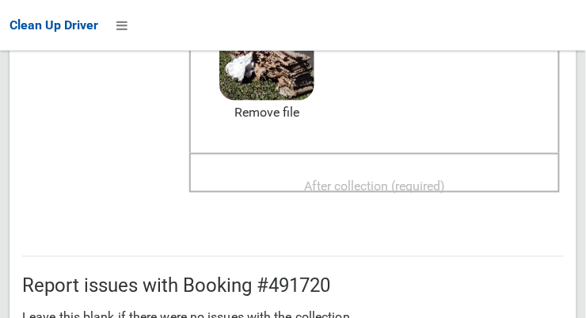
scroll to position [265, 0]
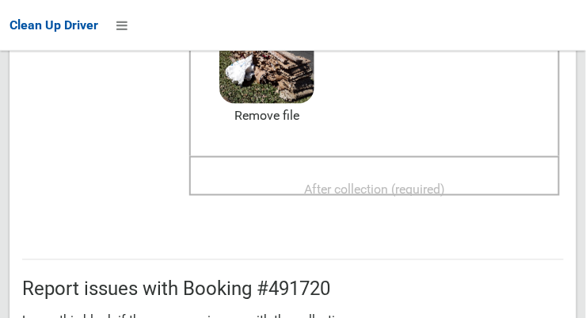
click at [392, 185] on span "After collection (required)" at bounding box center [374, 188] width 141 height 15
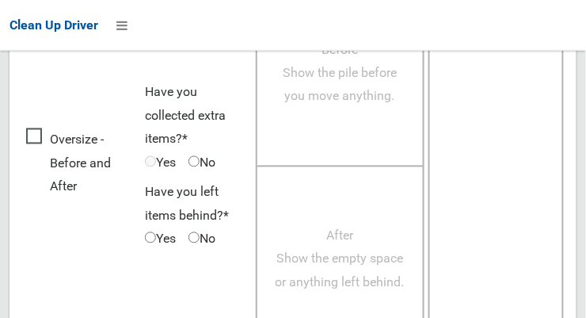
scroll to position [1432, 0]
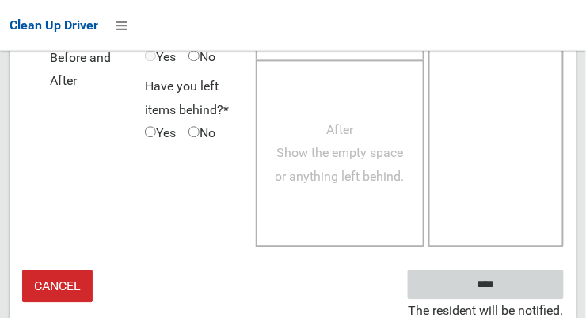
click at [541, 281] on input "****" at bounding box center [486, 284] width 156 height 29
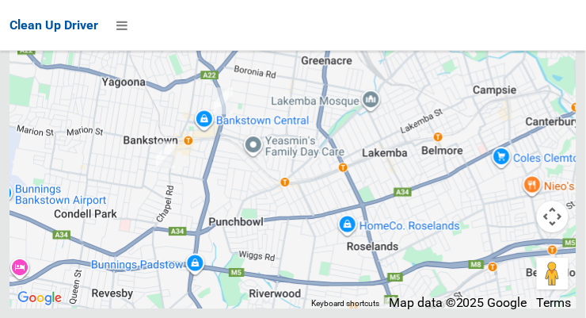
scroll to position [6875, 0]
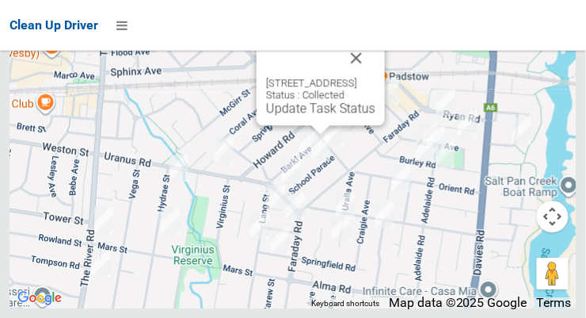
click at [375, 77] on button "Close" at bounding box center [356, 58] width 38 height 38
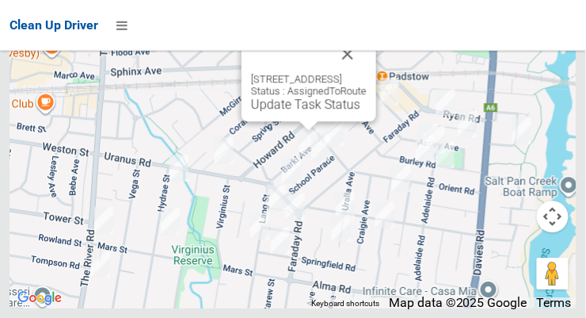
click at [367, 73] on button "Close" at bounding box center [348, 54] width 38 height 38
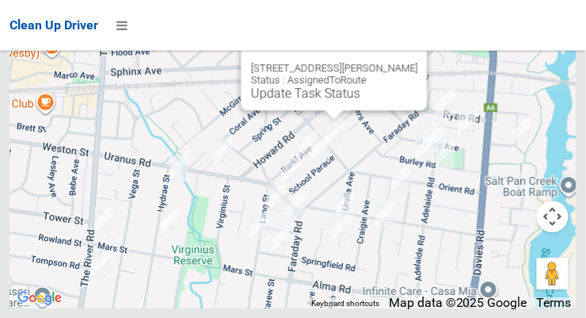
click at [317, 110] on div "128 Doyle Road, PADSTOW NSW 2211 Status : AssignedToRoute Update Task Status" at bounding box center [335, 67] width 186 height 86
click at [307, 101] on link "Update Task Status" at bounding box center [305, 93] width 109 height 15
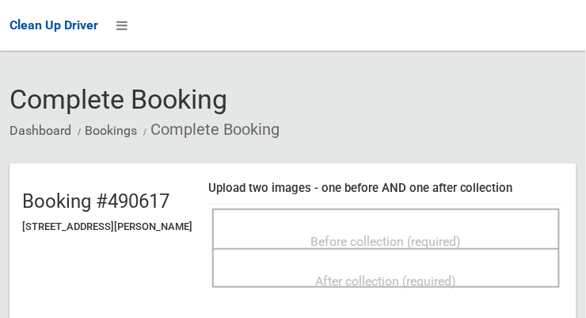
scroll to position [48, 0]
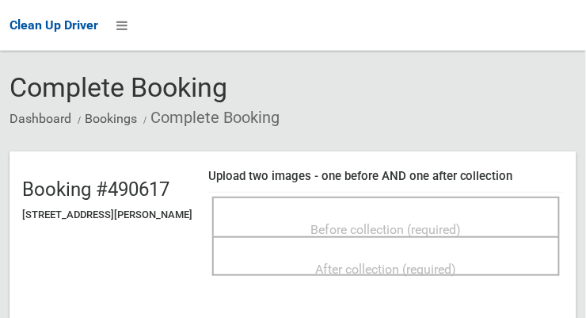
click at [433, 222] on span "Before collection (required)" at bounding box center [386, 229] width 150 height 15
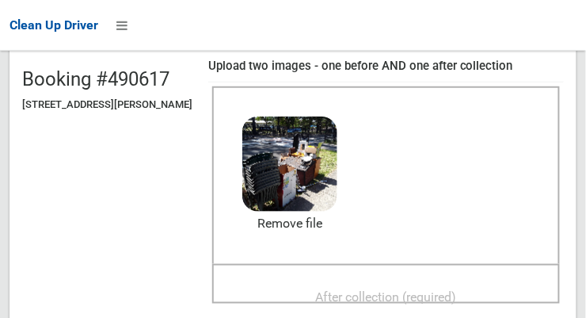
scroll to position [165, 0]
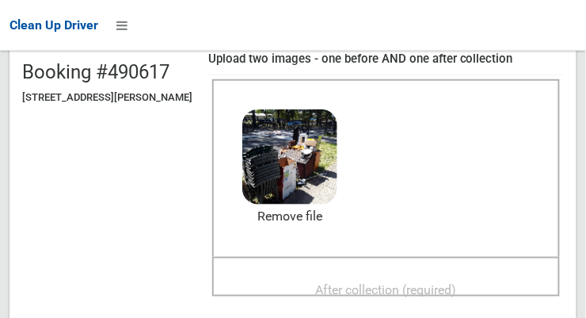
click at [457, 284] on span "After collection (required)" at bounding box center [386, 289] width 141 height 15
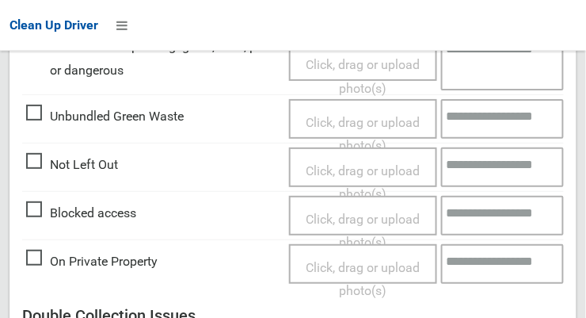
scroll to position [1432, 0]
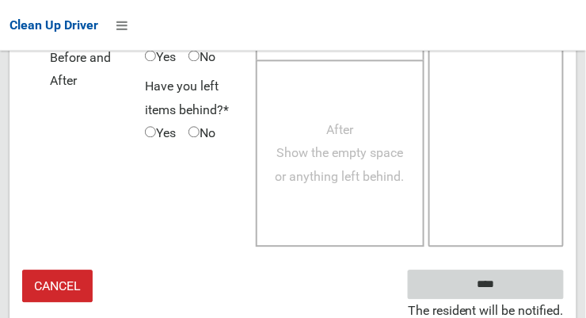
click at [509, 287] on input "****" at bounding box center [486, 284] width 156 height 29
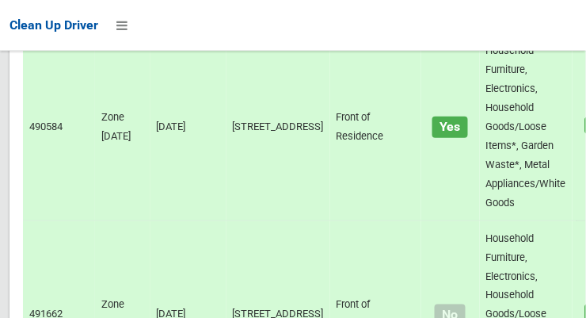
scroll to position [6905, 0]
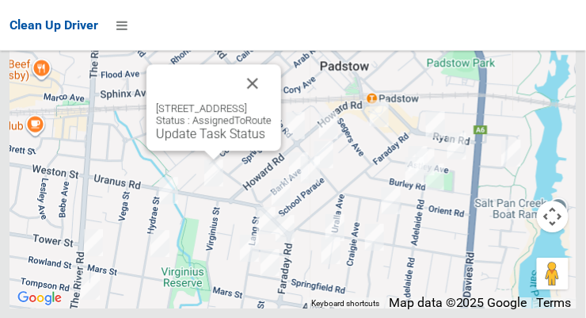
click at [272, 102] on button "Close" at bounding box center [253, 83] width 38 height 38
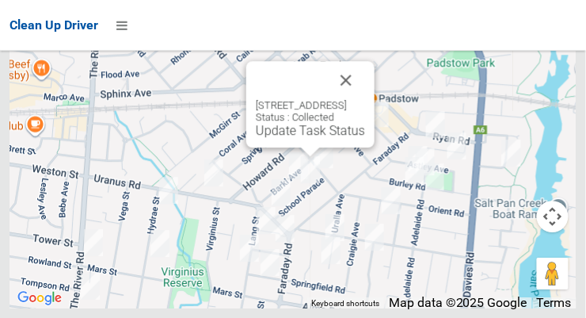
click at [365, 99] on button "Close" at bounding box center [346, 80] width 38 height 38
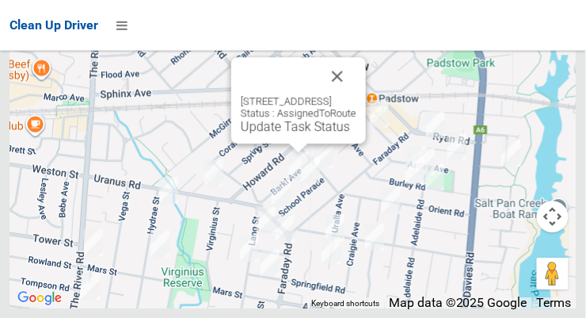
click at [356, 95] on button "Close" at bounding box center [337, 76] width 38 height 38
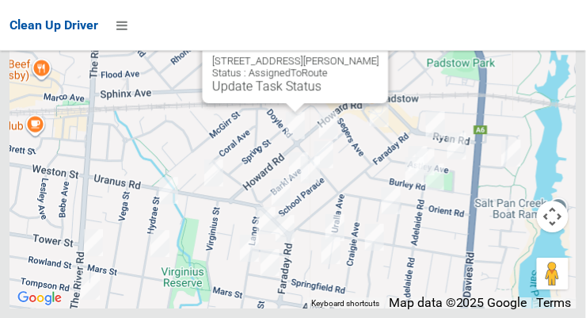
click at [379, 55] on button "Close" at bounding box center [360, 36] width 38 height 38
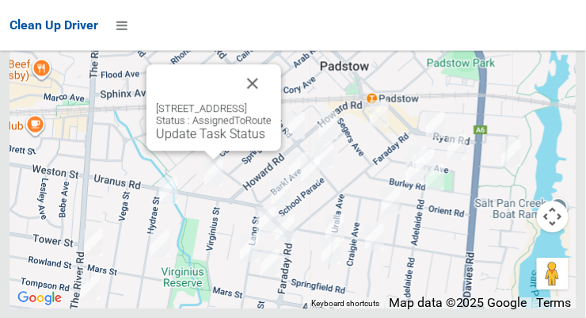
click at [272, 102] on button "Close" at bounding box center [253, 83] width 38 height 38
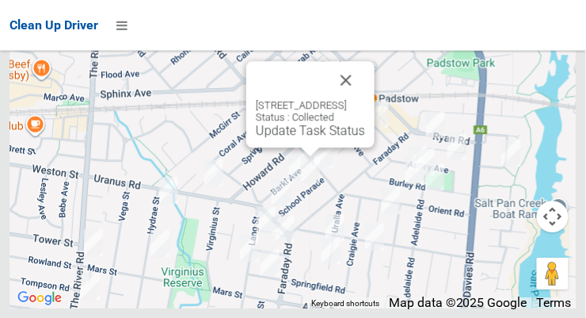
click at [365, 99] on button "Close" at bounding box center [346, 80] width 38 height 38
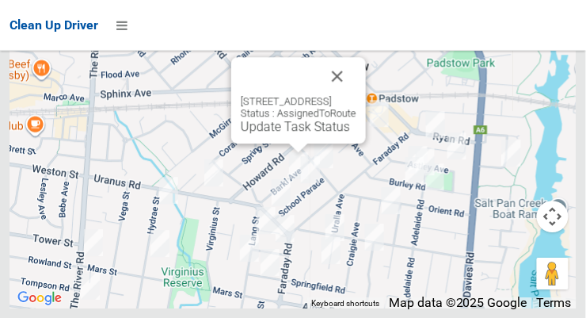
click at [270, 143] on div "15A Barkl Avenue, PADSTOW NSW 2211 Status : AssignedToRoute Update Task Status" at bounding box center [298, 100] width 135 height 86
click at [266, 134] on link "Update Task Status" at bounding box center [295, 126] width 109 height 15
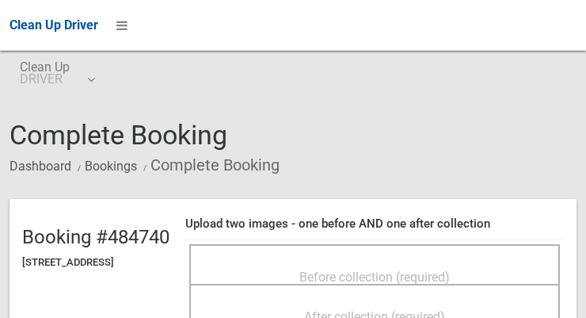
scroll to position [93, 0]
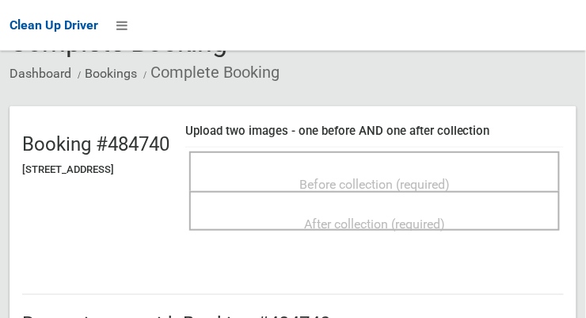
click at [388, 177] on span "Before collection (required)" at bounding box center [374, 184] width 150 height 15
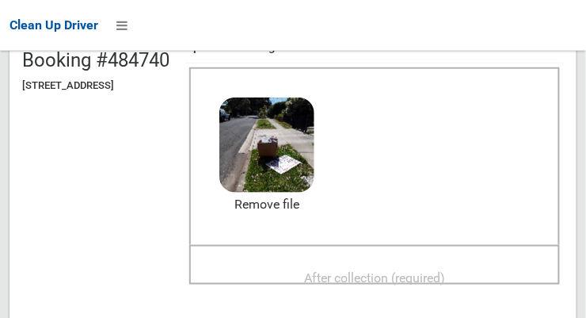
scroll to position [189, 0]
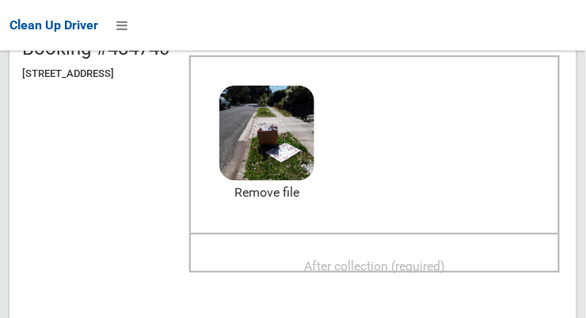
click at [445, 264] on span "After collection (required)" at bounding box center [374, 265] width 141 height 15
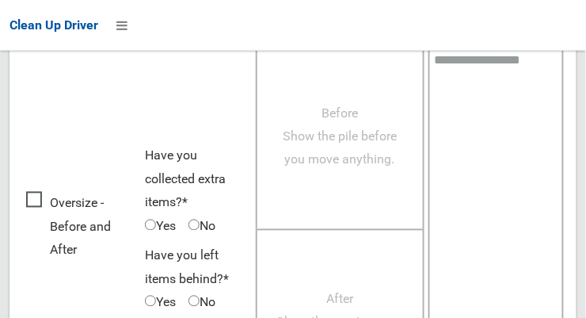
scroll to position [1432, 0]
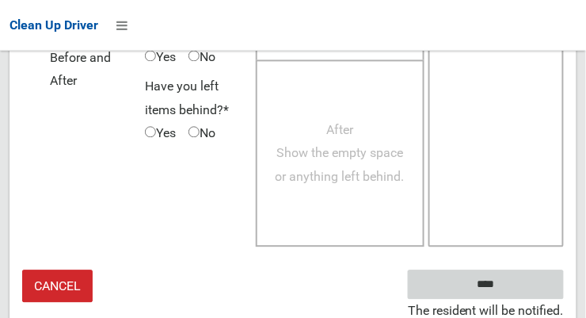
click at [528, 282] on input "****" at bounding box center [486, 284] width 156 height 29
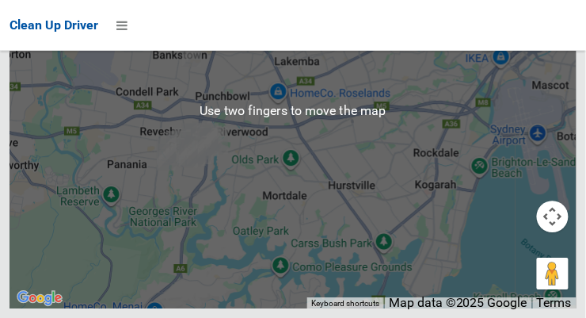
scroll to position [6823, 0]
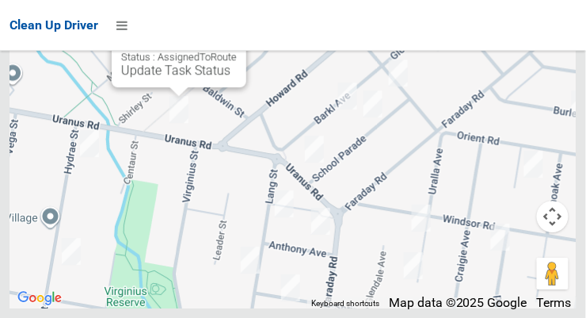
click at [237, 39] on button "Close" at bounding box center [218, 20] width 38 height 38
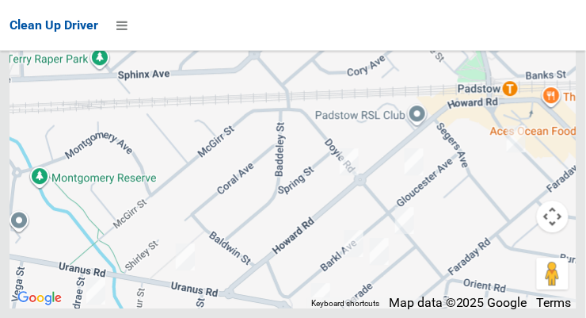
scroll to position [6825, 0]
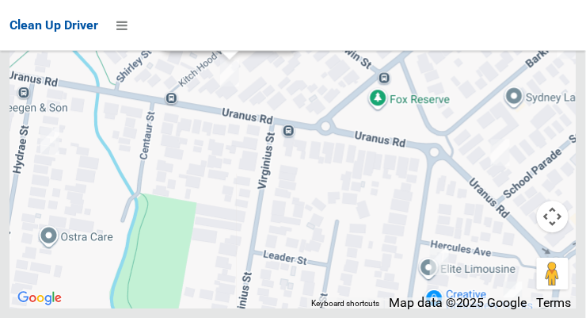
click at [225, 41] on link "Update Task Status" at bounding box center [226, 33] width 109 height 15
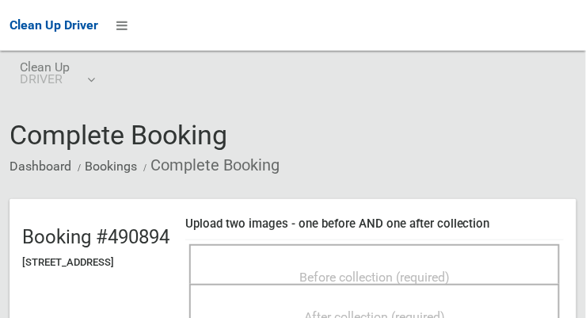
click at [450, 272] on span "Before collection (required)" at bounding box center [374, 276] width 150 height 15
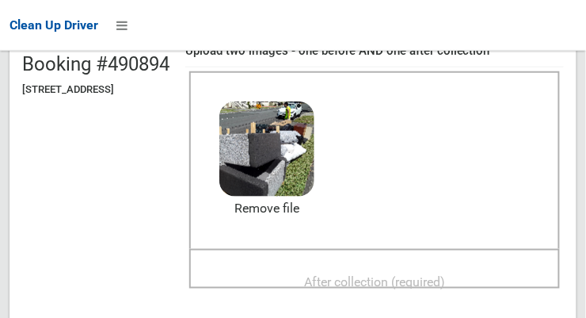
scroll to position [173, 0]
click at [490, 269] on div "After collection (required)" at bounding box center [375, 280] width 336 height 29
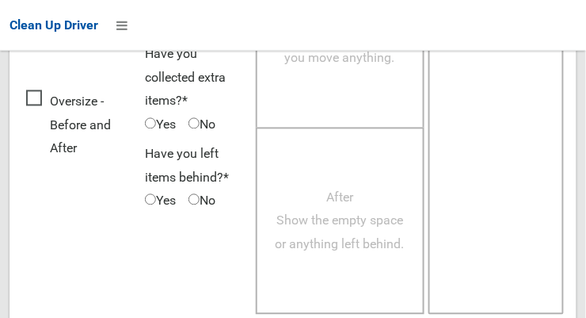
scroll to position [1432, 0]
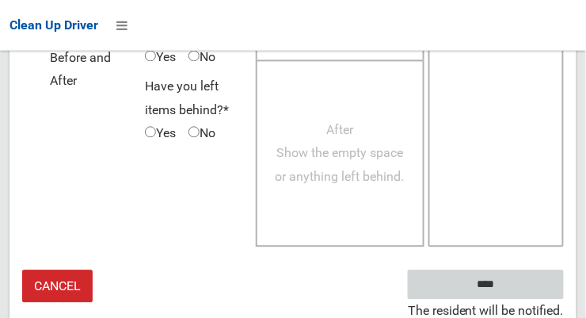
click at [520, 284] on input "****" at bounding box center [486, 284] width 156 height 29
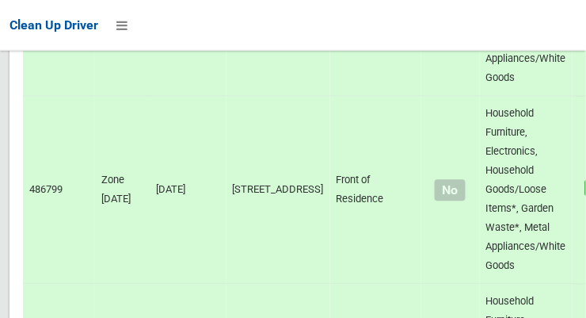
scroll to position [2253, 0]
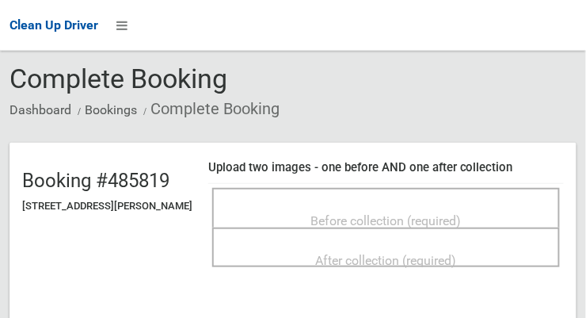
scroll to position [52, 0]
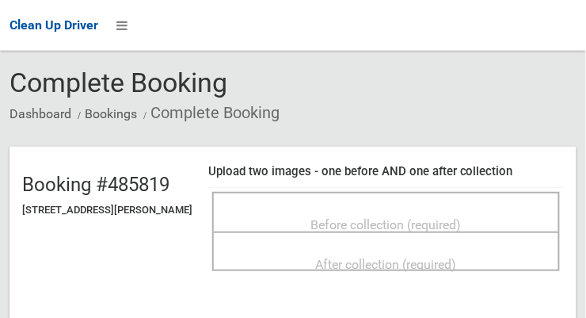
click at [462, 224] on span "Before collection (required)" at bounding box center [386, 224] width 150 height 15
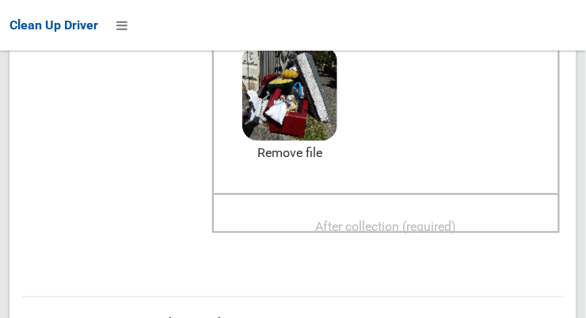
scroll to position [235, 0]
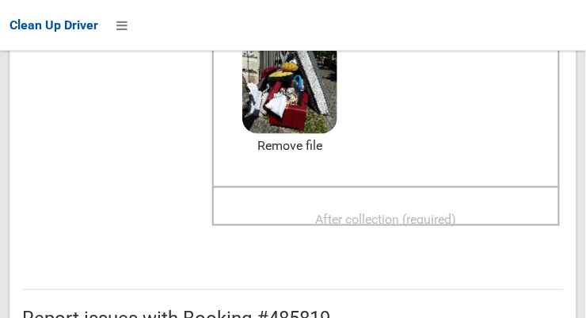
click at [483, 220] on div "After collection (required)" at bounding box center [386, 218] width 313 height 29
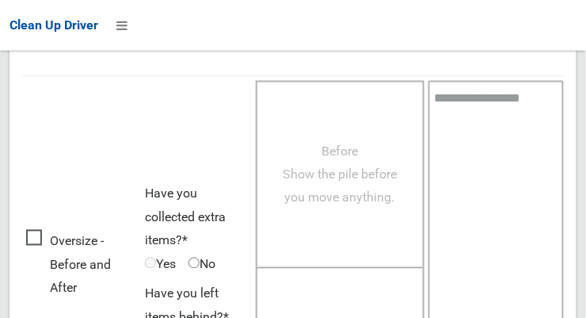
scroll to position [1432, 0]
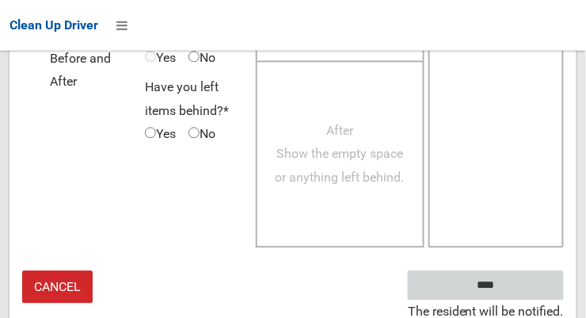
click at [509, 290] on input "****" at bounding box center [486, 284] width 156 height 29
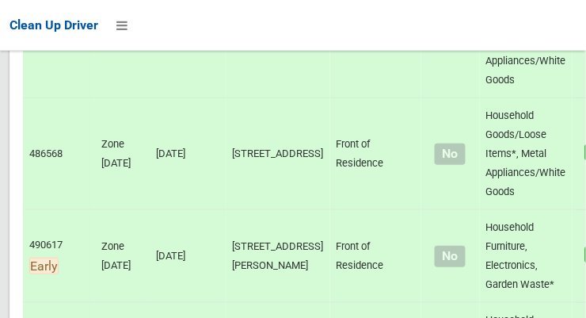
scroll to position [6905, 0]
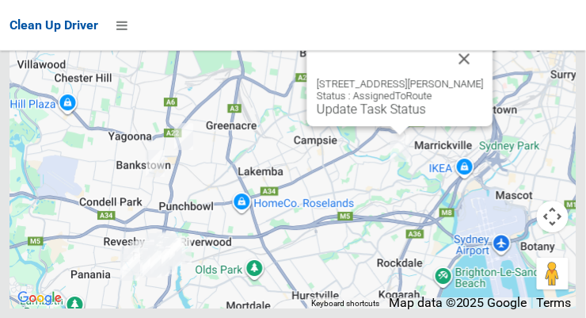
click at [397, 126] on div "[STREET_ADDRESS][PERSON_NAME] Status : AssignedToRoute Update Task Status" at bounding box center [400, 83] width 186 height 86
click at [374, 116] on div "[STREET_ADDRESS][PERSON_NAME] Status : AssignedToRoute Update Task Status" at bounding box center [400, 97] width 167 height 39
click at [377, 116] on link "Update Task Status" at bounding box center [371, 108] width 109 height 15
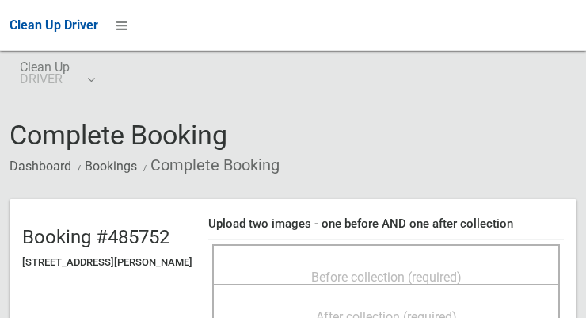
click at [462, 272] on span "Before collection (required)" at bounding box center [386, 276] width 150 height 15
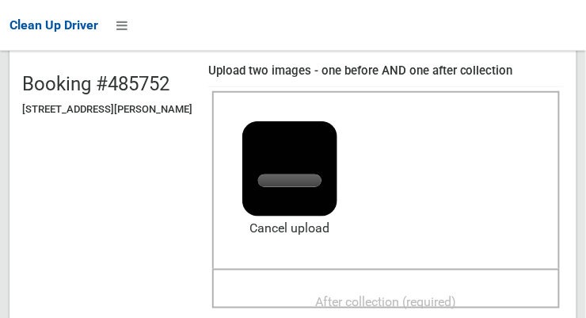
scroll to position [152, 0]
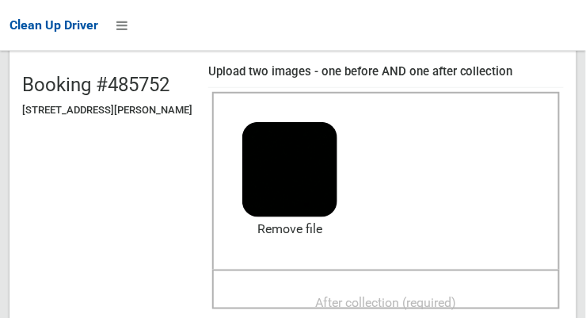
click at [432, 297] on span "After collection (required)" at bounding box center [386, 302] width 141 height 15
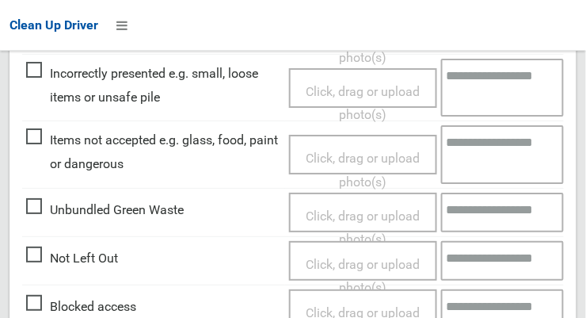
scroll to position [1432, 0]
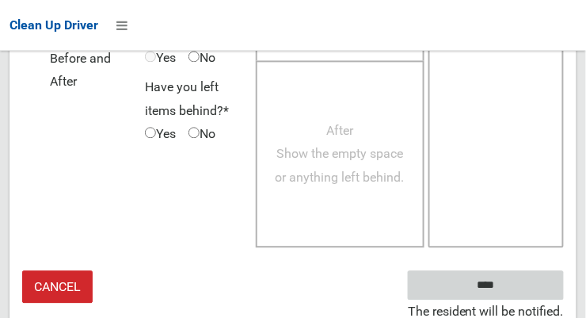
click at [517, 285] on input "****" at bounding box center [486, 284] width 156 height 29
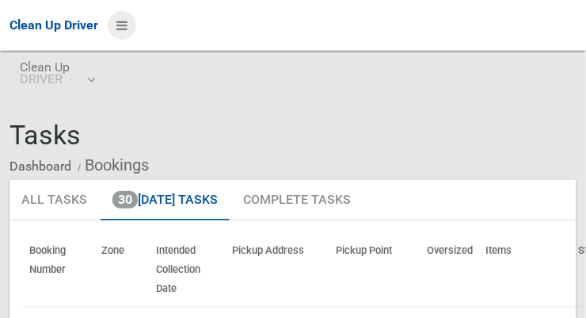
click at [126, 25] on icon at bounding box center [121, 25] width 11 height 27
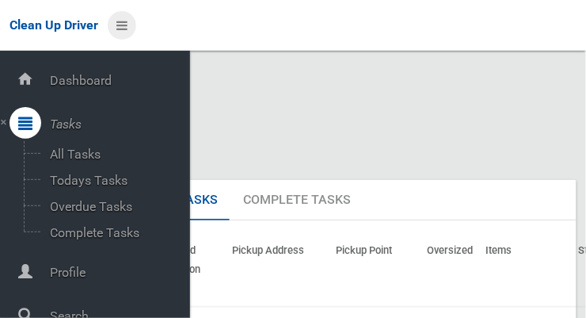
scroll to position [85, 0]
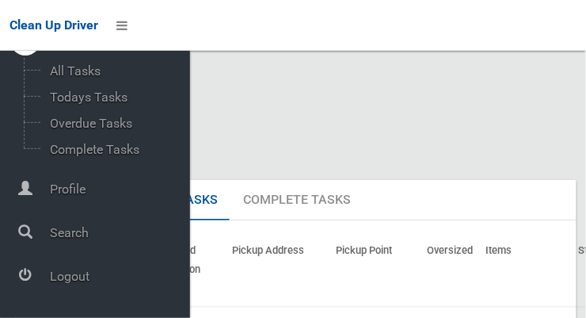
click at [90, 283] on span "Logout" at bounding box center [117, 276] width 145 height 15
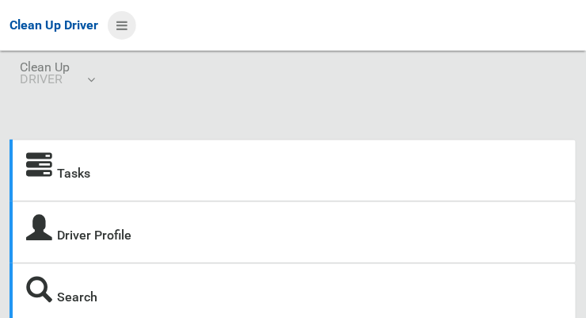
click at [128, 29] on icon at bounding box center [121, 25] width 11 height 27
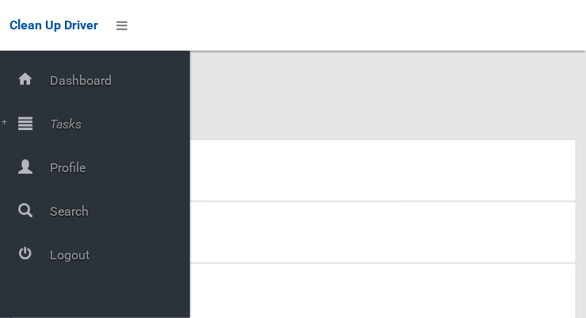
click at [81, 126] on span "Tasks" at bounding box center [117, 123] width 145 height 15
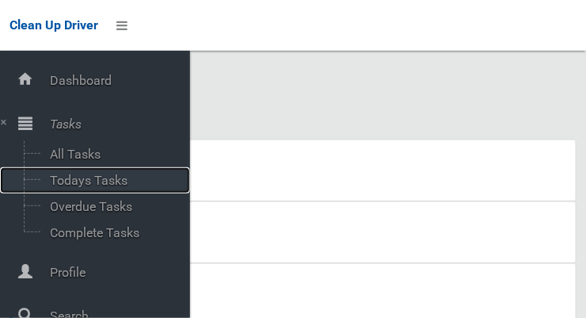
click at [118, 183] on span "Todays Tasks" at bounding box center [110, 180] width 131 height 15
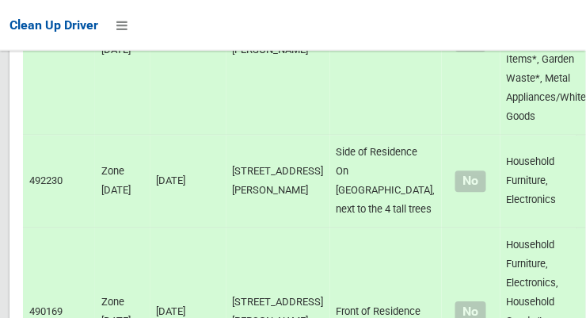
scroll to position [13569, 0]
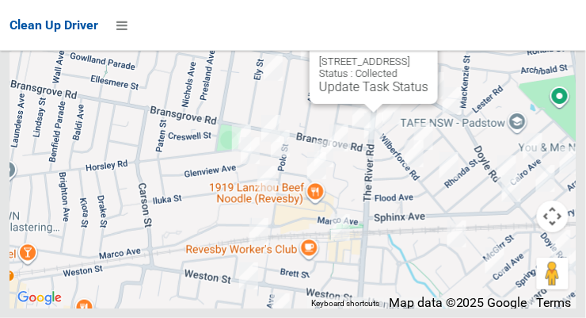
click at [429, 55] on button "Close" at bounding box center [409, 36] width 38 height 38
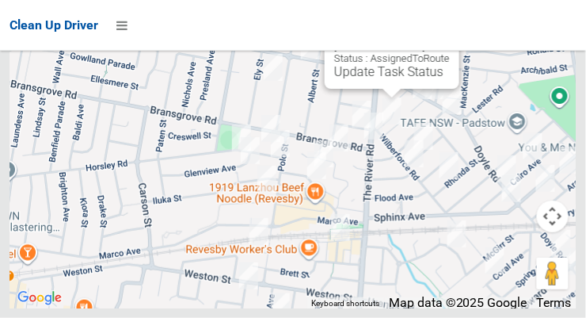
click at [450, 40] on button "Close" at bounding box center [431, 21] width 38 height 38
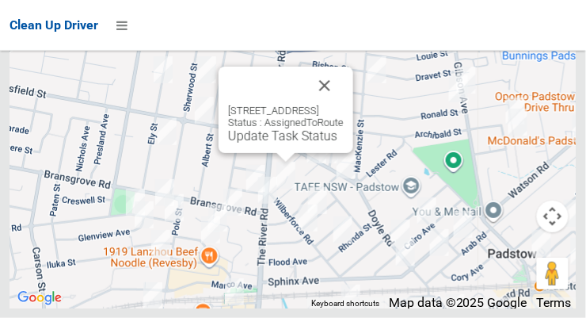
click at [344, 105] on button "Close" at bounding box center [325, 86] width 38 height 38
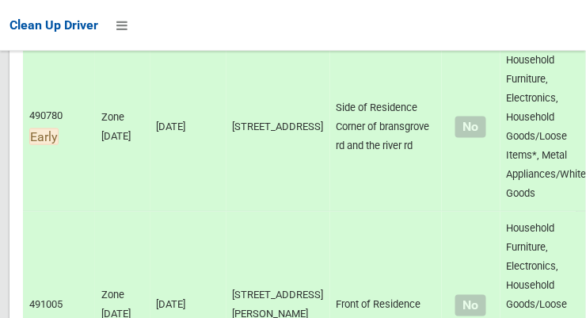
scroll to position [0, 0]
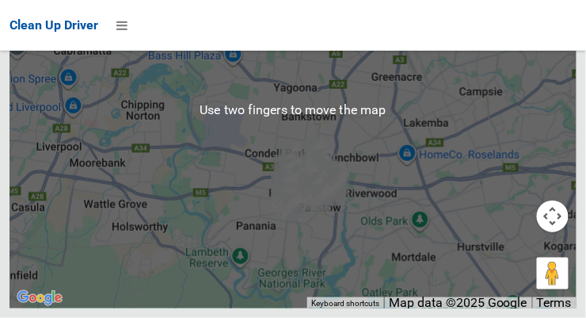
scroll to position [13545, 0]
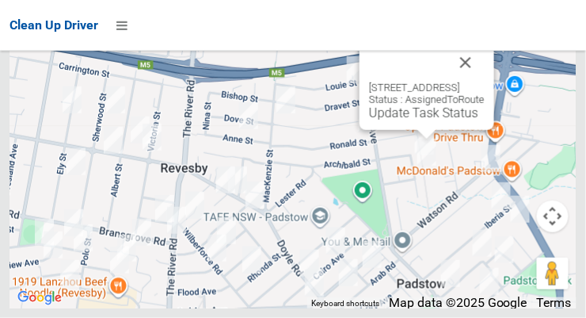
click at [485, 82] on button "Close" at bounding box center [466, 63] width 38 height 38
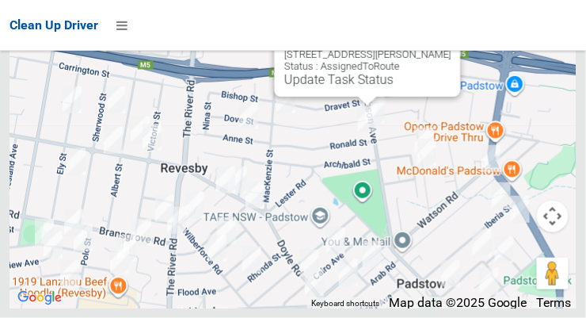
click at [445, 48] on button "Close" at bounding box center [432, 29] width 38 height 38
click at [432, 48] on button "Close" at bounding box center [432, 29] width 38 height 38
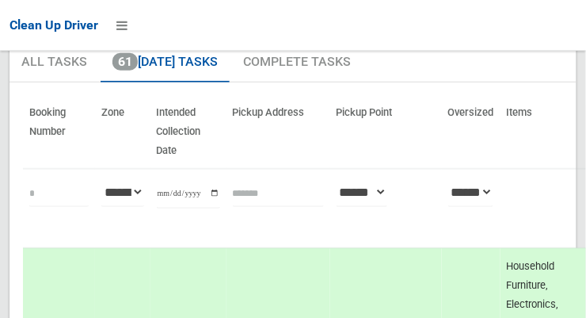
scroll to position [0, 0]
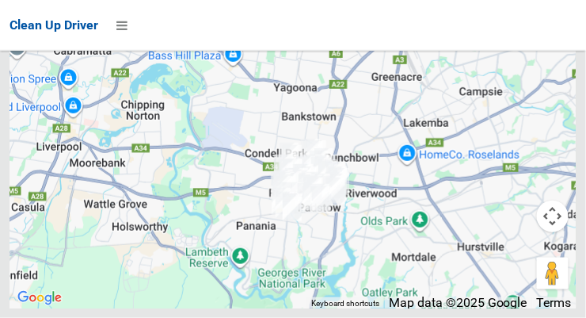
scroll to position [13567, 0]
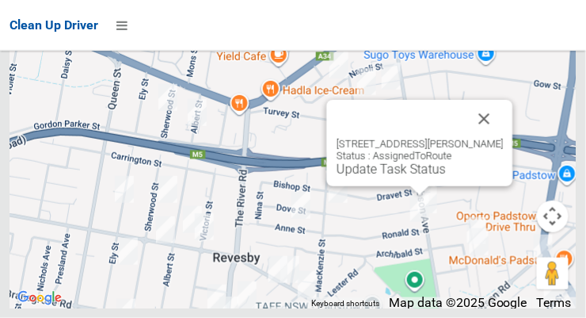
click at [486, 138] on button "Close" at bounding box center [485, 119] width 38 height 38
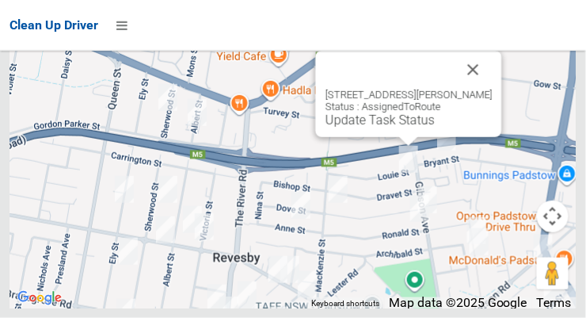
click at [480, 89] on button "Close" at bounding box center [474, 70] width 38 height 38
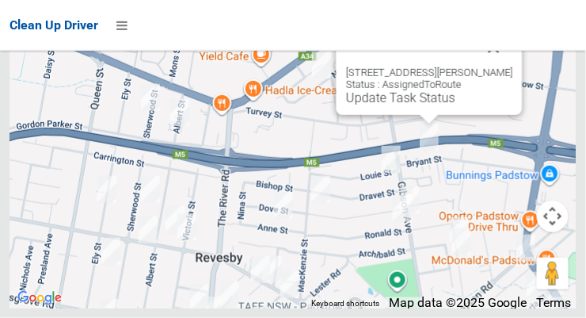
click at [504, 67] on button "Close" at bounding box center [494, 48] width 38 height 38
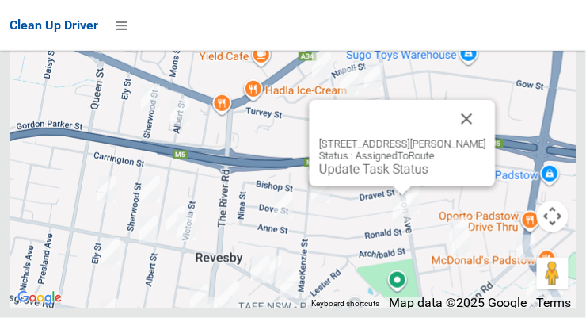
click at [476, 138] on button "Close" at bounding box center [467, 119] width 38 height 38
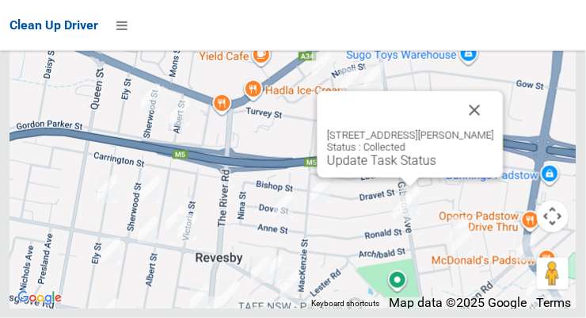
click at [492, 129] on button "Close" at bounding box center [475, 110] width 38 height 38
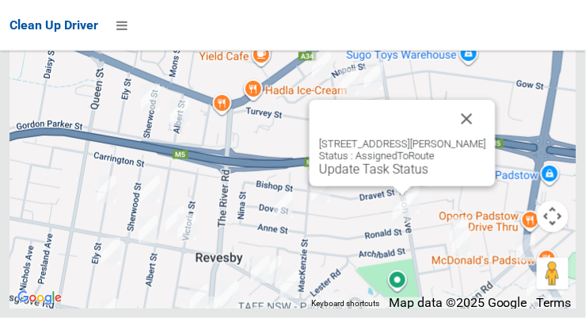
click at [478, 138] on button "Close" at bounding box center [467, 119] width 38 height 38
click at [463, 138] on button "Close" at bounding box center [467, 119] width 38 height 38
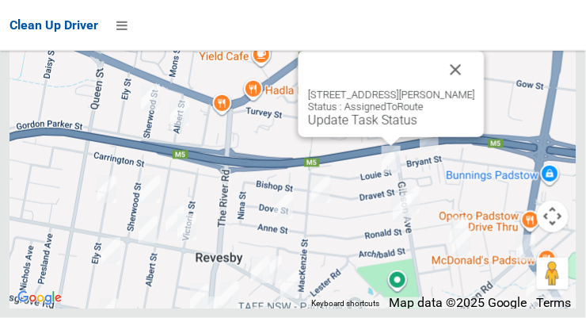
click at [397, 128] on link "Update Task Status" at bounding box center [362, 119] width 109 height 15
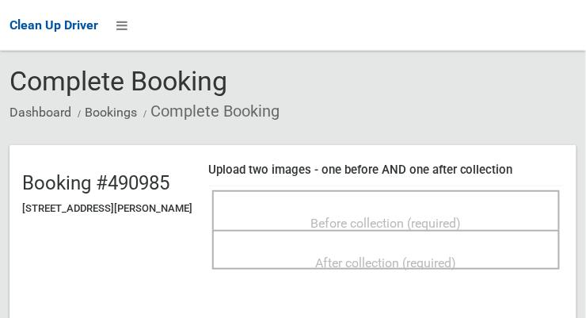
scroll to position [55, 0]
click at [462, 225] on span "Before collection (required)" at bounding box center [386, 222] width 150 height 15
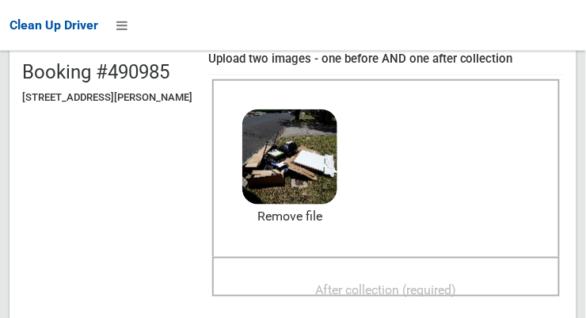
scroll to position [158, 0]
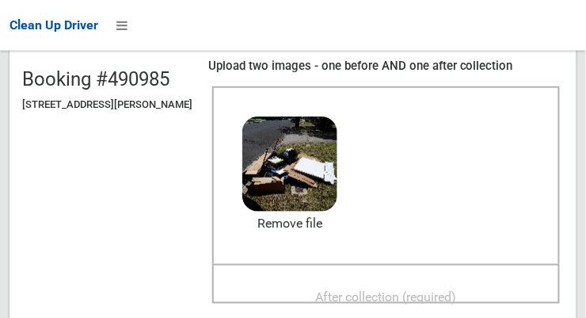
click at [457, 289] on span "After collection (required)" at bounding box center [386, 296] width 141 height 15
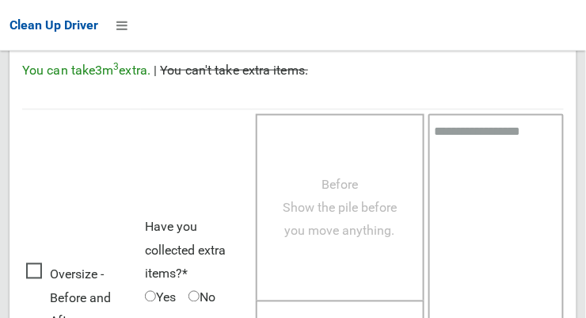
scroll to position [1432, 0]
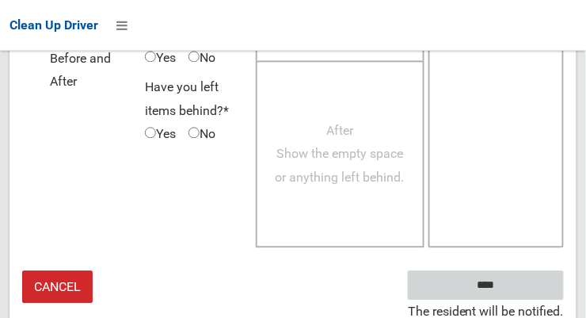
click at [517, 284] on input "****" at bounding box center [486, 284] width 156 height 29
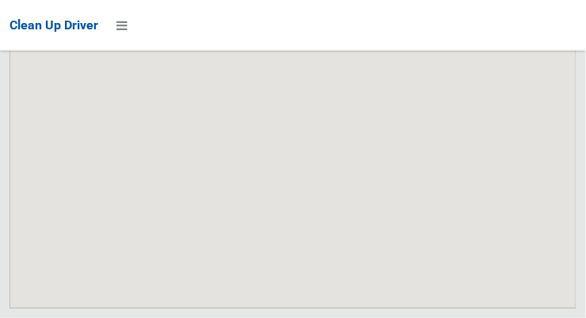
scroll to position [13569, 0]
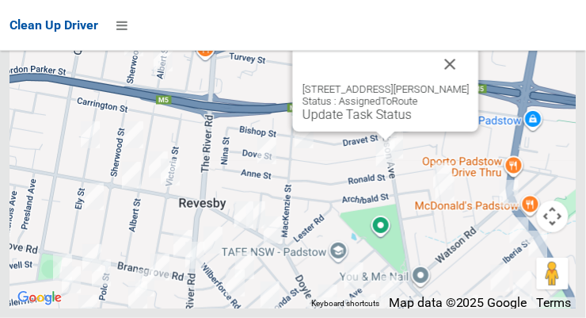
click at [455, 83] on button "Close" at bounding box center [451, 64] width 38 height 38
click at [393, 131] on div "4 Ronald Street, PADSTOW NSW 2211 Status : AssignedToRoute Update Task Status" at bounding box center [386, 88] width 186 height 86
click at [381, 122] on link "Update Task Status" at bounding box center [357, 114] width 109 height 15
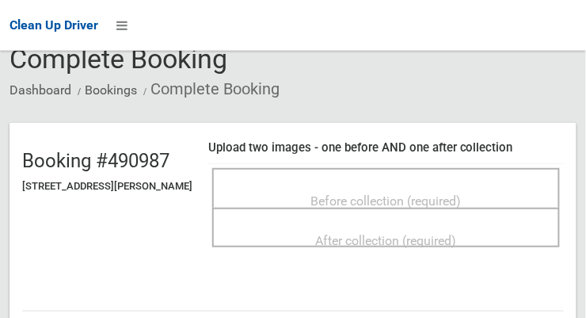
scroll to position [78, 0]
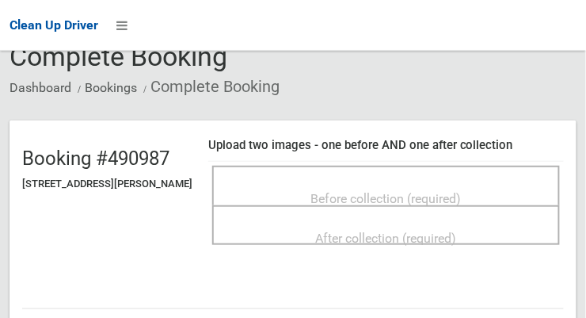
click at [462, 197] on span "Before collection (required)" at bounding box center [386, 198] width 150 height 15
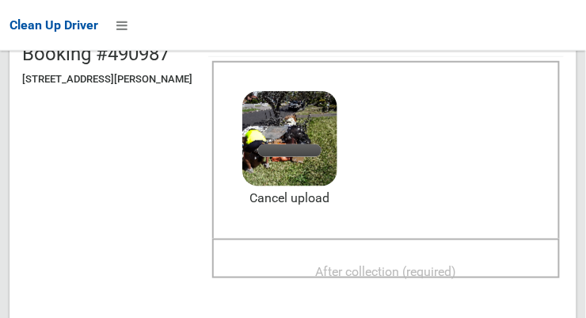
scroll to position [182, 0]
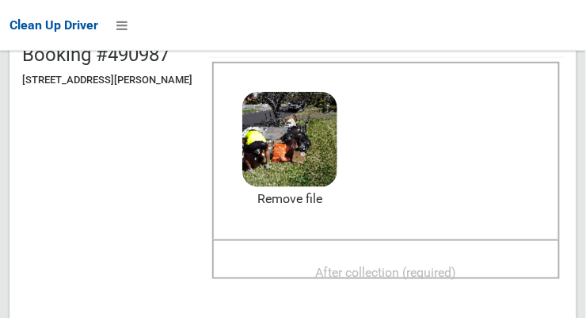
click at [409, 265] on span "After collection (required)" at bounding box center [386, 272] width 141 height 15
